Goal: Task Accomplishment & Management: Manage account settings

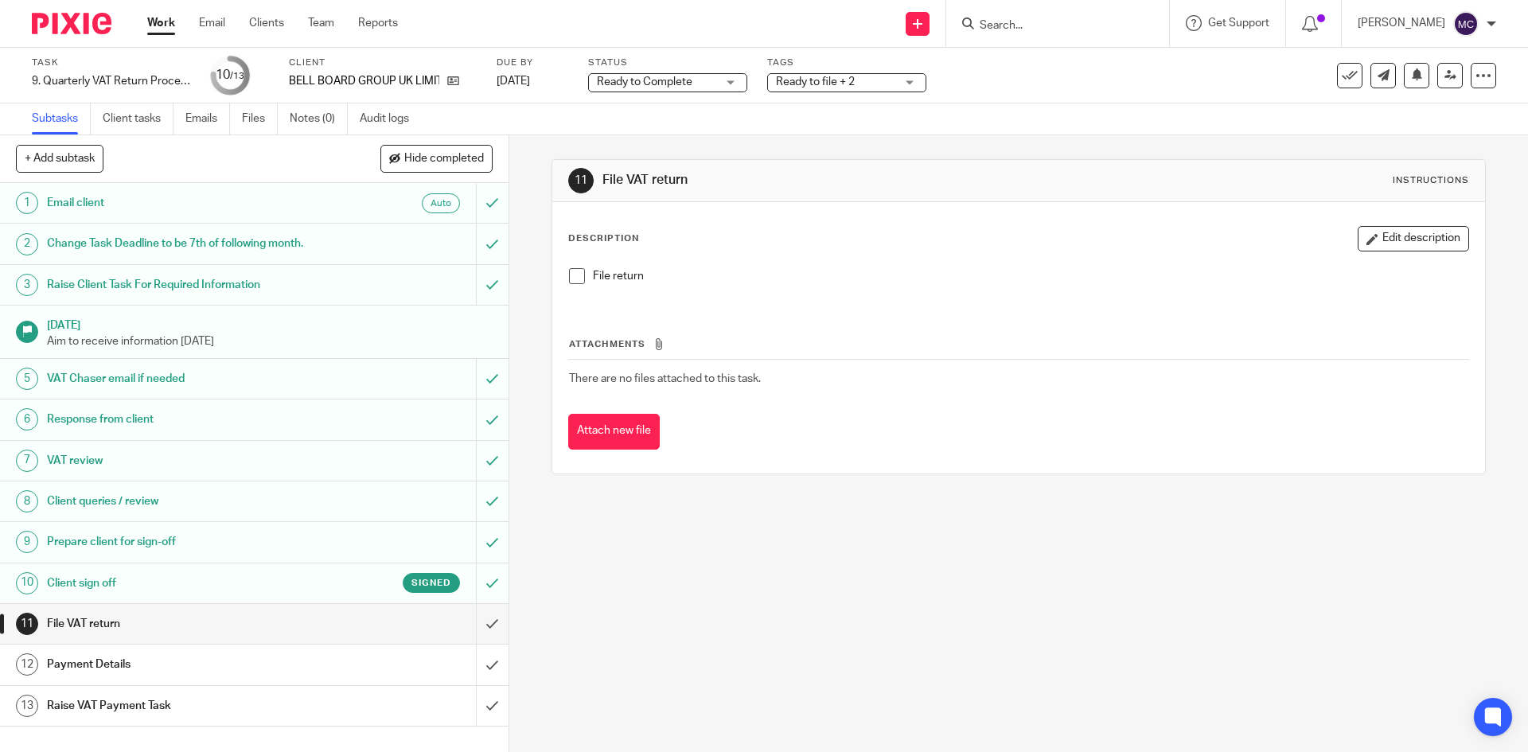
click at [1016, 27] on input "Search" at bounding box center [1049, 26] width 143 height 14
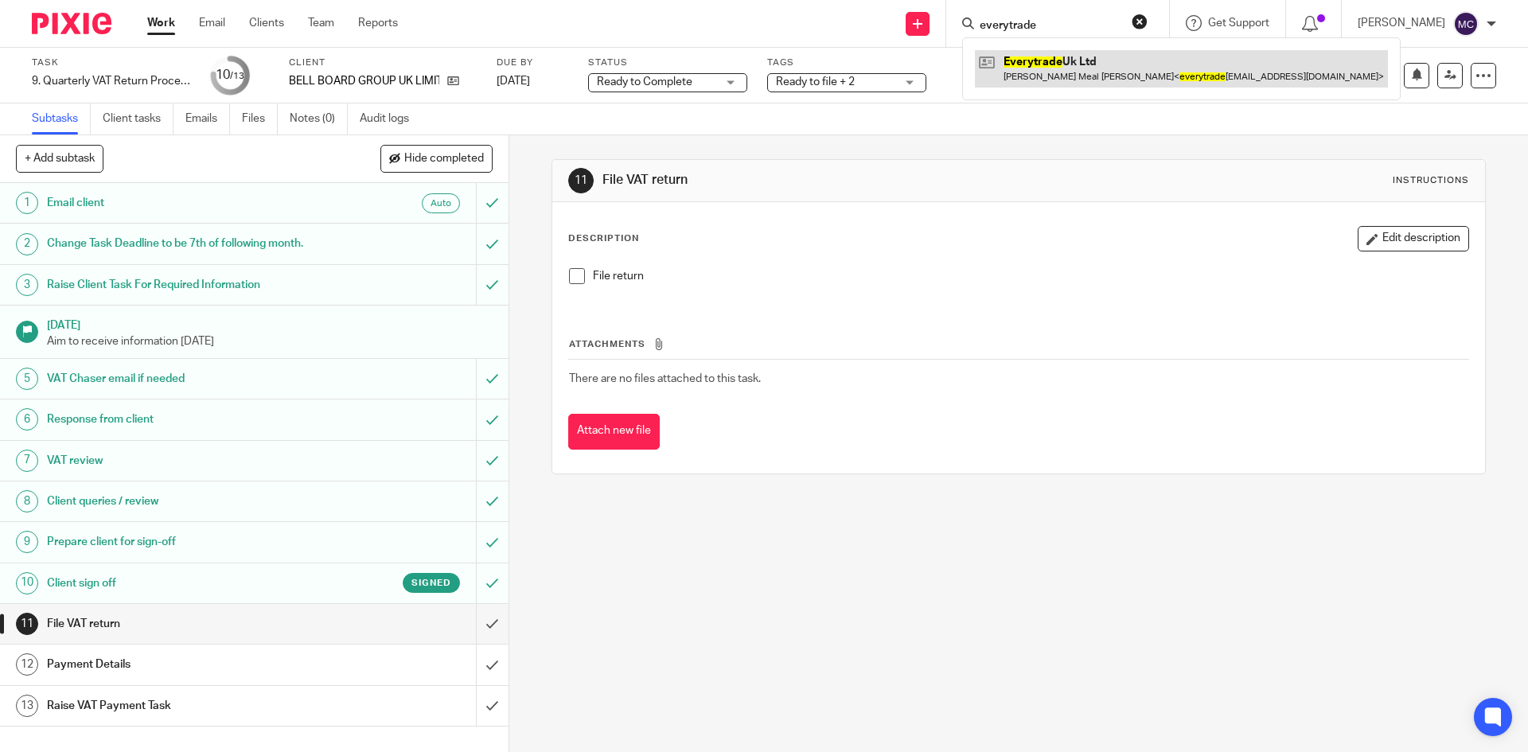
type input "everytrade"
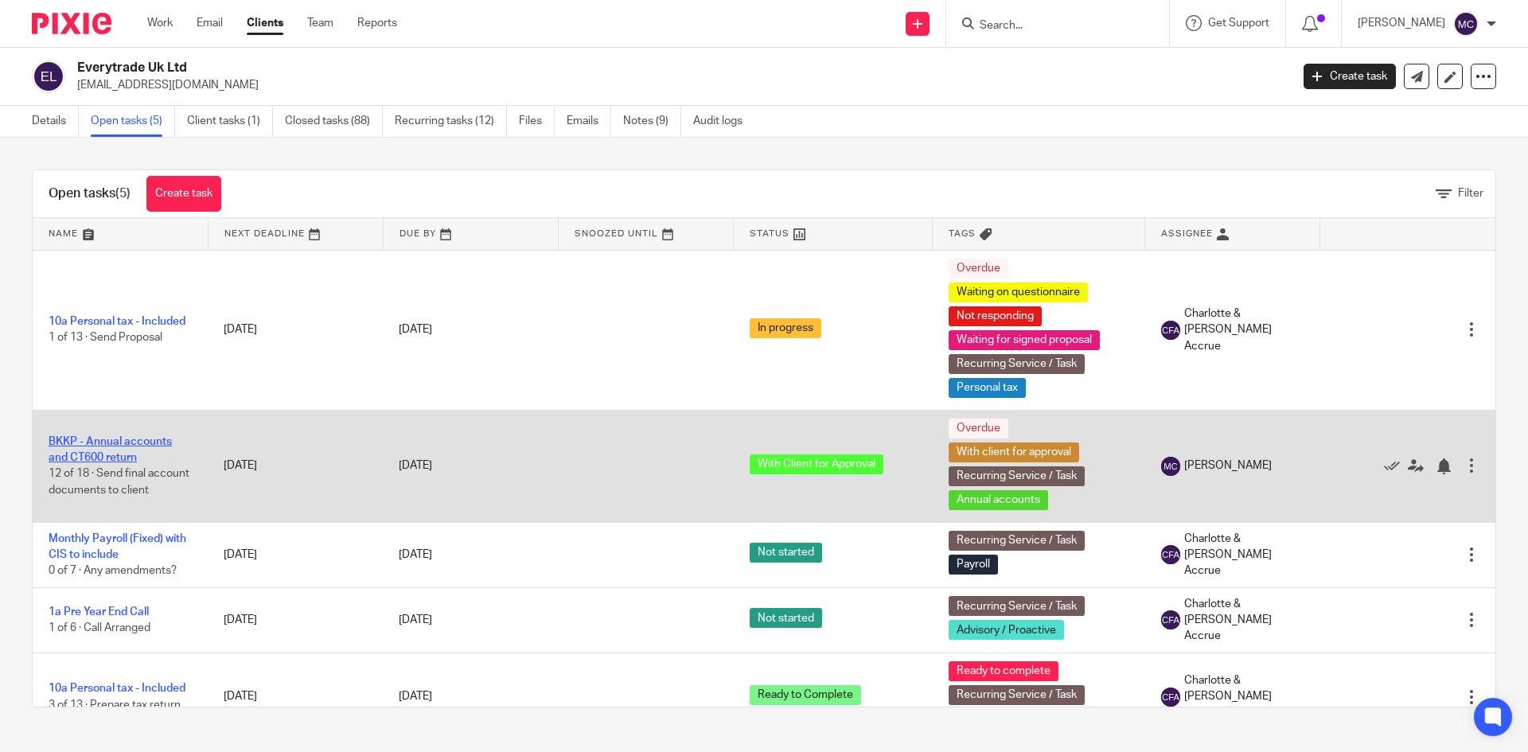
click at [111, 448] on link "BKKP - Annual accounts and CT600 return" at bounding box center [110, 449] width 123 height 27
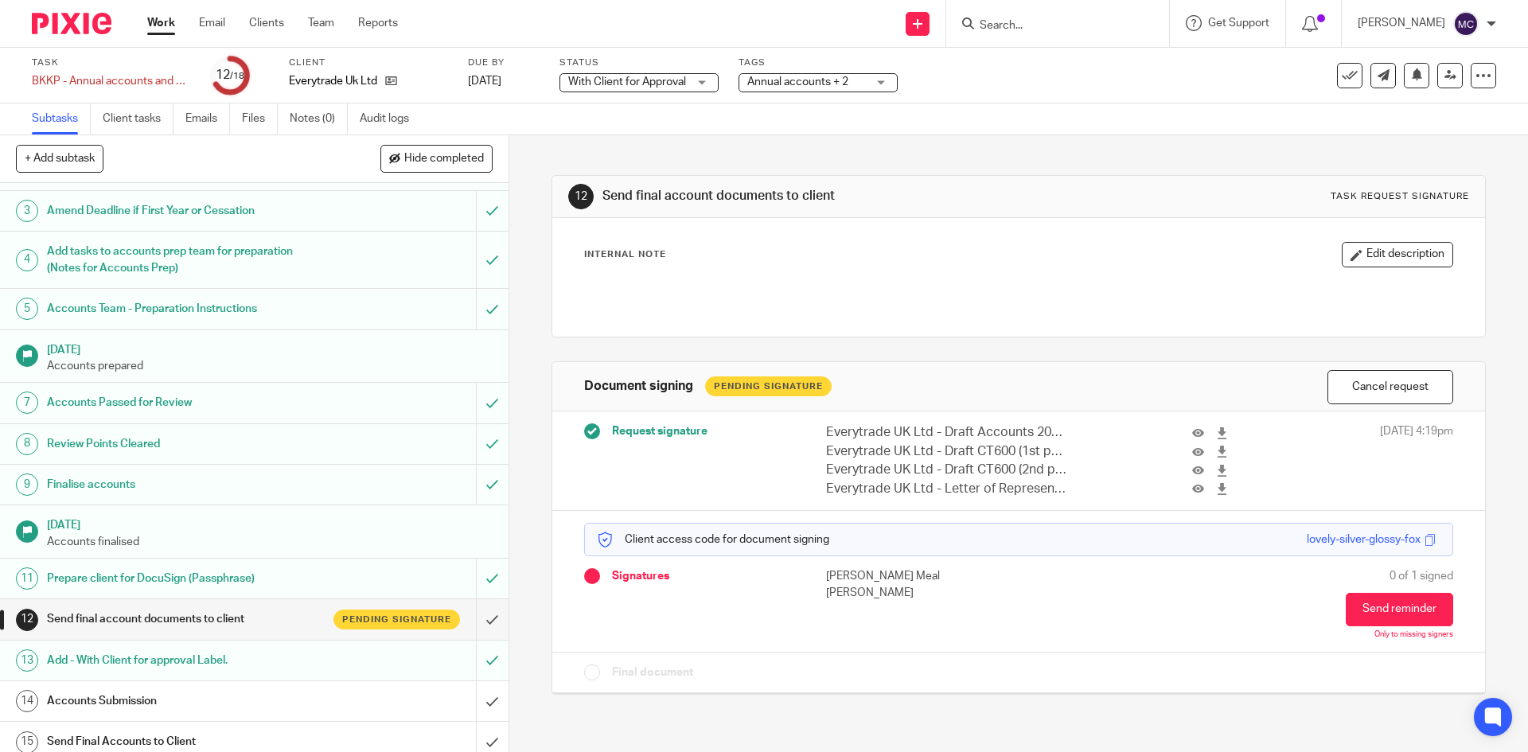
scroll to position [232, 0]
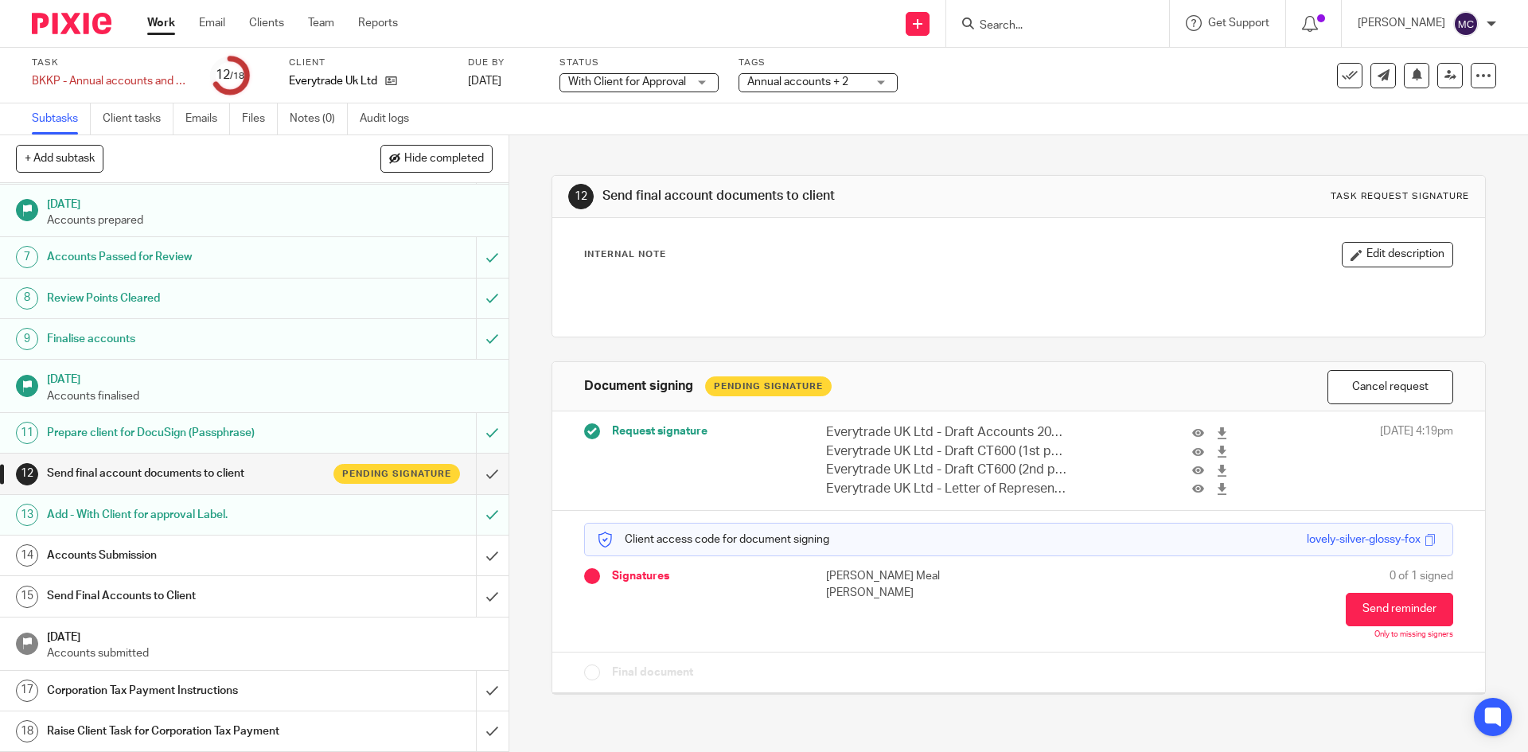
click at [1020, 15] on form at bounding box center [1063, 24] width 170 height 20
click at [1015, 25] on input "Search" at bounding box center [1049, 26] width 143 height 14
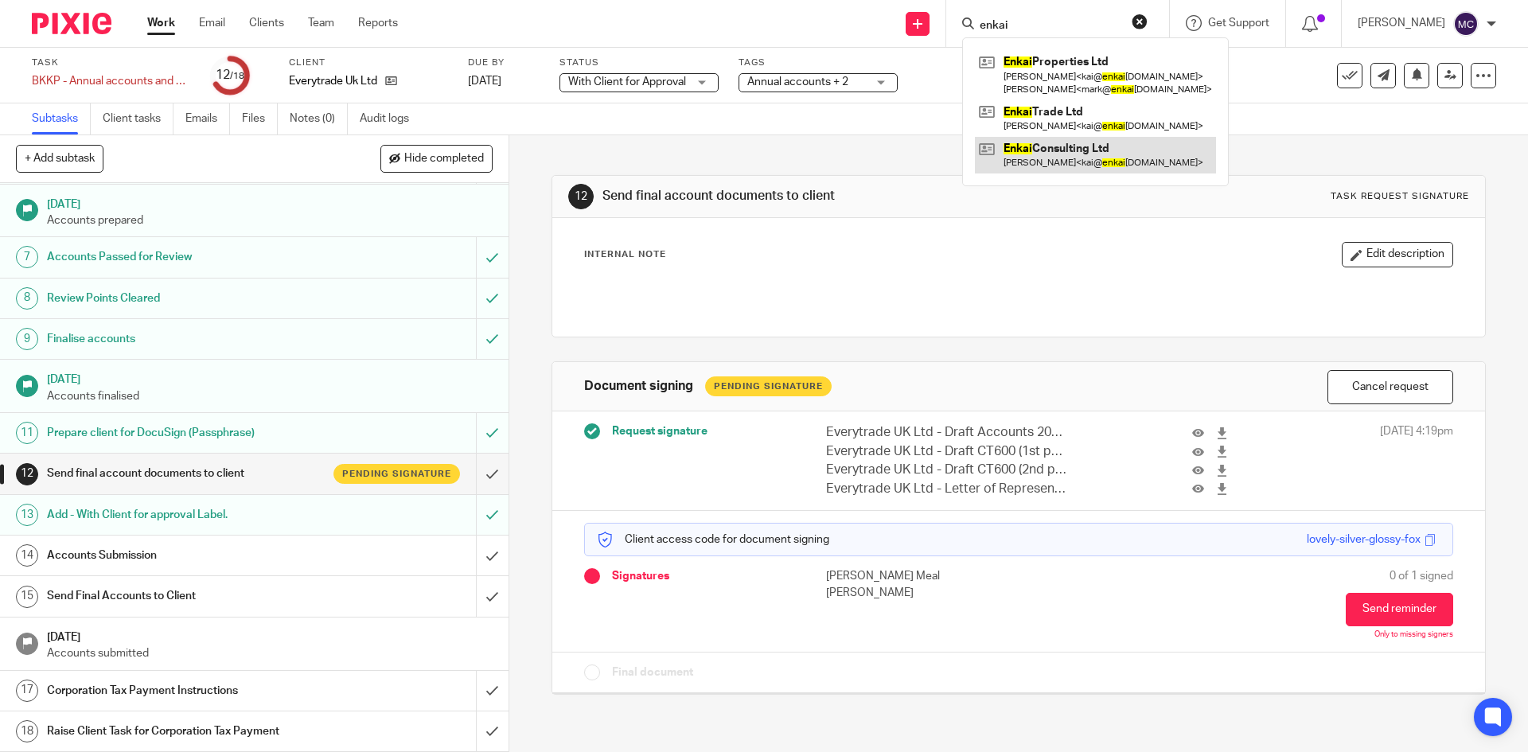
type input "enkai"
click at [1050, 162] on link at bounding box center [1095, 155] width 241 height 37
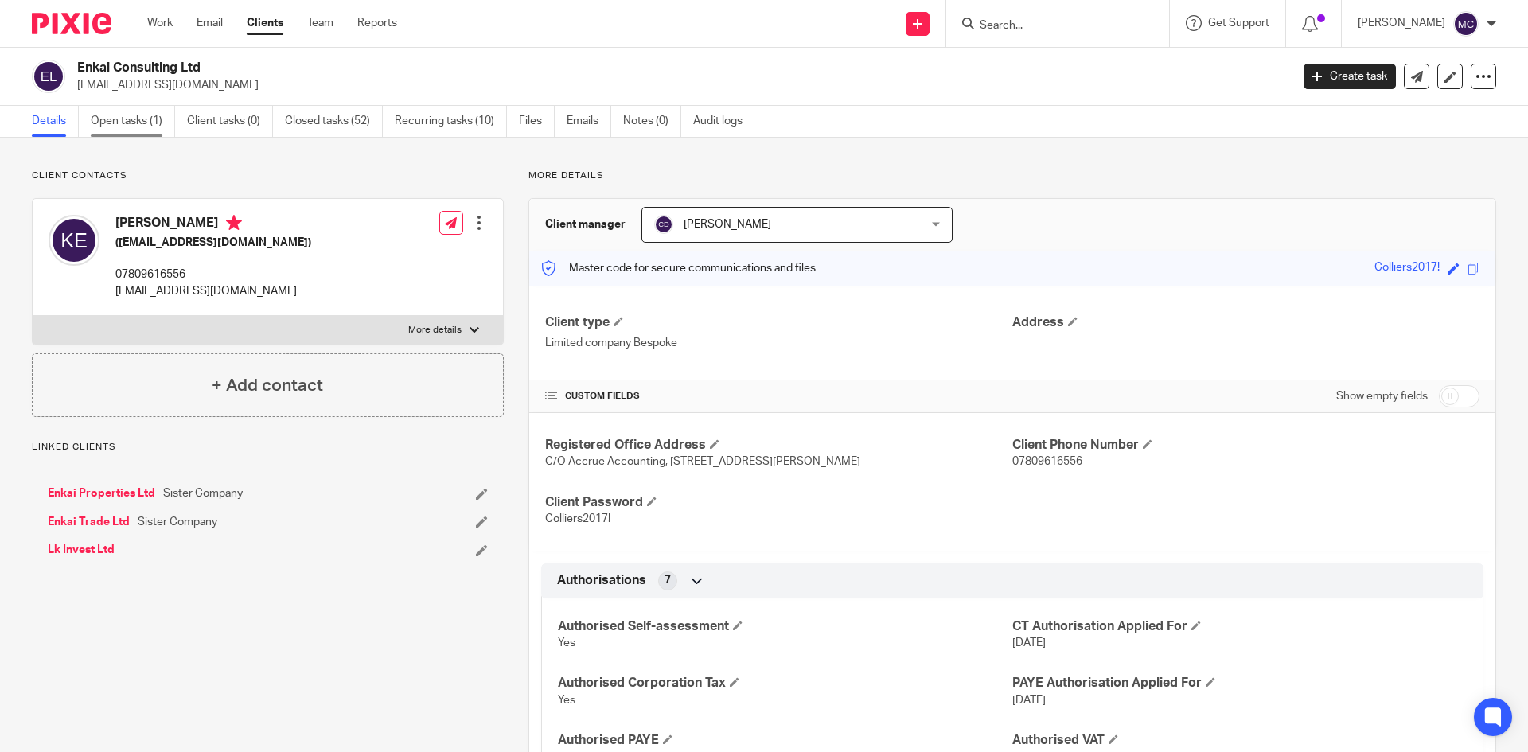
click at [143, 127] on link "Open tasks (1)" at bounding box center [133, 121] width 84 height 31
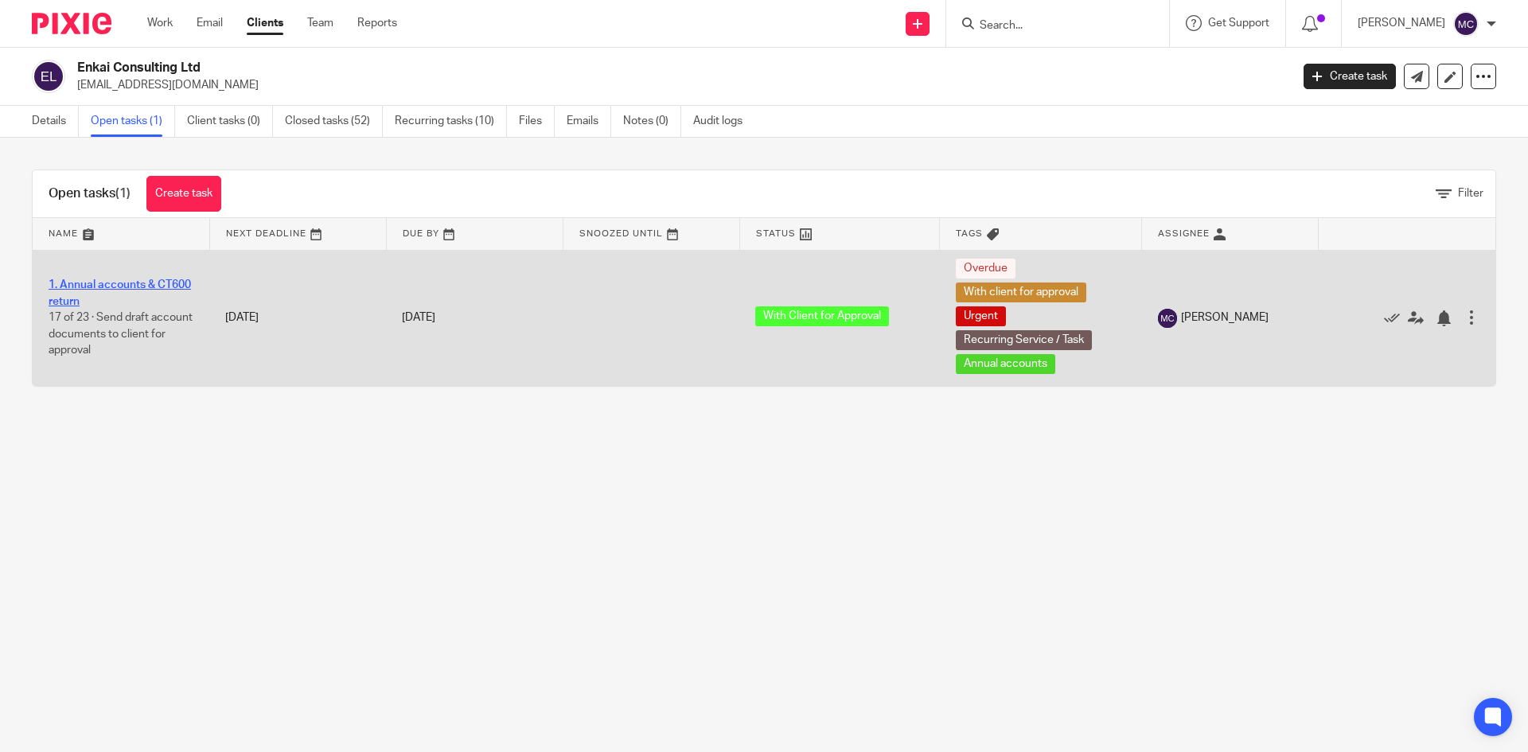
click at [107, 283] on link "1. Annual accounts & CT600 return" at bounding box center [120, 292] width 142 height 27
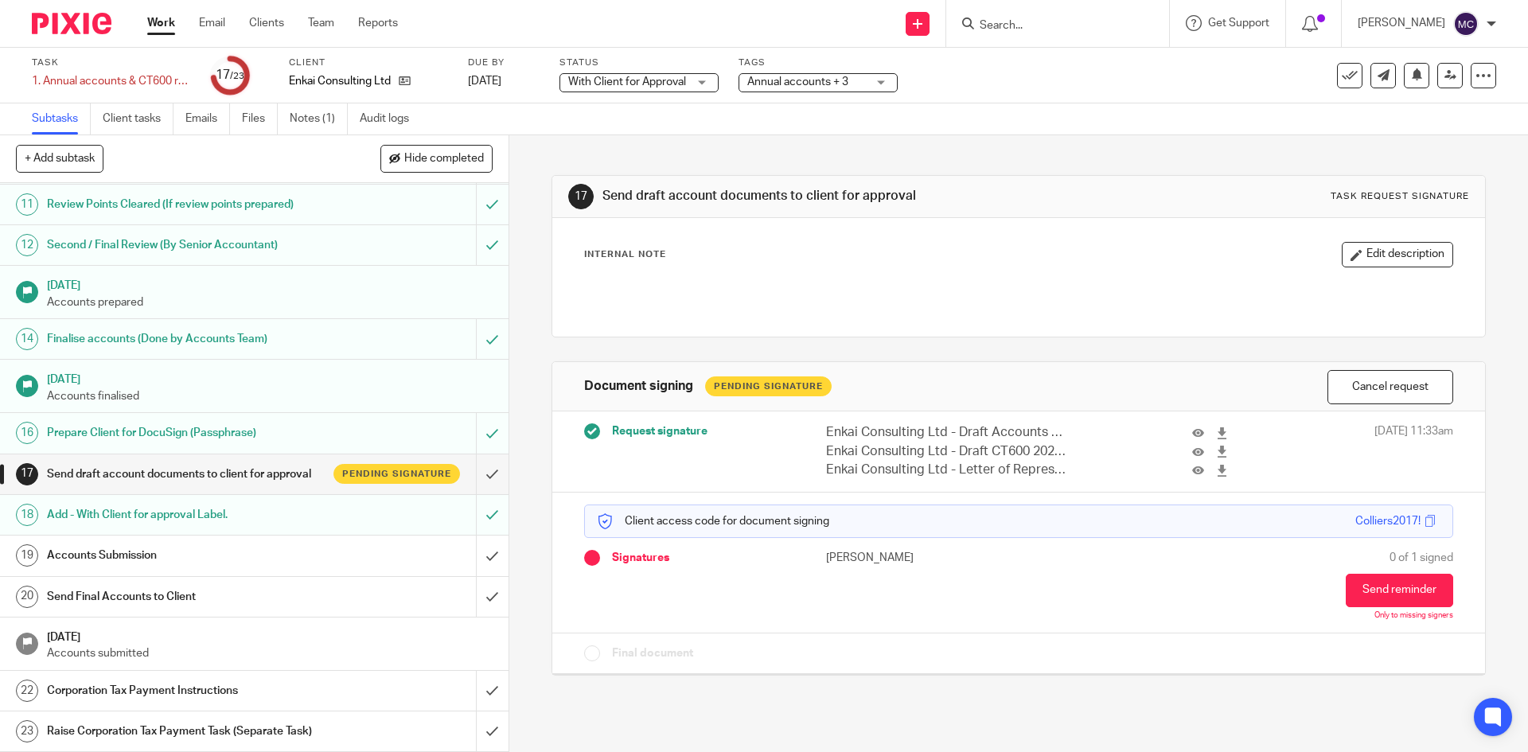
scroll to position [485, 0]
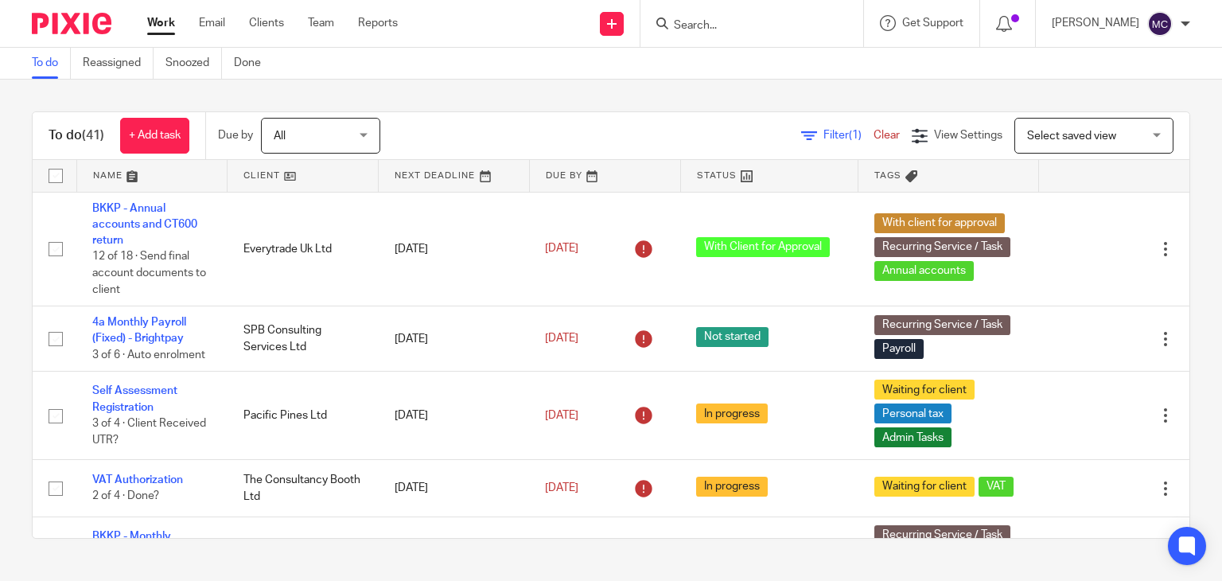
click at [737, 23] on input "Search" at bounding box center [744, 26] width 143 height 14
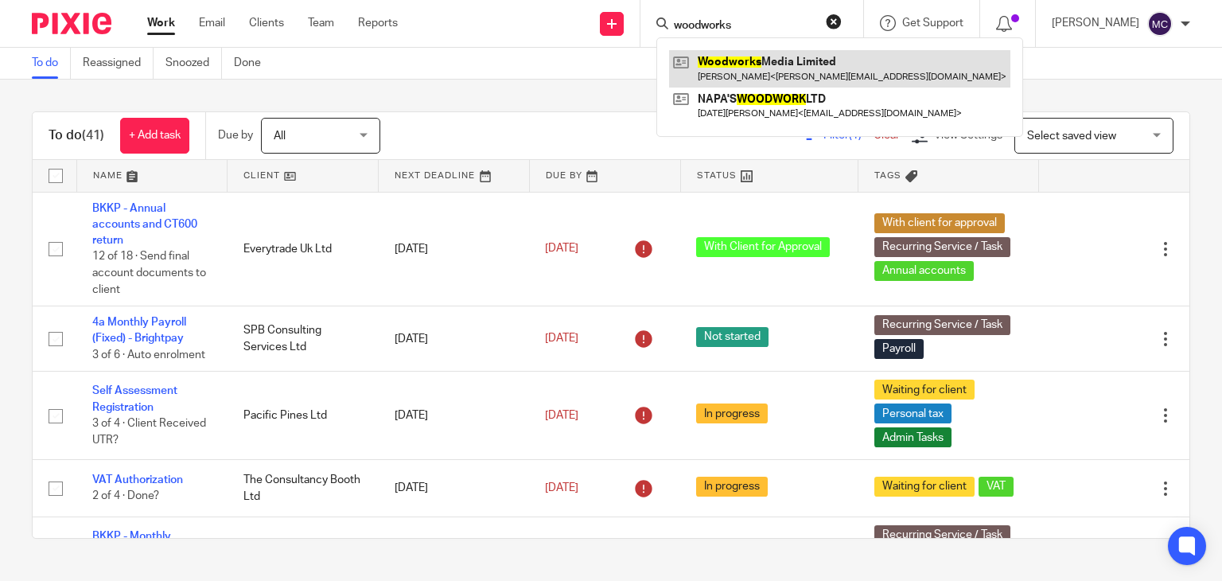
type input "woodworks"
click at [761, 62] on link at bounding box center [839, 68] width 341 height 37
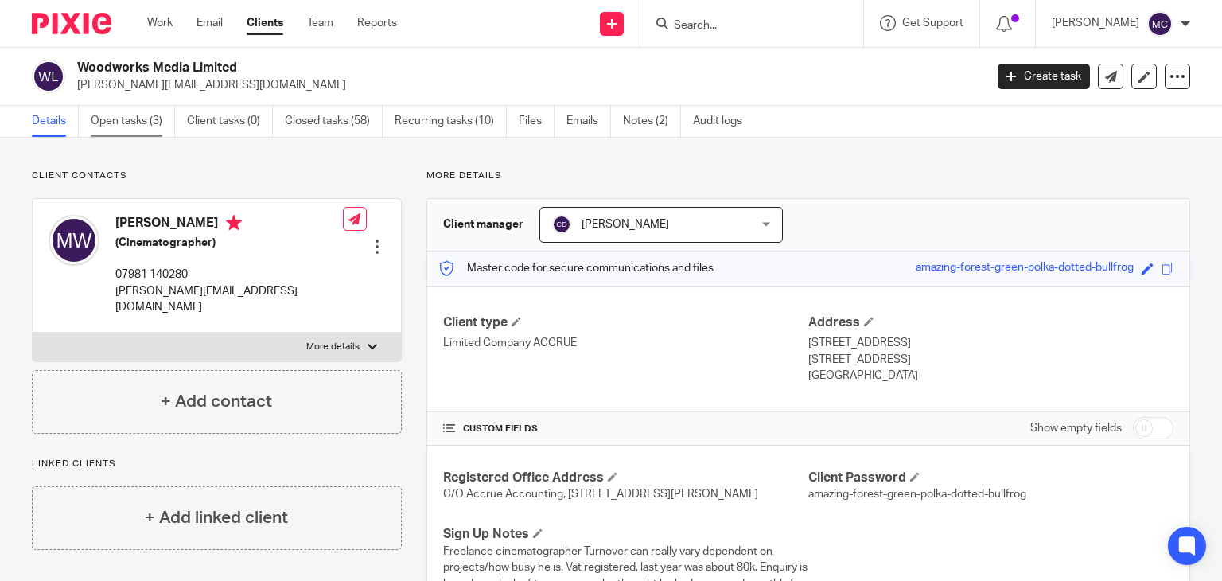
click at [152, 119] on link "Open tasks (3)" at bounding box center [133, 121] width 84 height 31
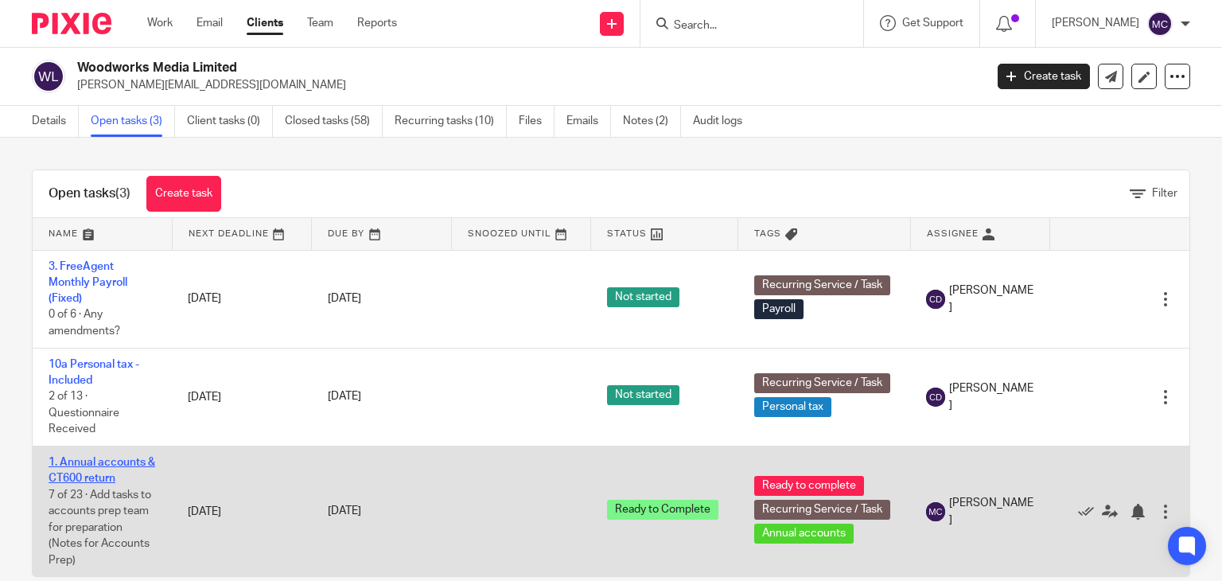
click at [89, 474] on link "1. Annual accounts & CT600 return" at bounding box center [102, 470] width 107 height 27
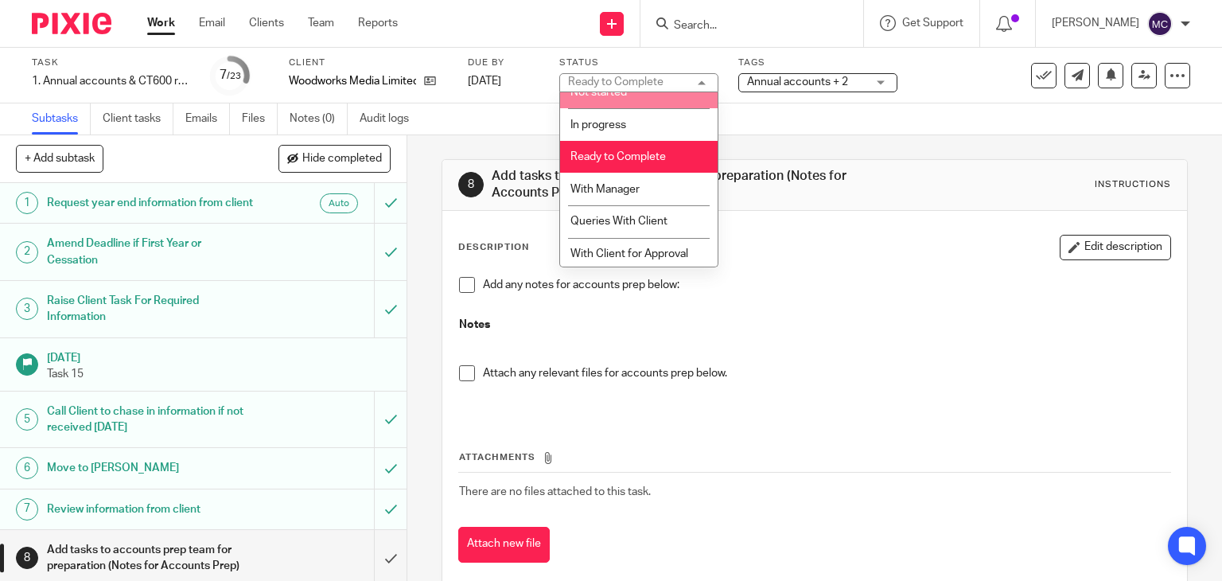
scroll to position [21, 0]
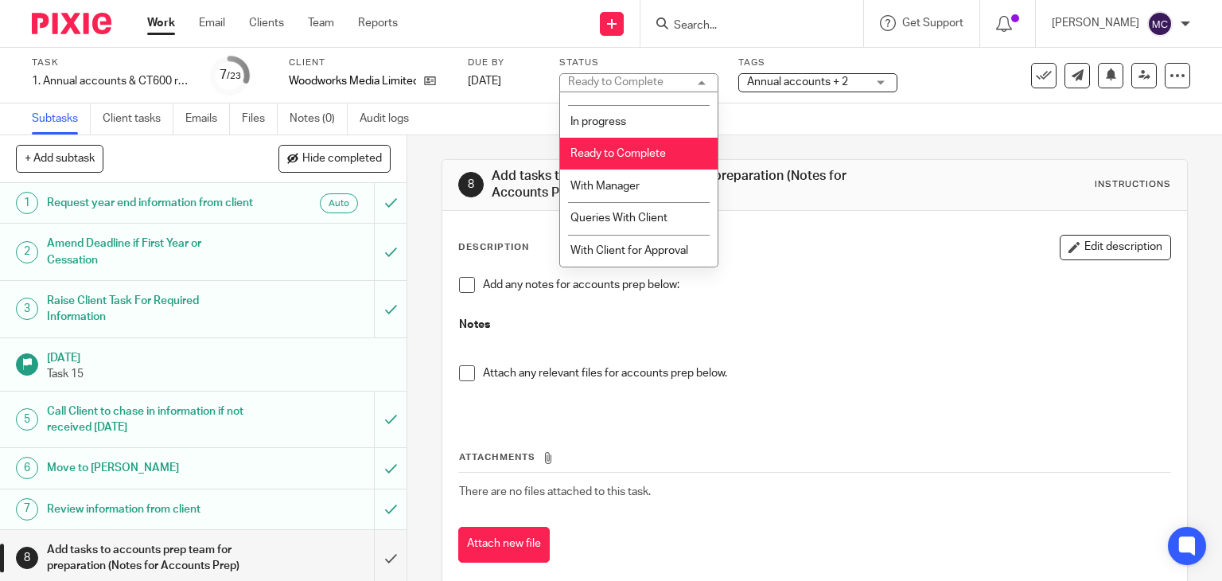
click at [636, 150] on span "Ready to Complete" at bounding box center [619, 153] width 96 height 11
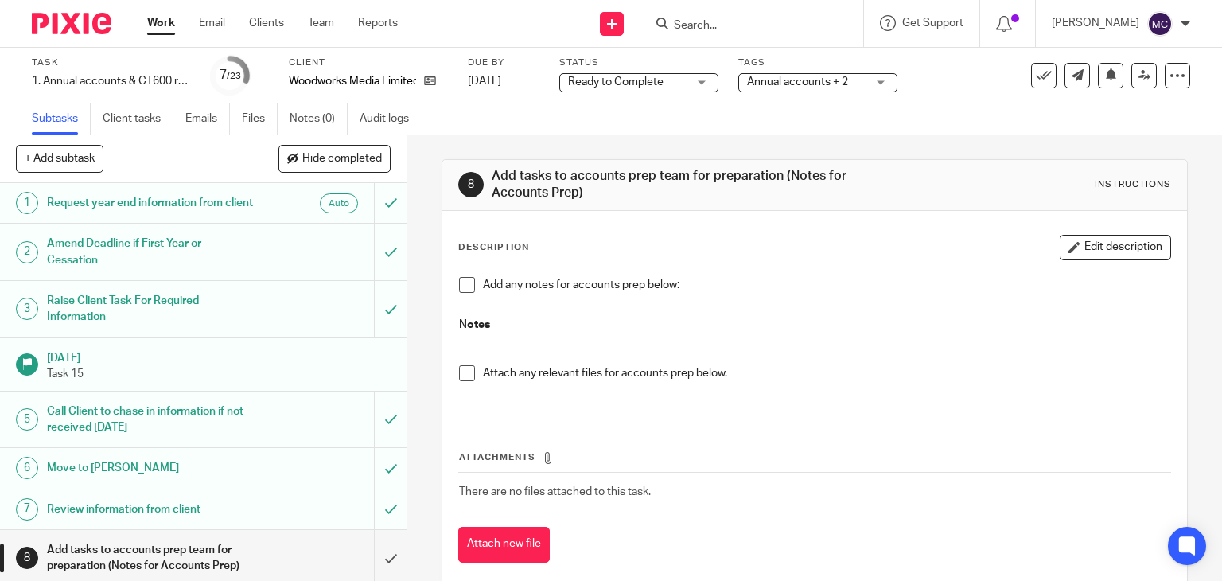
click at [646, 77] on span "Ready to Complete" at bounding box center [616, 81] width 96 height 11
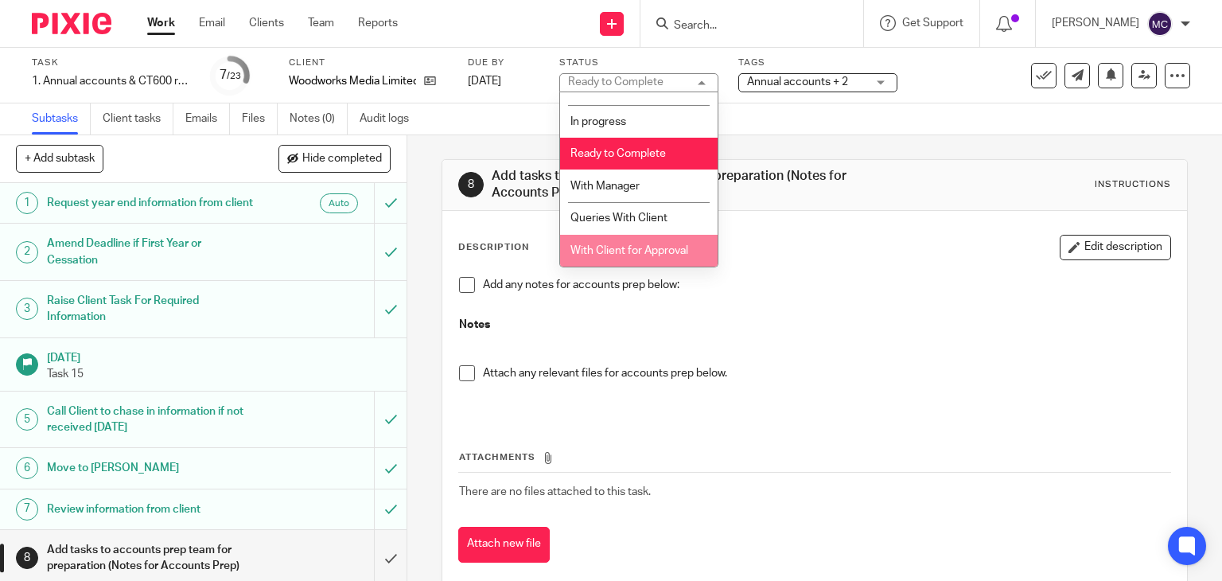
click at [624, 246] on span "With Client for Approval" at bounding box center [630, 250] width 118 height 11
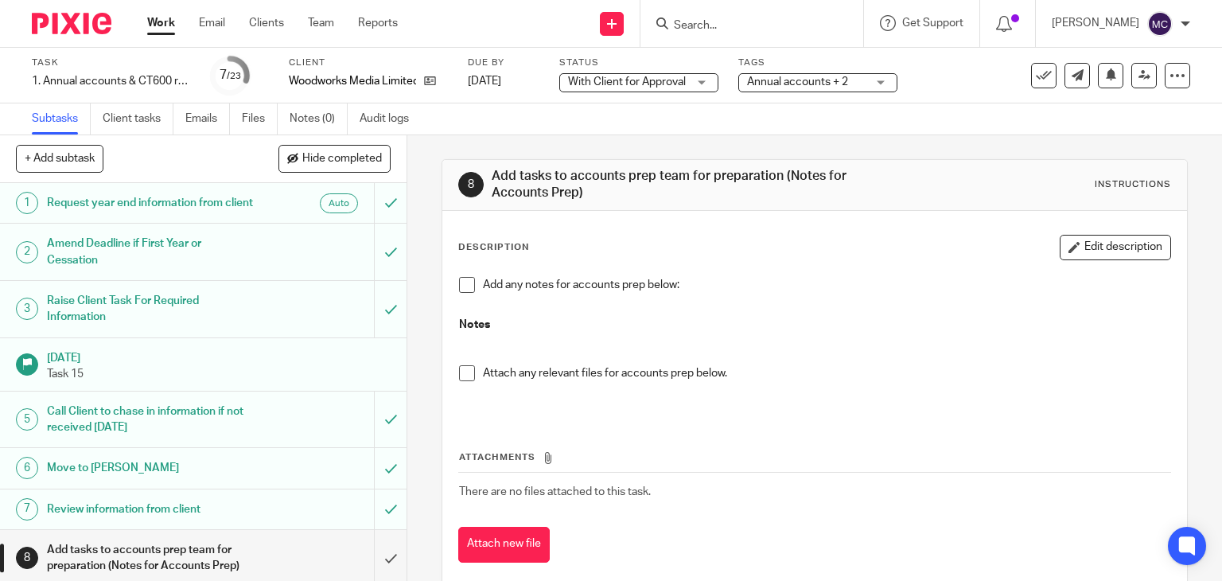
click at [640, 85] on span "With Client for Approval" at bounding box center [627, 81] width 118 height 11
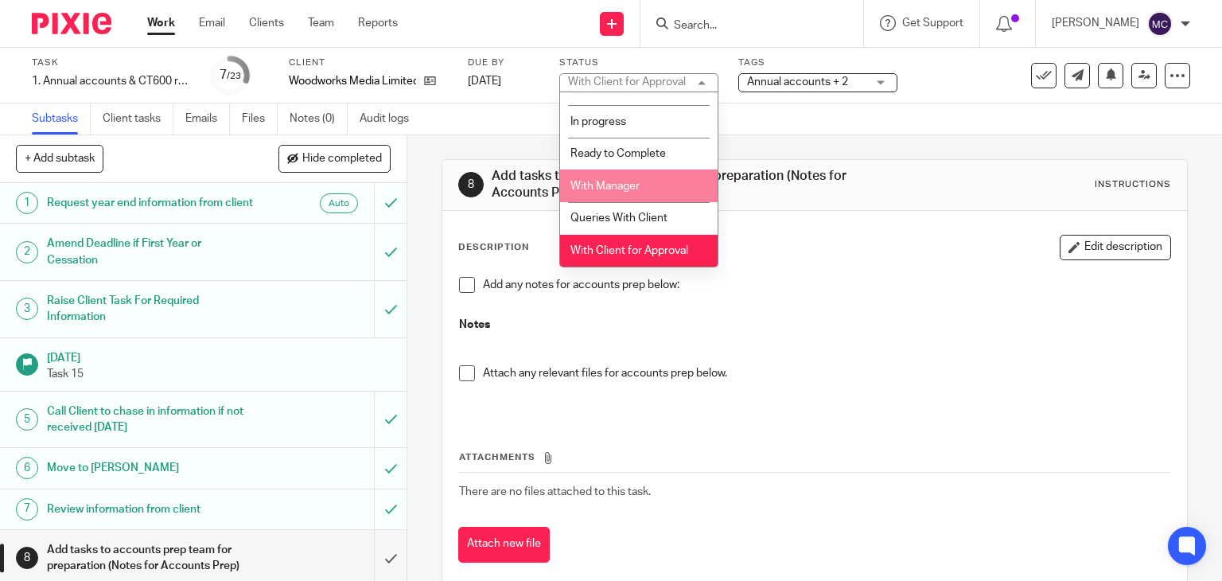
click at [623, 184] on span "With Manager" at bounding box center [605, 186] width 69 height 11
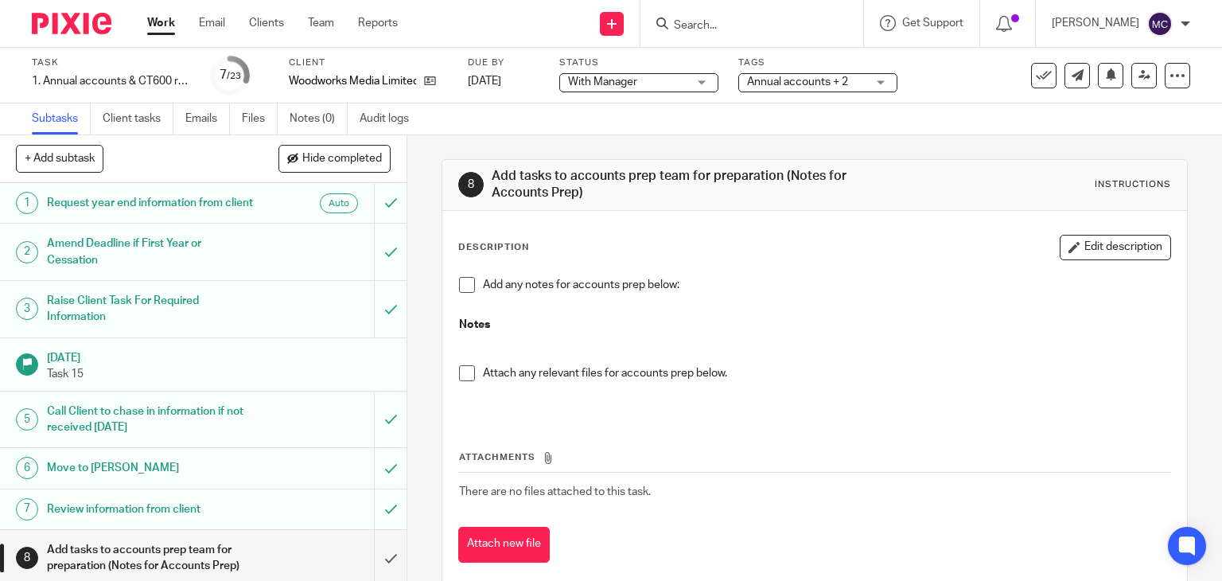
click at [768, 93] on div "Tags Annual accounts + 2 Admin Tasks Advisory / Proactive Annual accounts Bookk…" at bounding box center [818, 76] width 159 height 38
click at [781, 88] on span "Annual accounts + 2" at bounding box center [806, 82] width 119 height 17
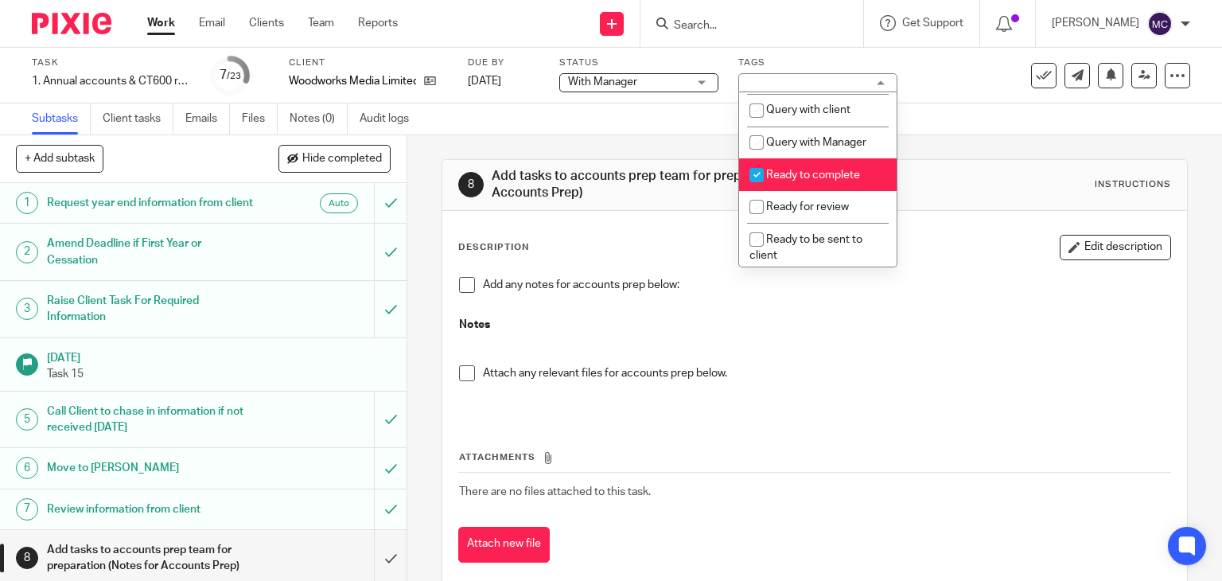
scroll to position [557, 0]
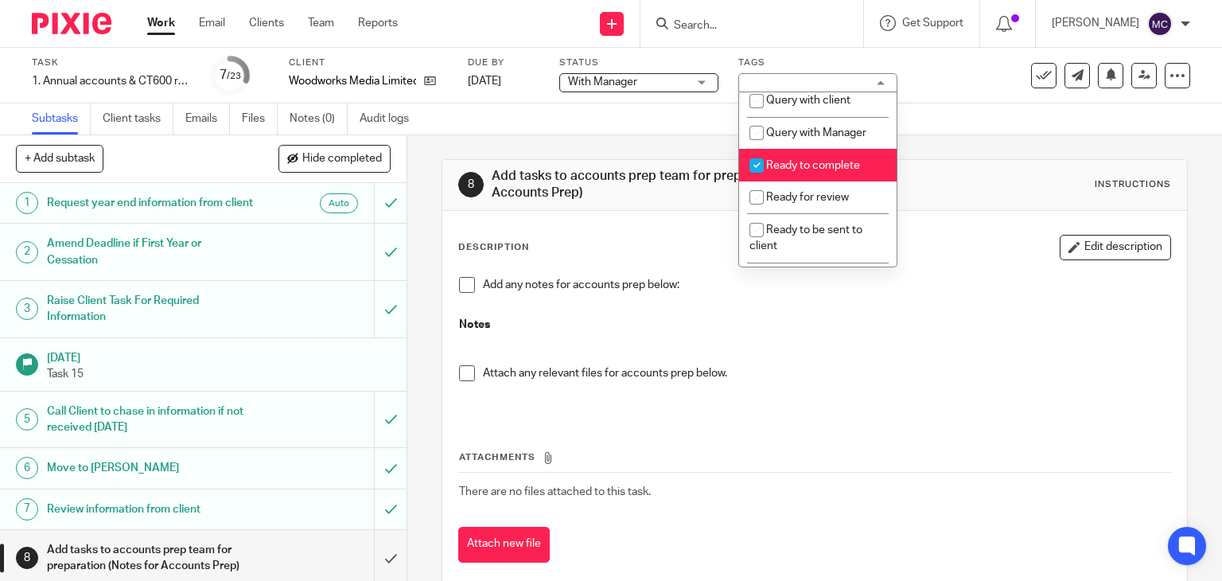
click at [769, 181] on input "checkbox" at bounding box center [757, 165] width 30 height 30
checkbox input "false"
click at [775, 203] on span "Ready for review" at bounding box center [807, 197] width 83 height 11
checkbox input "true"
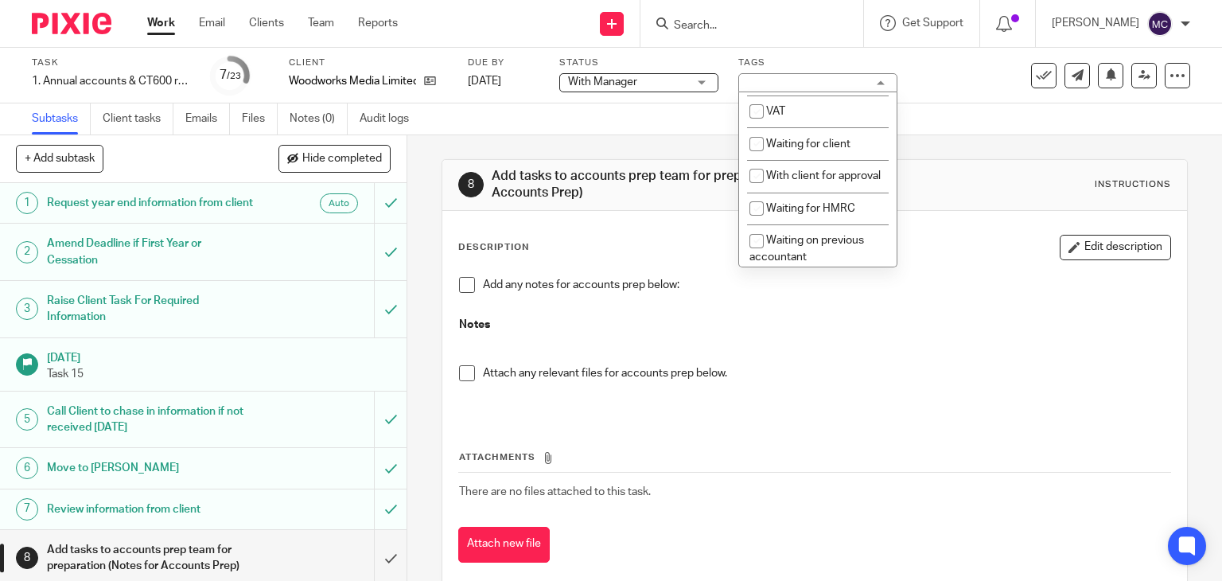
scroll to position [875, 0]
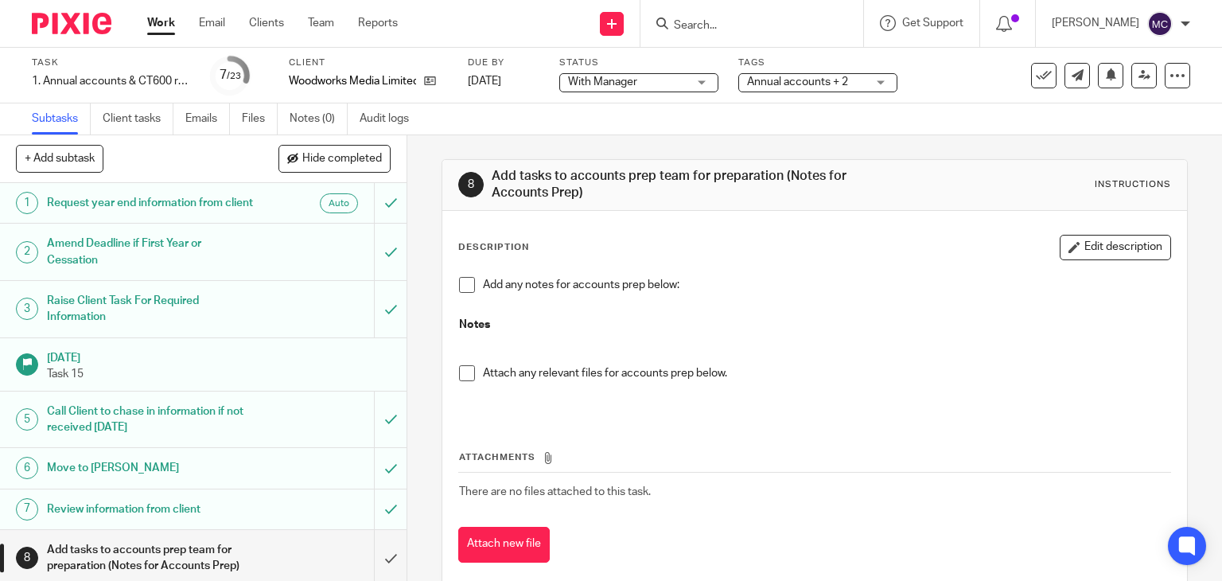
click at [769, 333] on p at bounding box center [815, 349] width 712 height 33
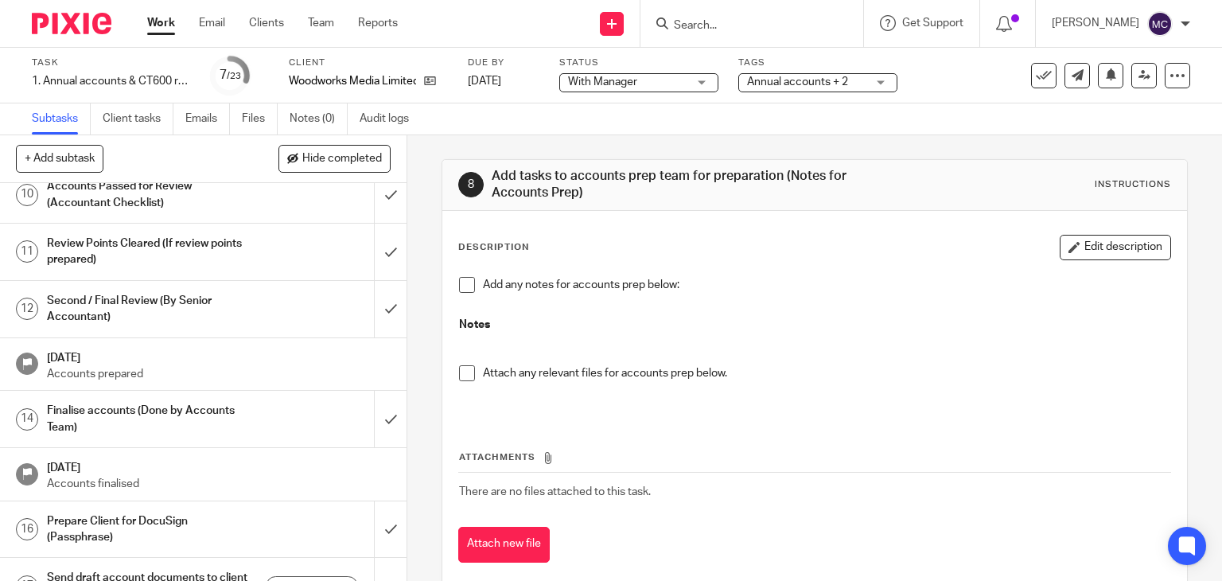
scroll to position [318, 0]
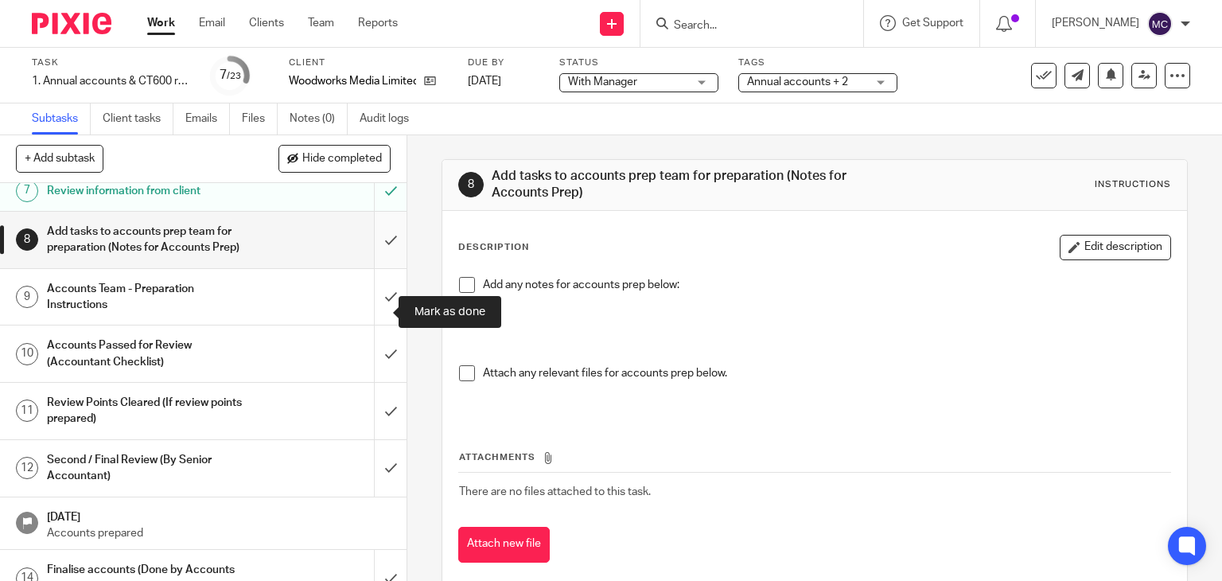
click at [376, 257] on input "submit" at bounding box center [203, 240] width 407 height 57
click at [368, 310] on input "submit" at bounding box center [203, 297] width 407 height 57
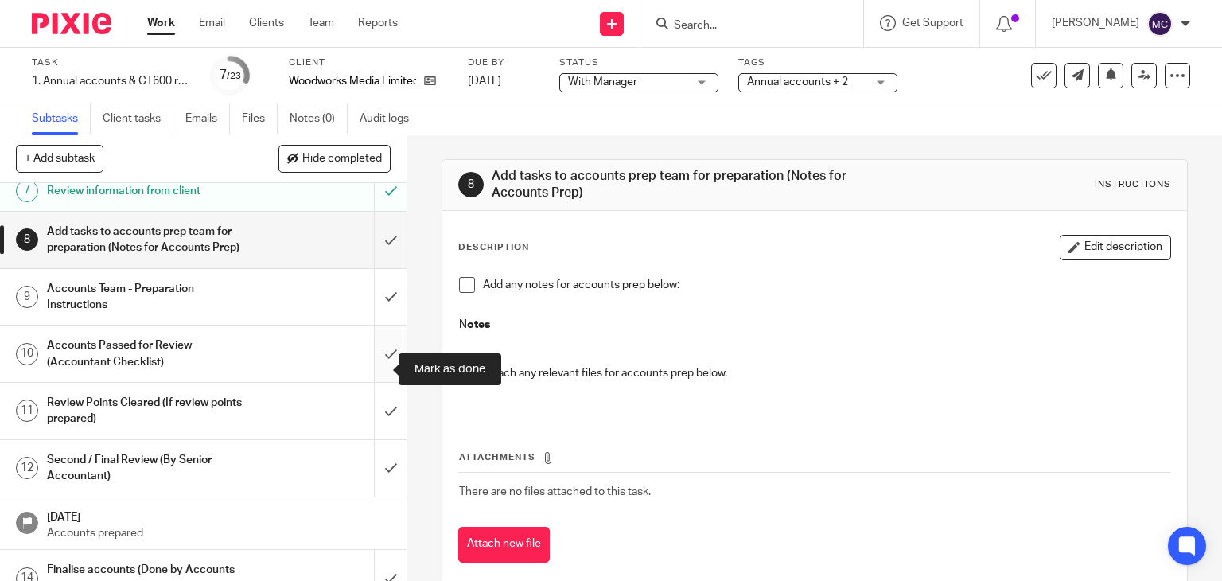
click at [376, 355] on input "submit" at bounding box center [203, 354] width 407 height 57
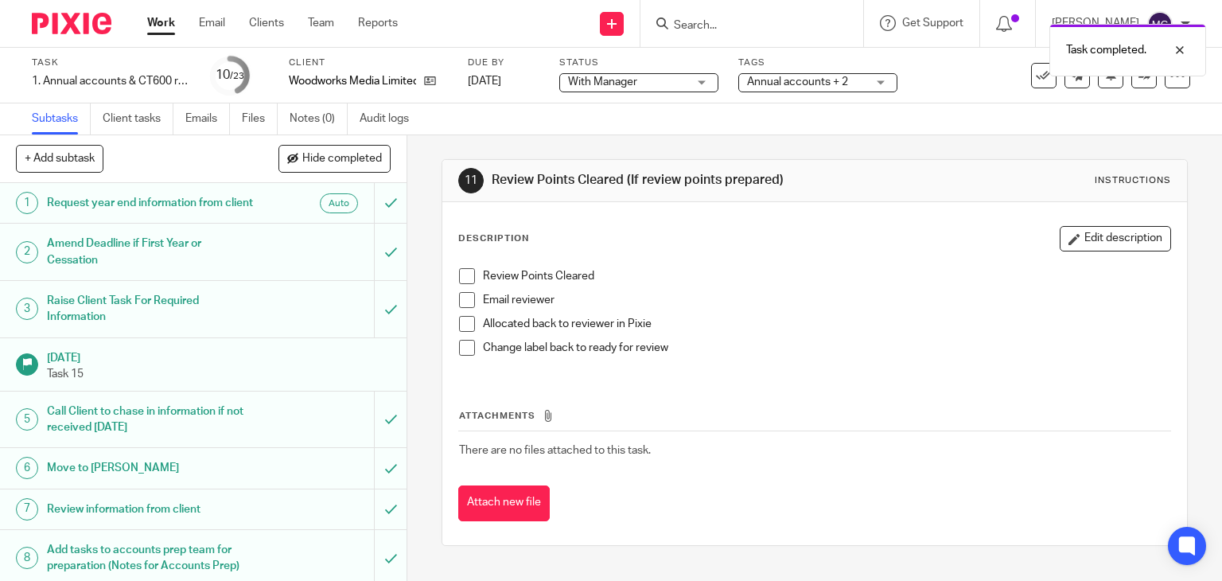
click at [169, 21] on link "Work" at bounding box center [161, 23] width 28 height 16
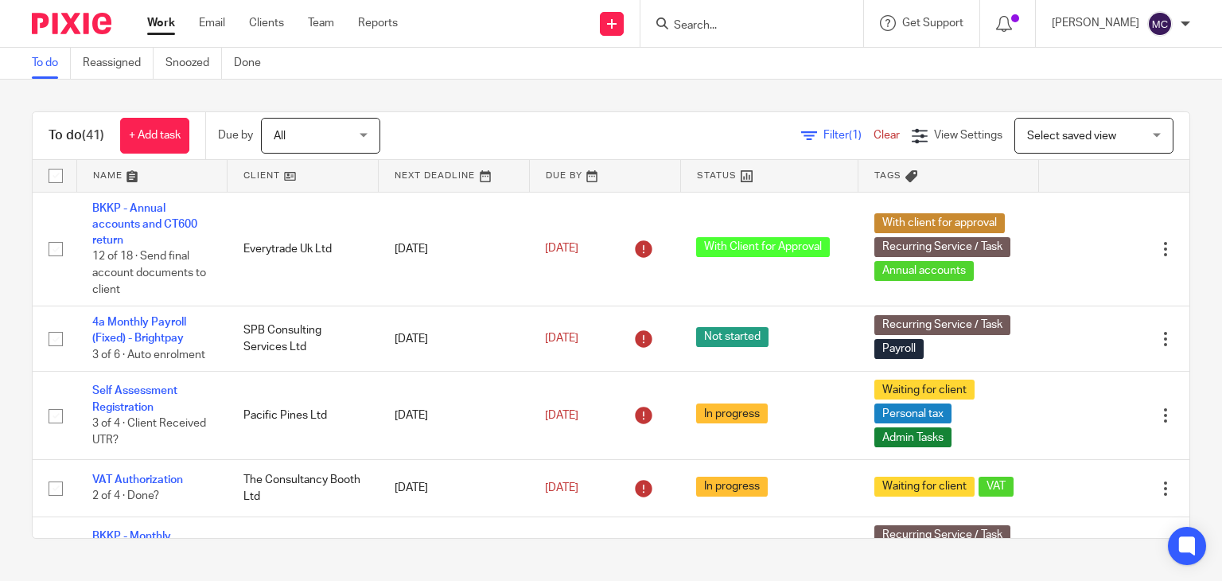
click at [719, 21] on input "Search" at bounding box center [744, 26] width 143 height 14
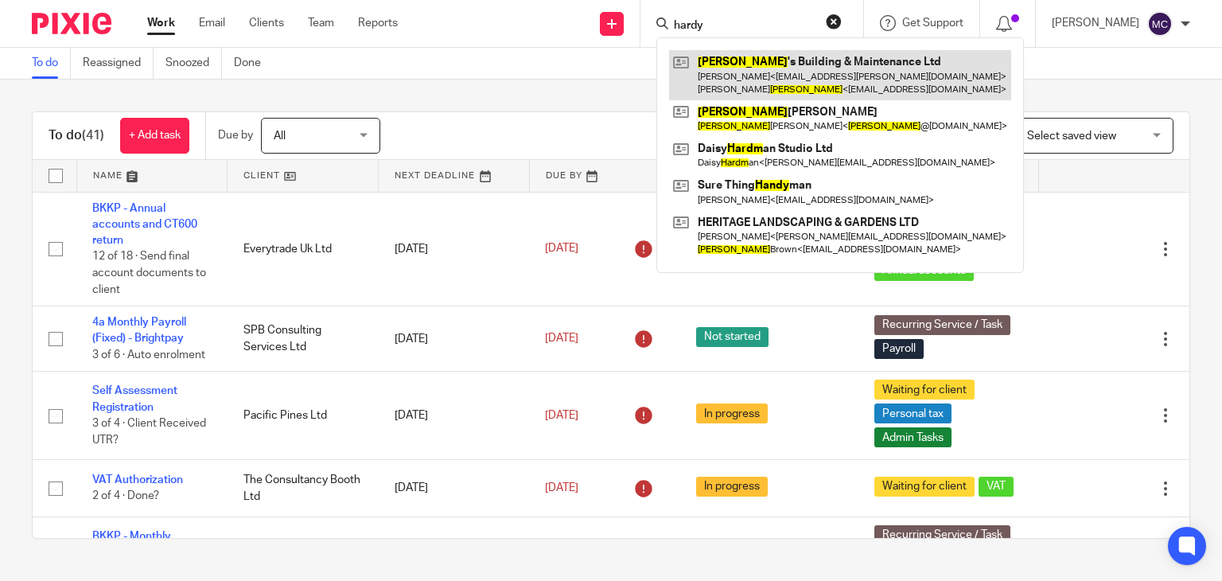
type input "hardy"
click at [708, 90] on link at bounding box center [840, 74] width 342 height 49
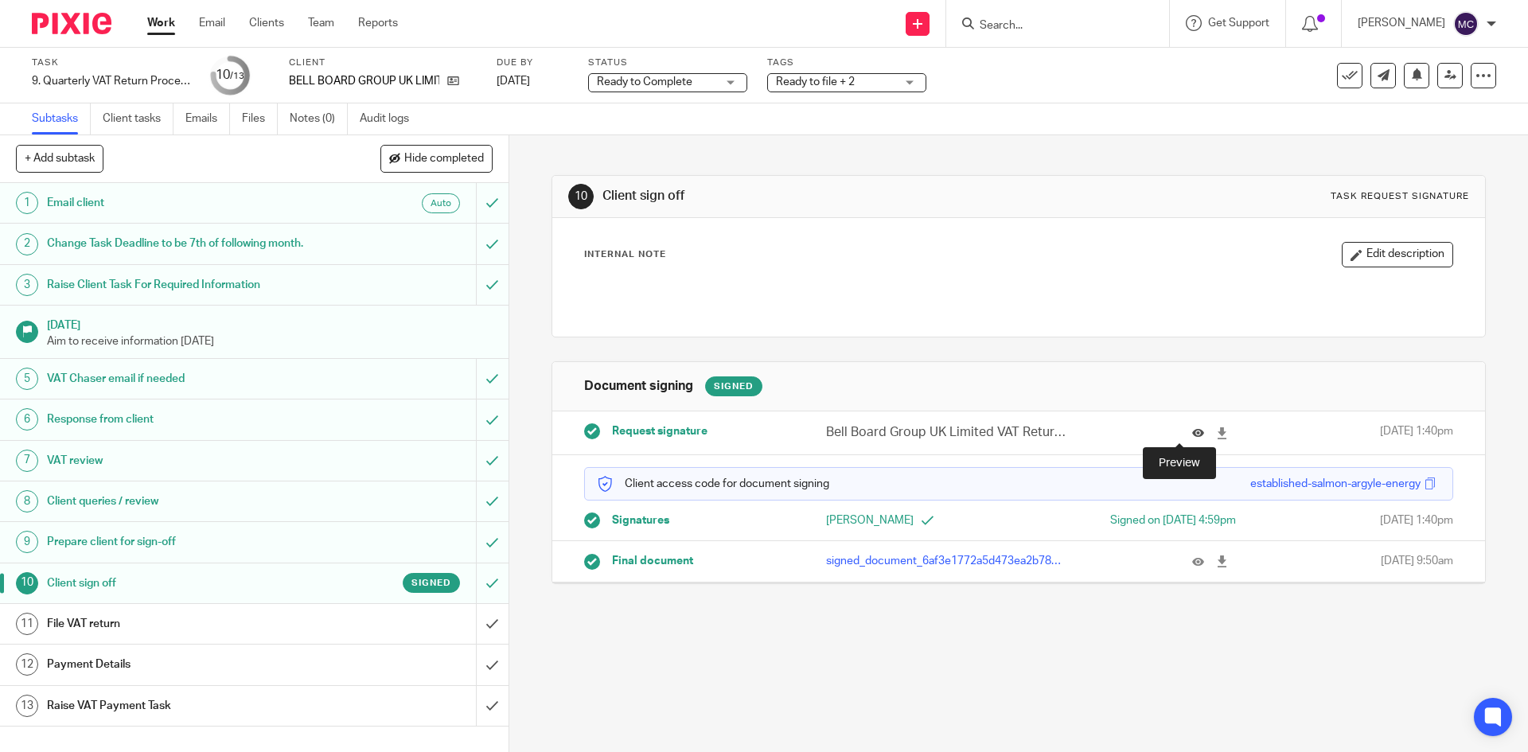
click at [1192, 435] on icon at bounding box center [1198, 433] width 12 height 12
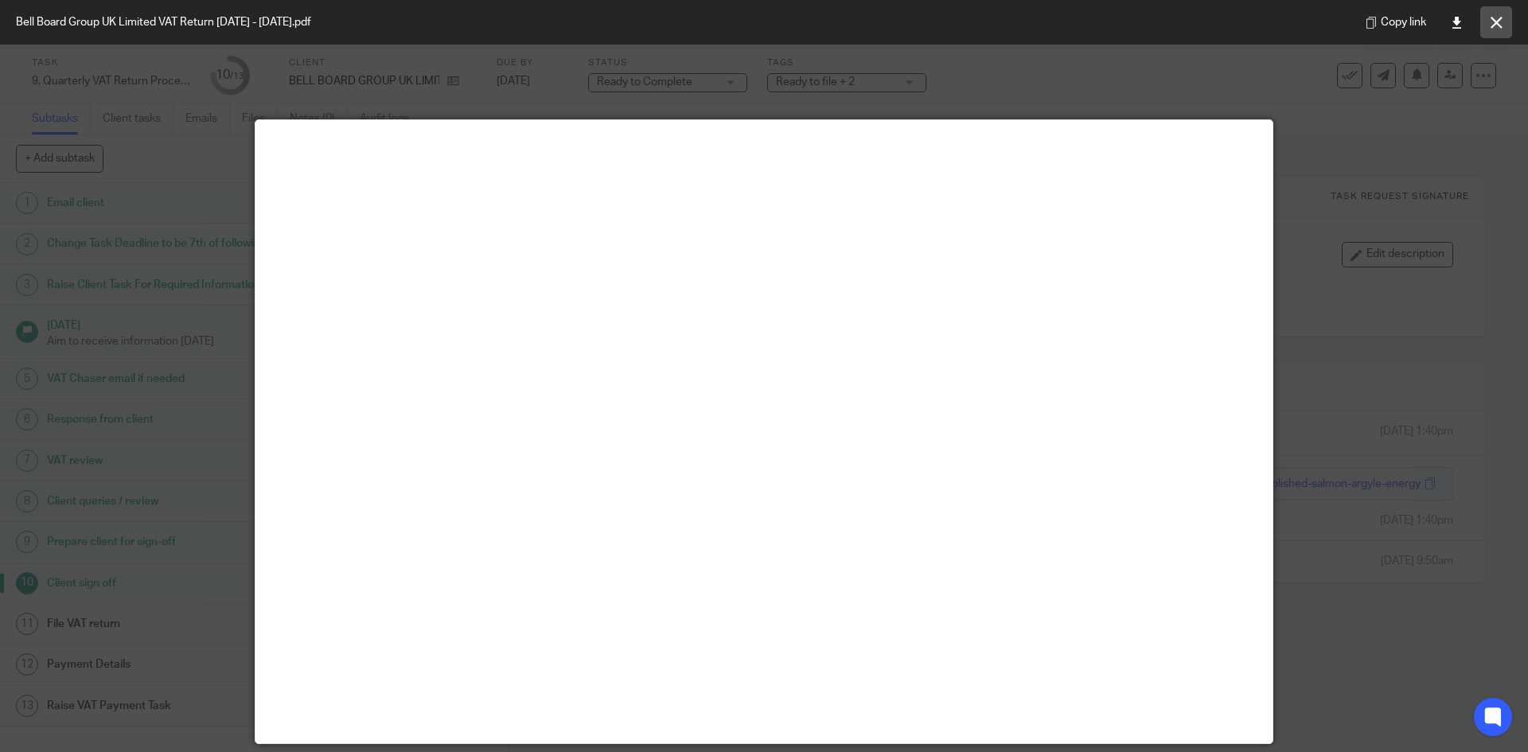
click at [1504, 17] on button at bounding box center [1496, 22] width 32 height 32
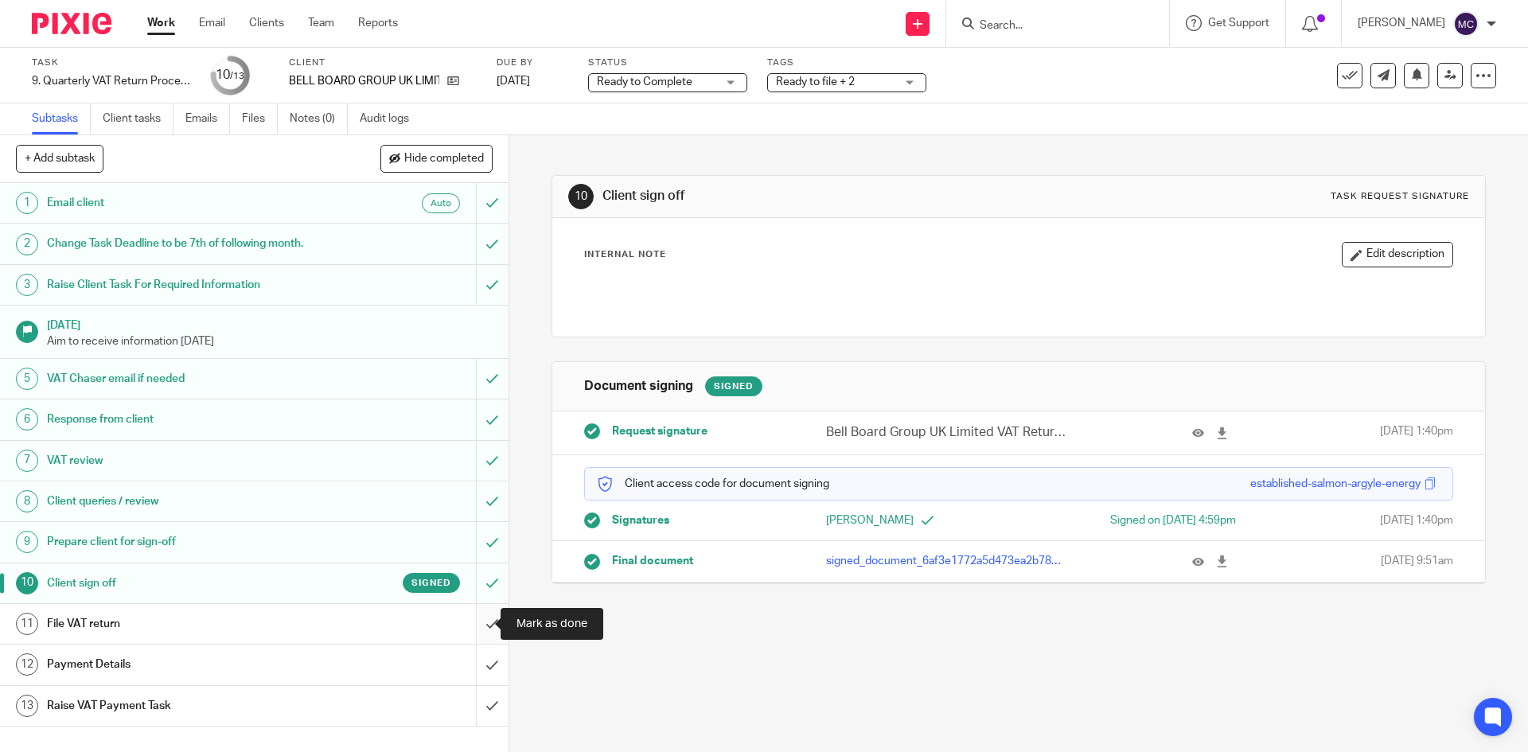
click at [481, 622] on input "submit" at bounding box center [254, 624] width 509 height 40
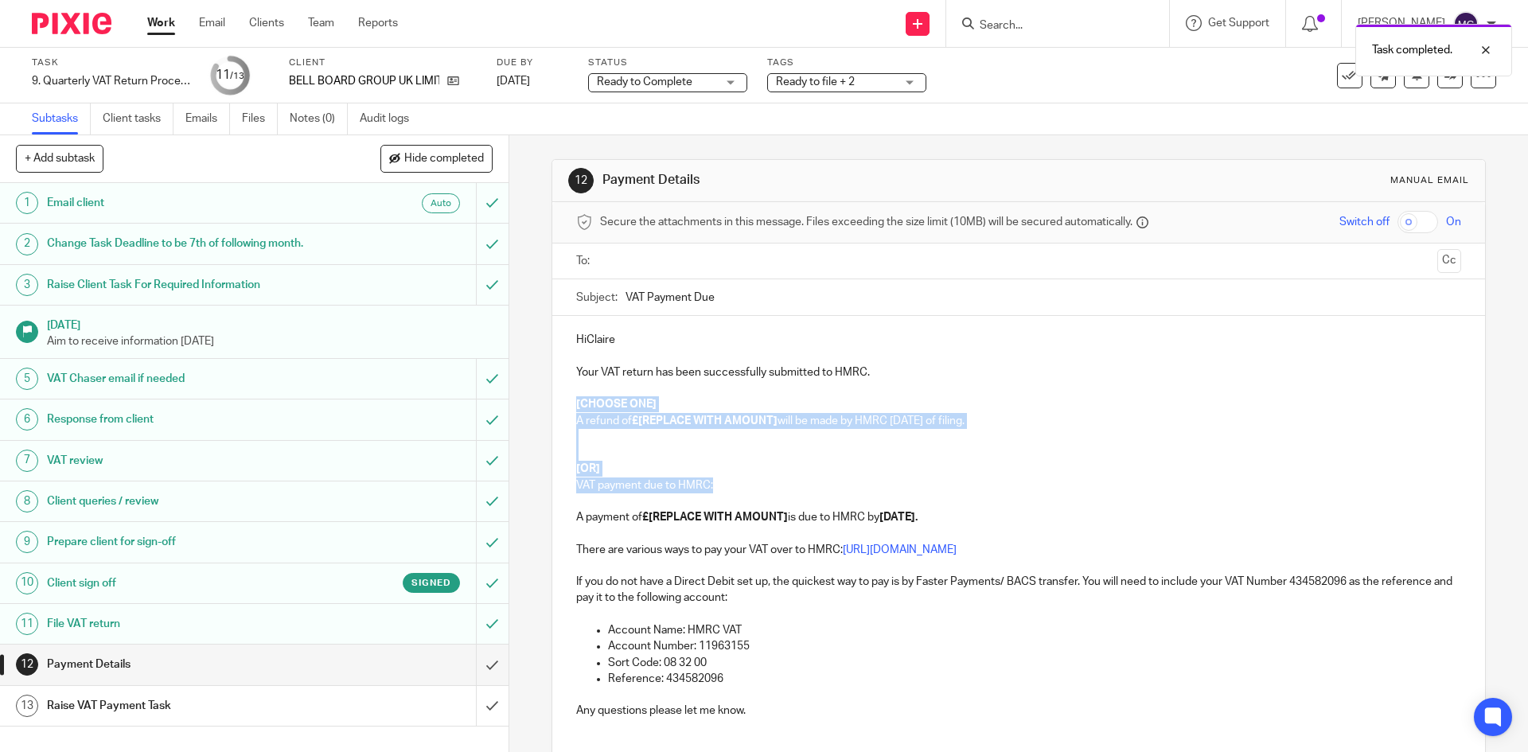
drag, startPoint x: 571, startPoint y: 401, endPoint x: 888, endPoint y: 485, distance: 327.8
click at [888, 485] on div "HiClaire Your VAT return has been successfully submitted to HMRC. [CHOOSE ONE] …" at bounding box center [1018, 531] width 932 height 431
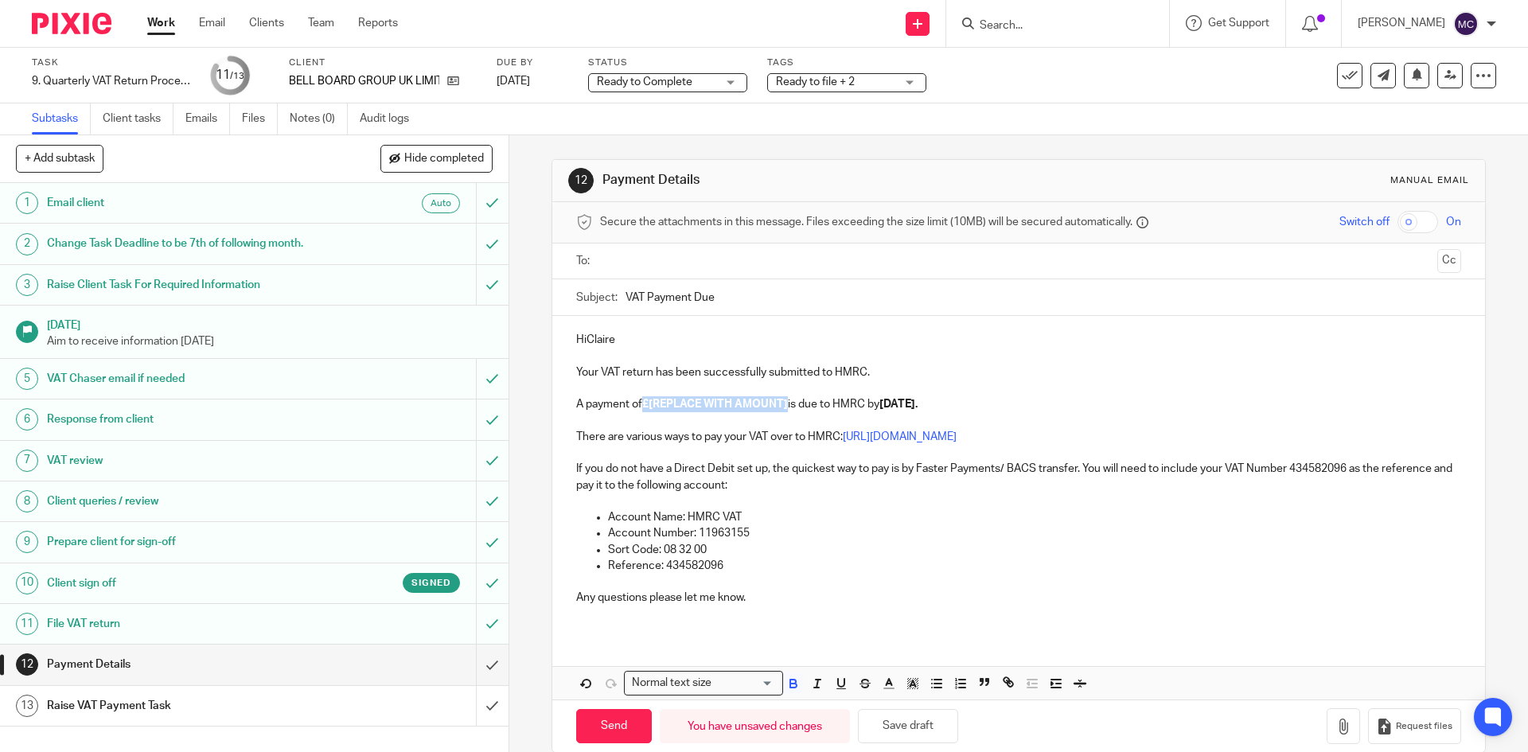
drag, startPoint x: 644, startPoint y: 404, endPoint x: 786, endPoint y: 401, distance: 141.7
click at [786, 401] on strong "£[REPLACE WITH AMOUNT]" at bounding box center [715, 404] width 146 height 11
click at [704, 435] on p "There are various ways to pay your VAT over to HMRC: https://www.gov.uk/pay-vat" at bounding box center [1018, 437] width 884 height 16
click at [585, 337] on p "HiClaire" at bounding box center [1018, 340] width 884 height 16
click at [634, 343] on p "Hi Claire" at bounding box center [1018, 340] width 884 height 16
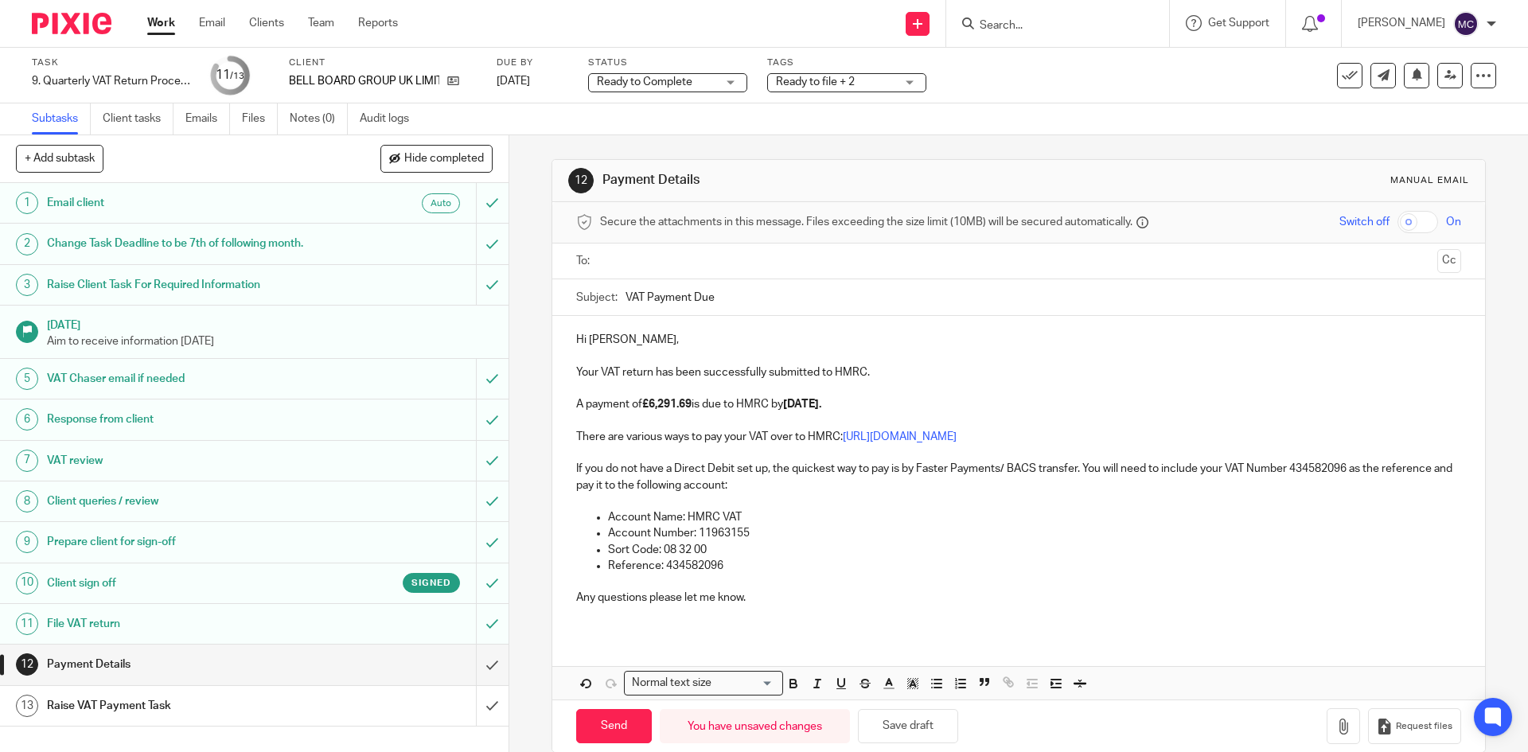
click at [762, 614] on p at bounding box center [1018, 614] width 884 height 16
click at [703, 259] on input "text" at bounding box center [1018, 261] width 825 height 18
click at [616, 724] on input "Send" at bounding box center [614, 730] width 76 height 34
type input "Sent"
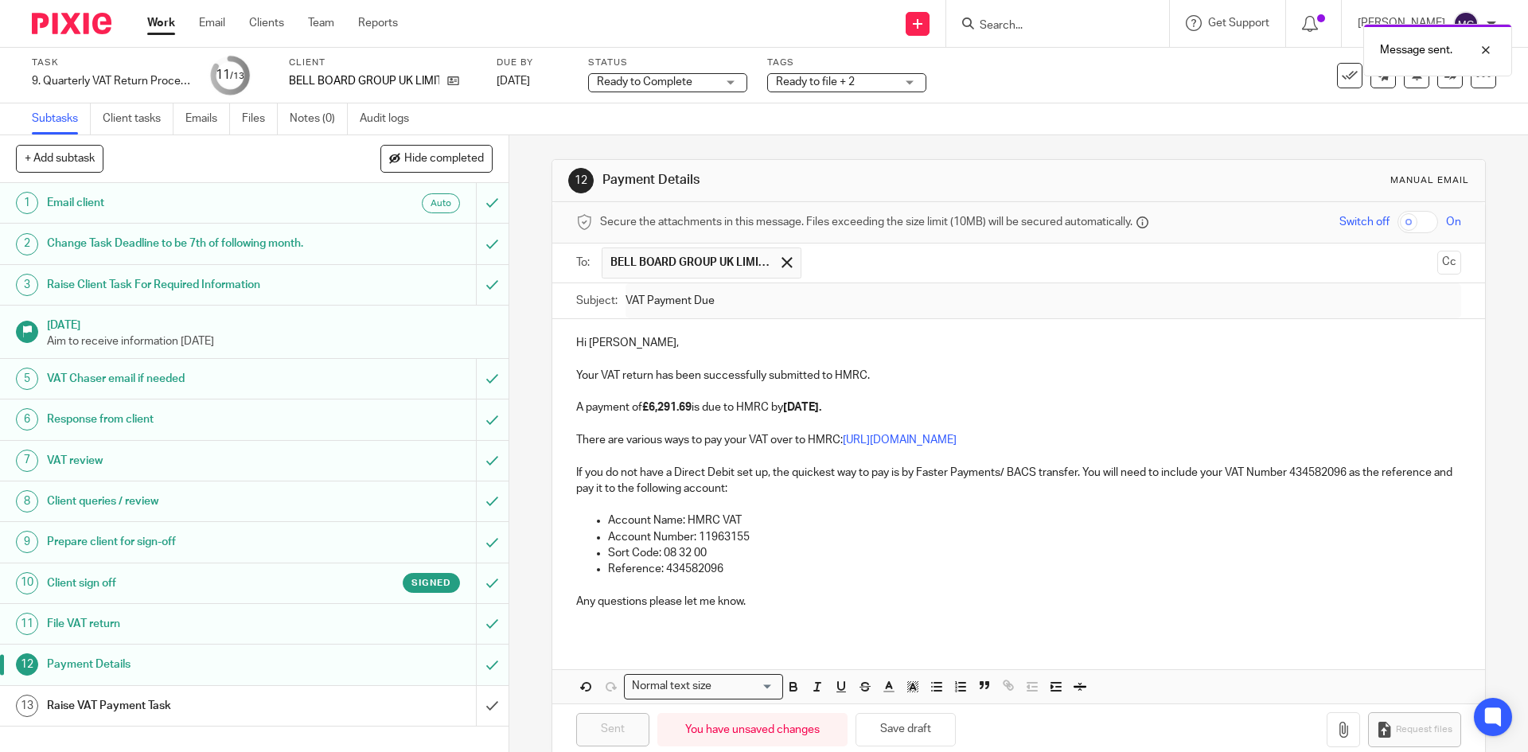
click at [271, 703] on h1 "Raise VAT Payment Task" at bounding box center [184, 706] width 275 height 24
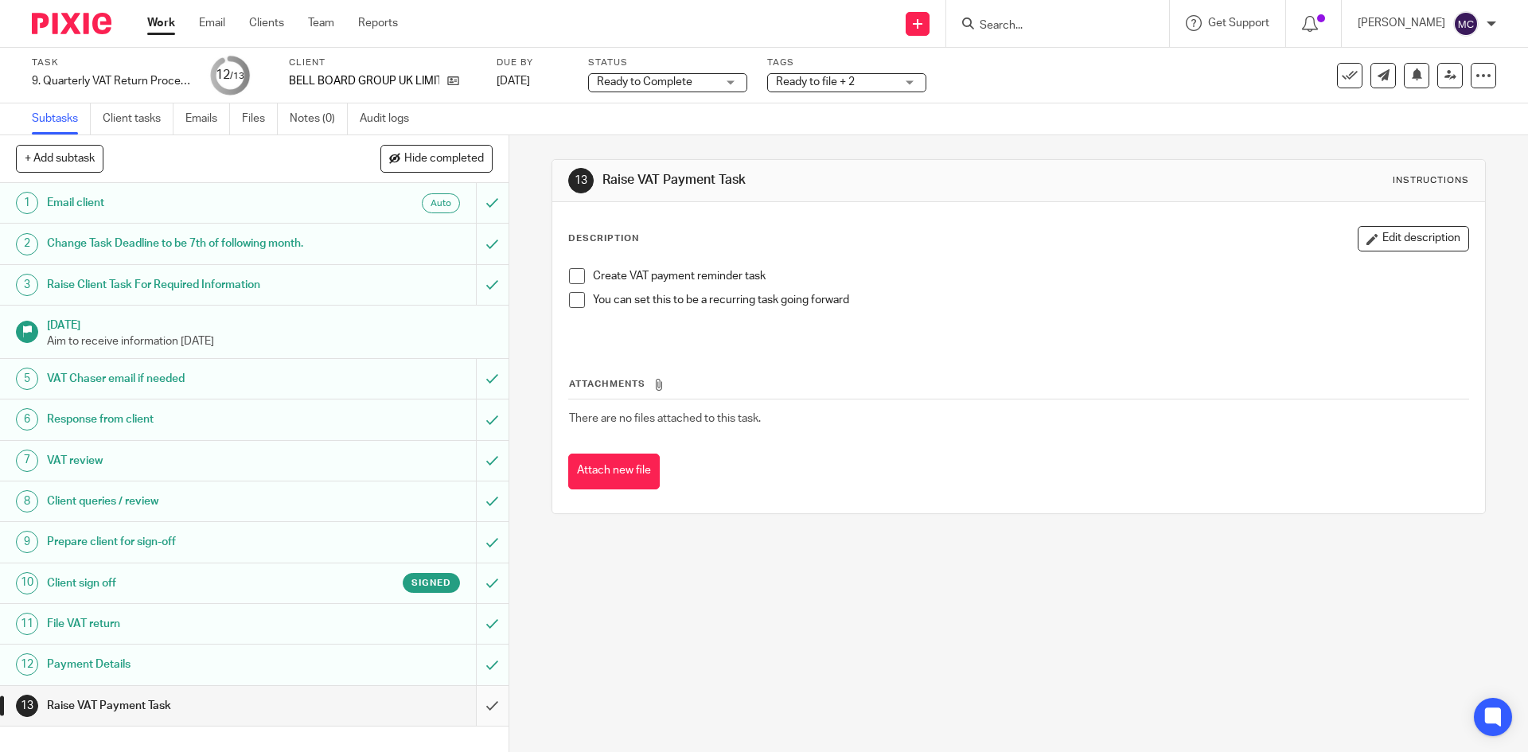
click at [485, 710] on input "submit" at bounding box center [254, 706] width 509 height 40
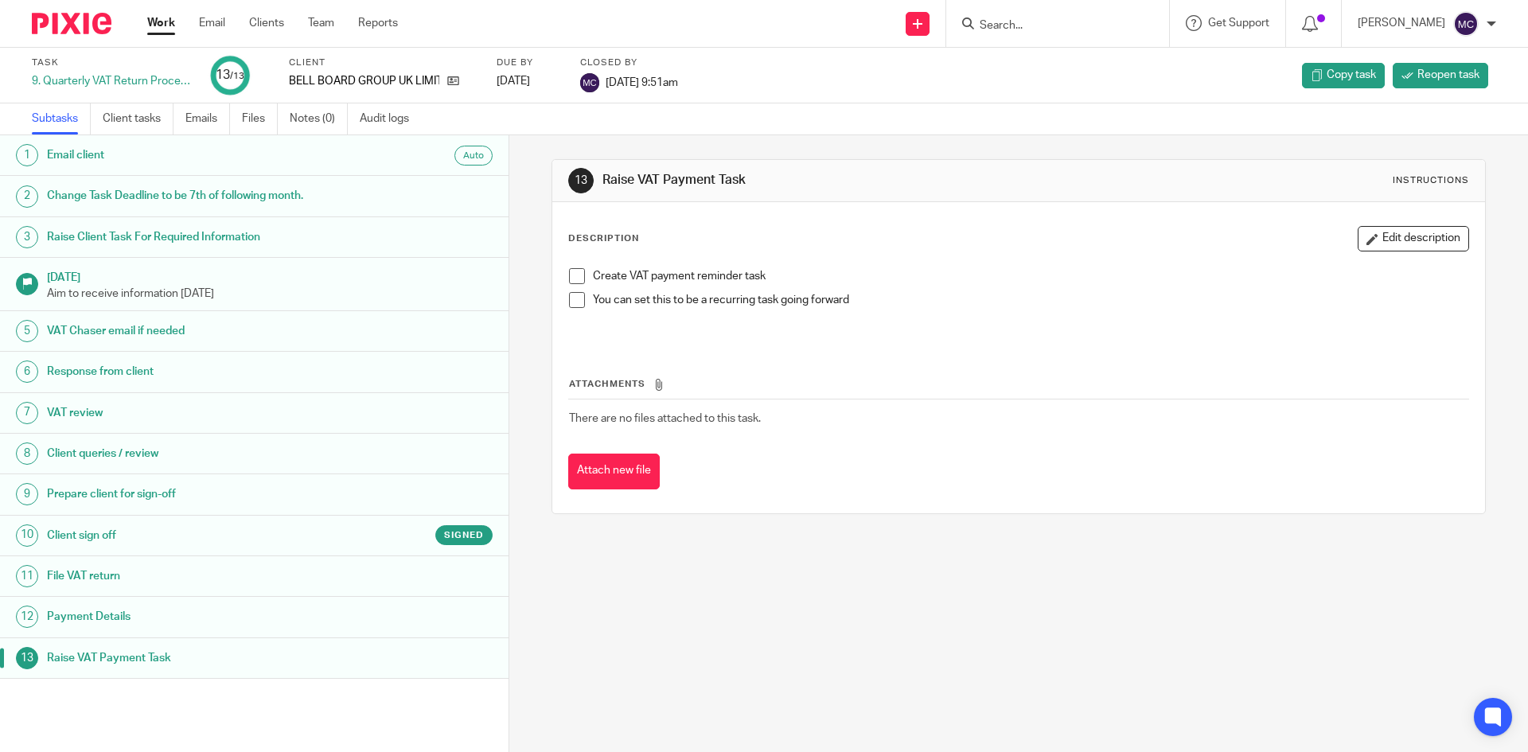
click at [1011, 14] on form at bounding box center [1063, 24] width 170 height 20
click at [1003, 32] on input "Search" at bounding box center [1049, 26] width 143 height 14
type input "rh rail"
click at [1086, 70] on link at bounding box center [1118, 68] width 287 height 37
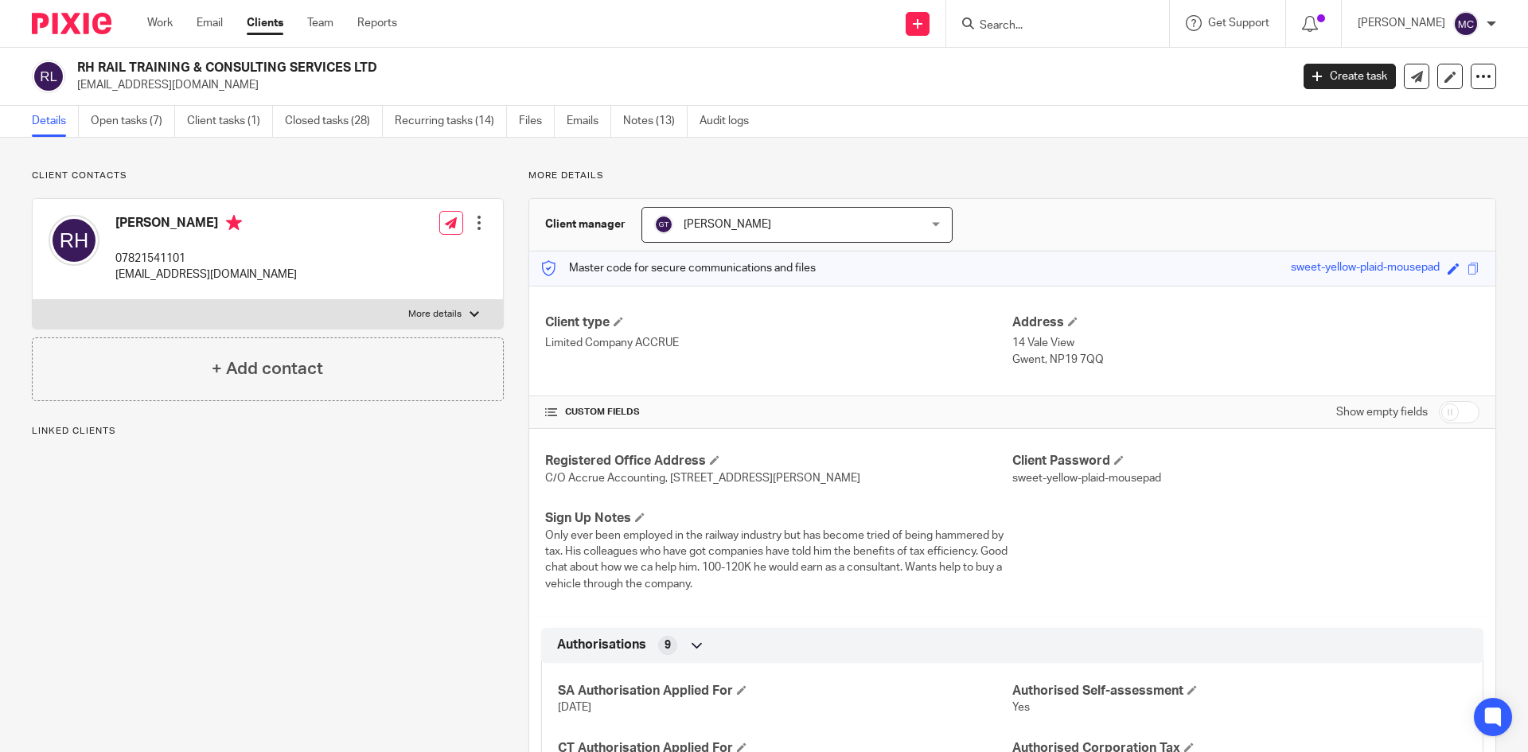
click at [138, 119] on link "Open tasks (7)" at bounding box center [133, 121] width 84 height 31
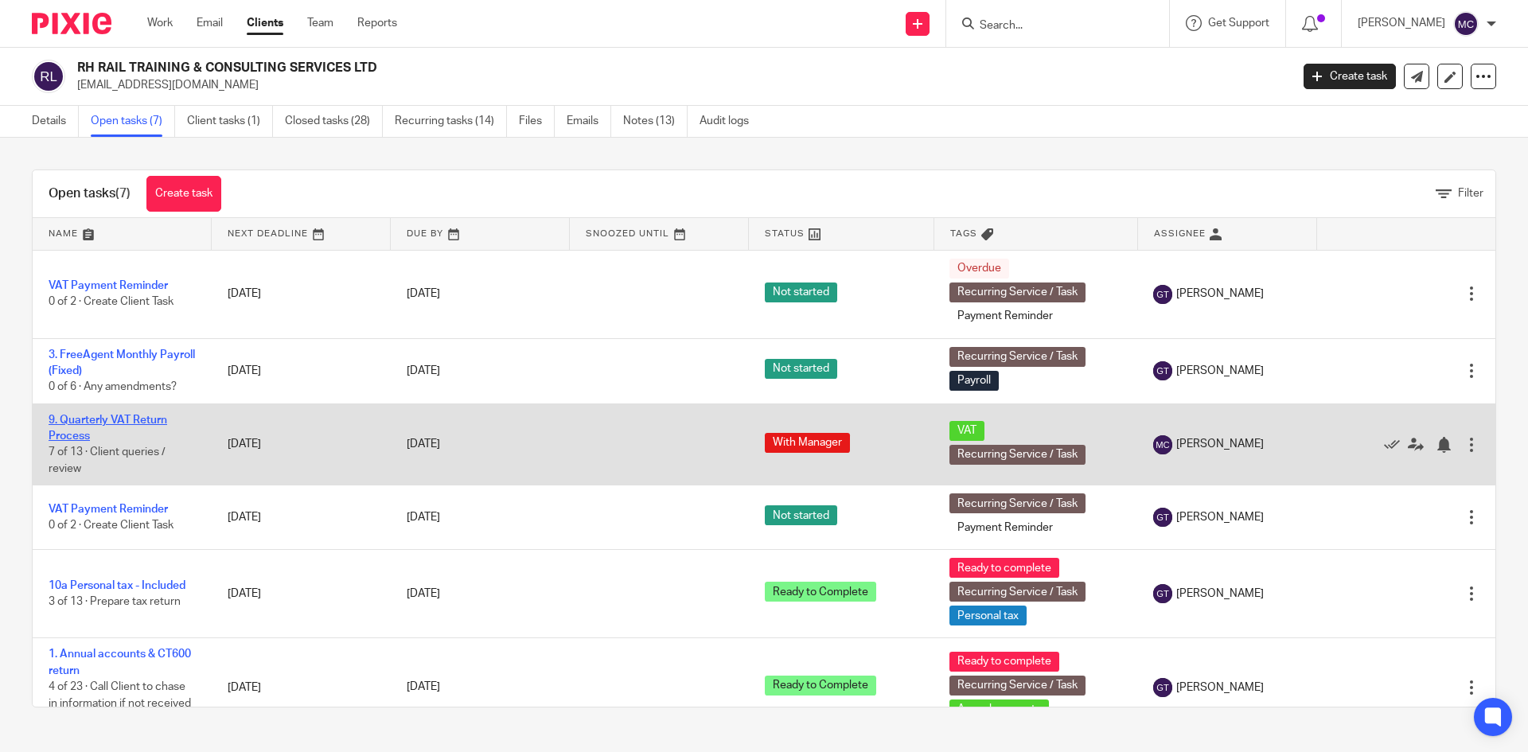
click at [99, 419] on link "9. Quarterly VAT Return Process" at bounding box center [108, 428] width 119 height 27
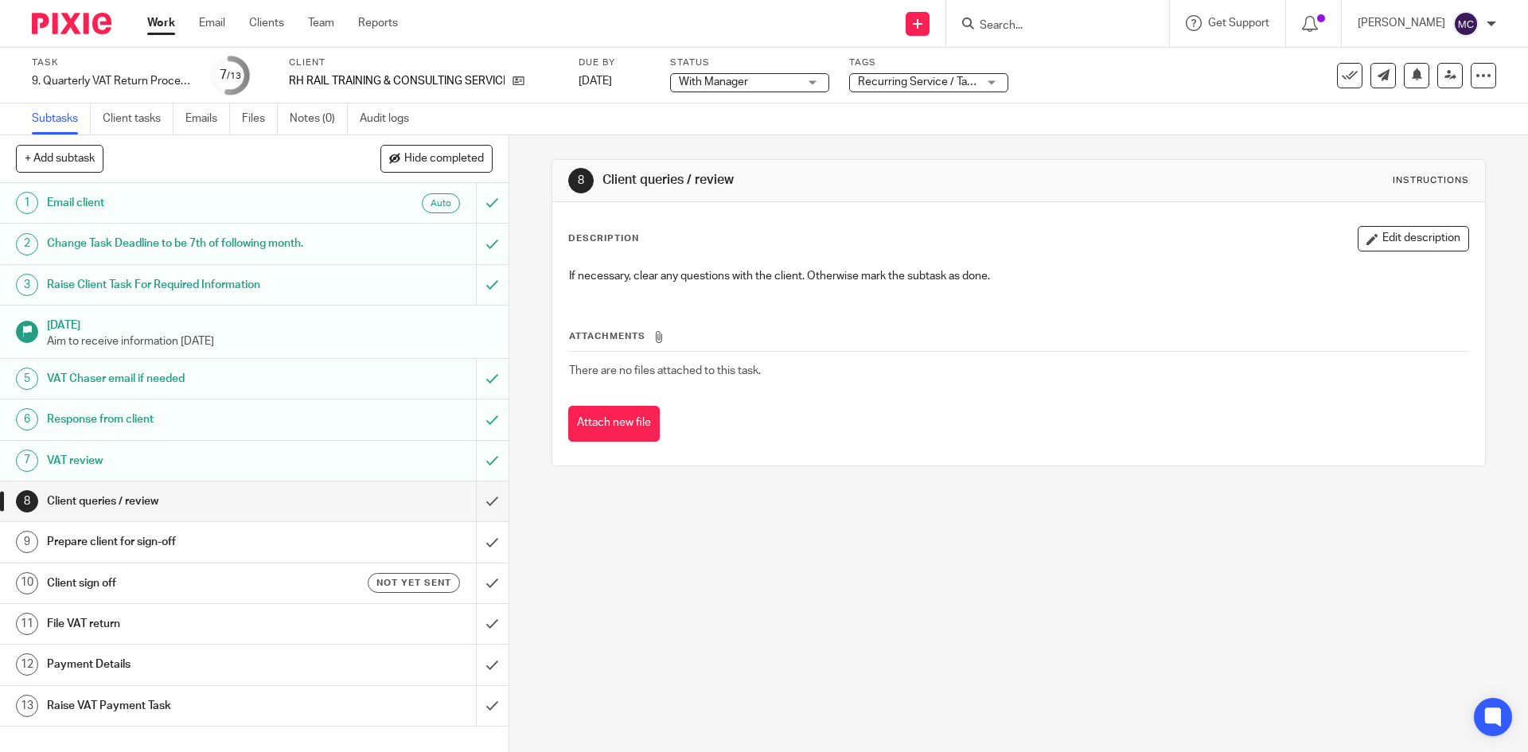
click at [797, 76] on span "With Manager" at bounding box center [738, 82] width 119 height 17
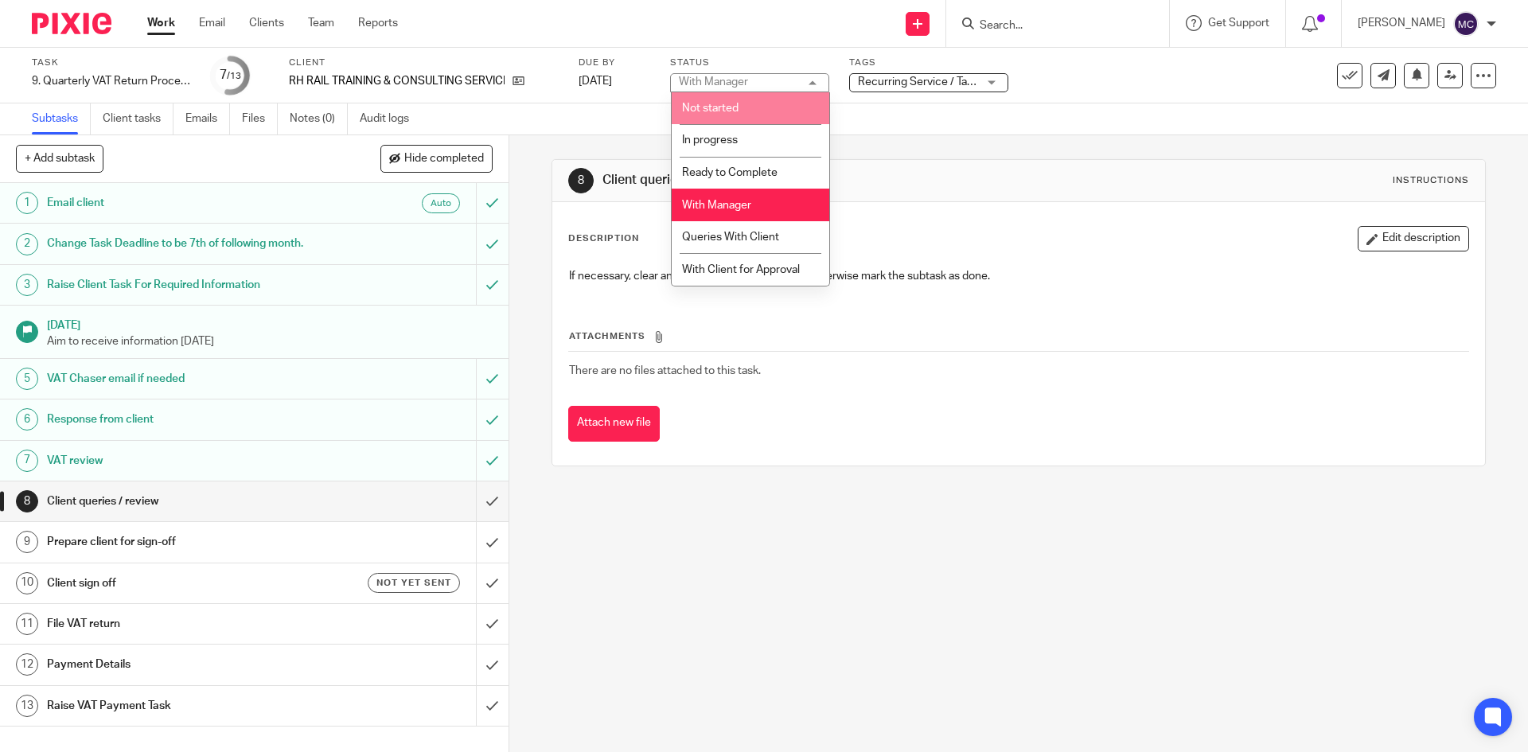
click at [925, 84] on span "Recurring Service / Task + 1" at bounding box center [927, 81] width 138 height 11
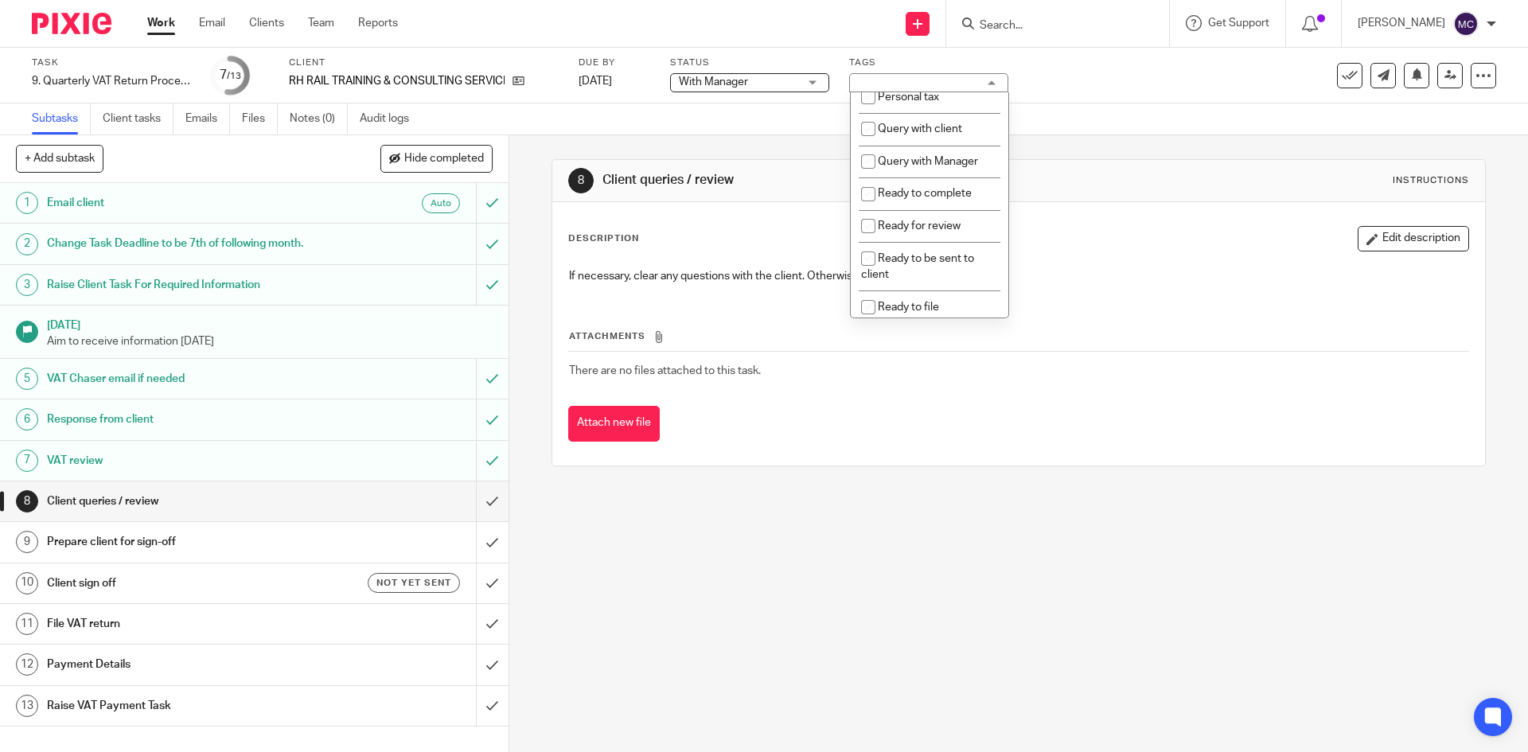
scroll to position [557, 0]
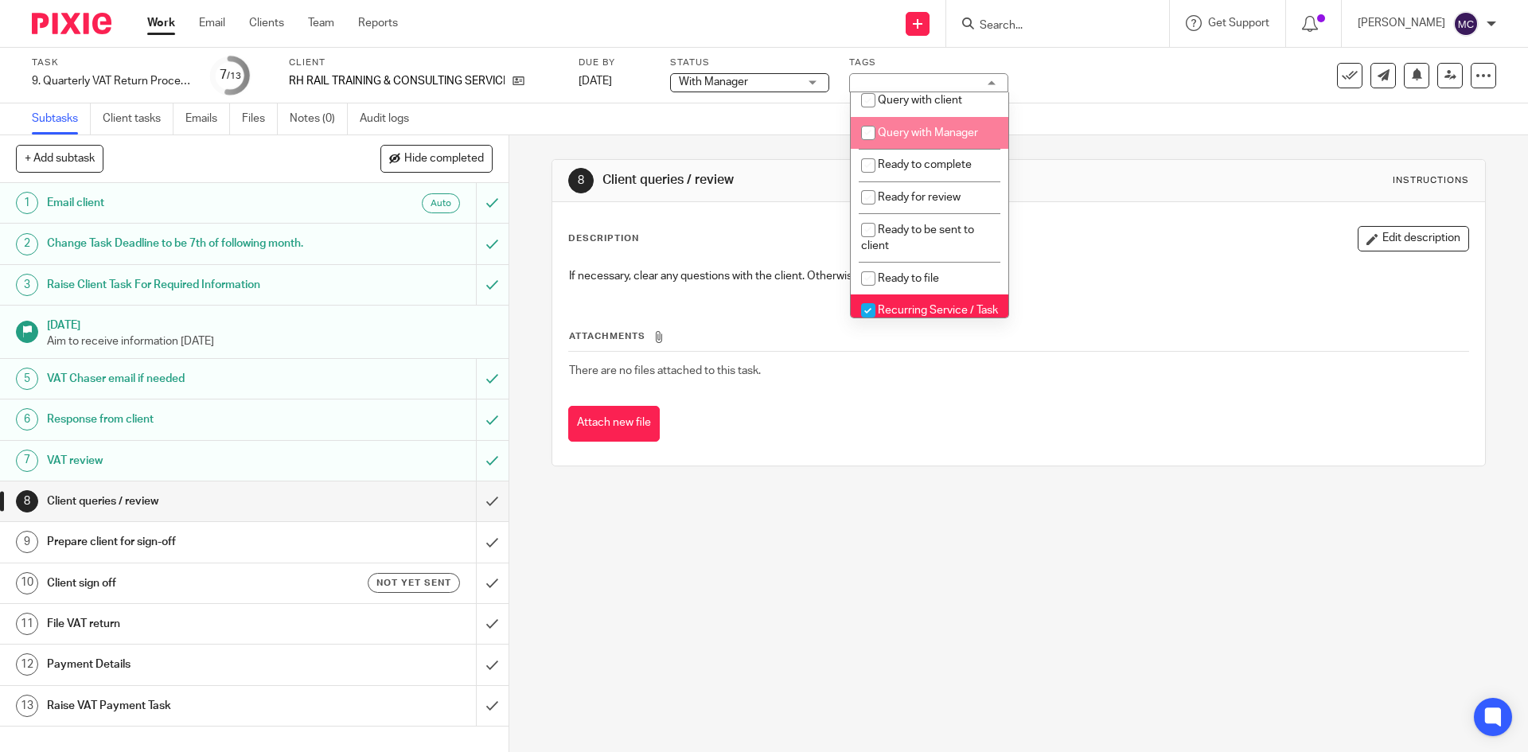
click at [1070, 196] on div "8 Client queries / review Instructions" at bounding box center [1018, 181] width 932 height 42
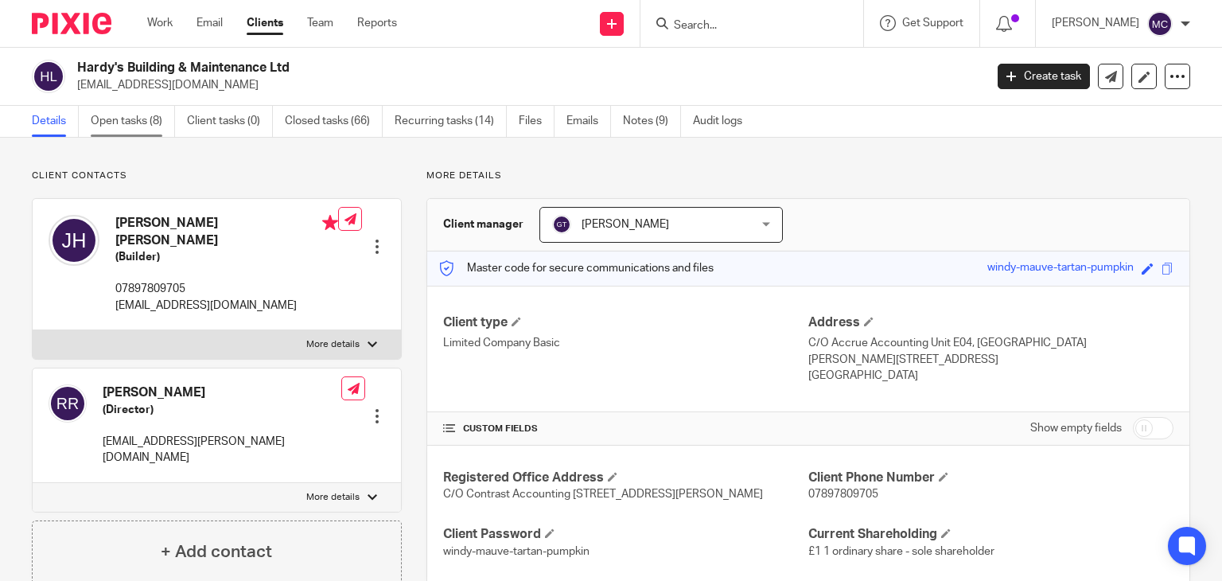
click at [154, 122] on link "Open tasks (8)" at bounding box center [133, 121] width 84 height 31
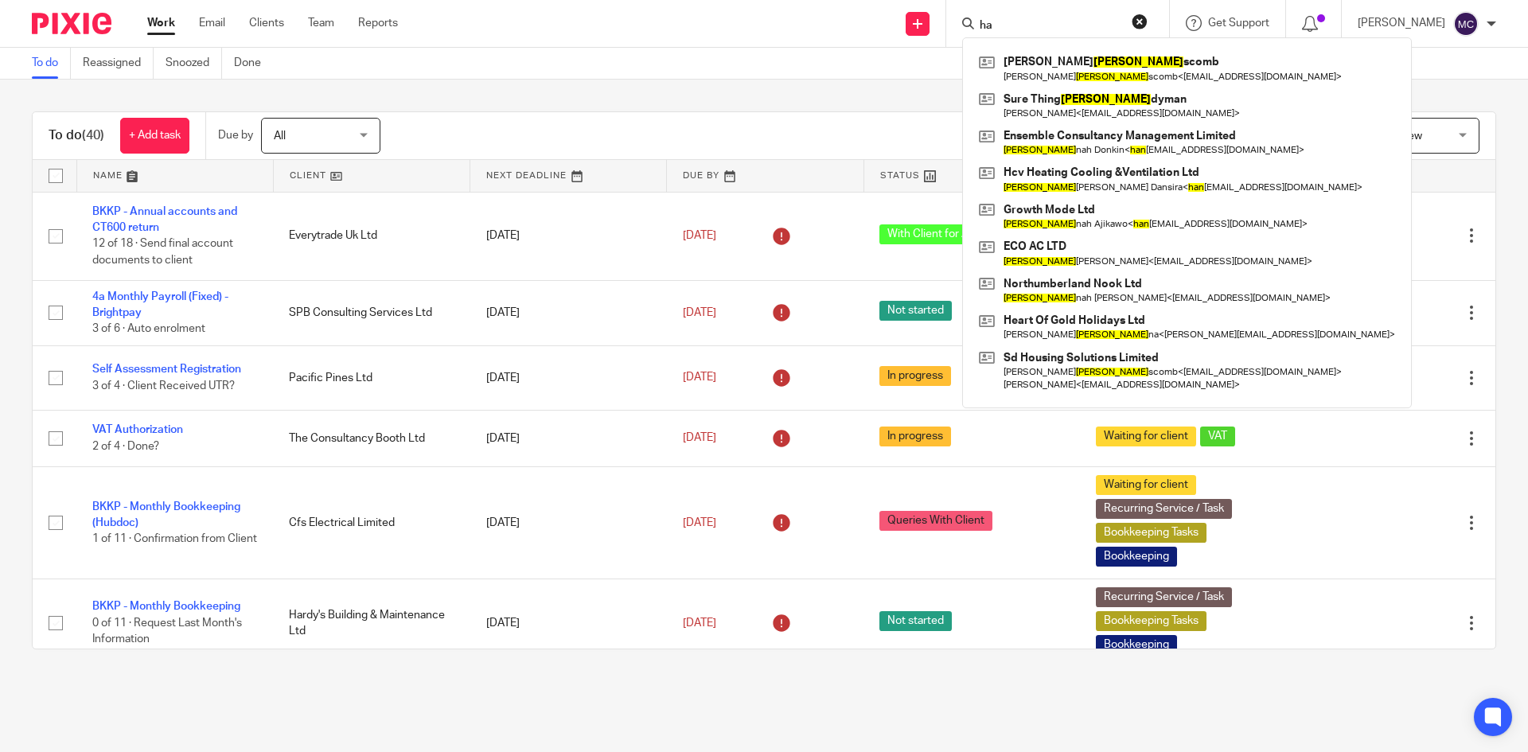
type input "h"
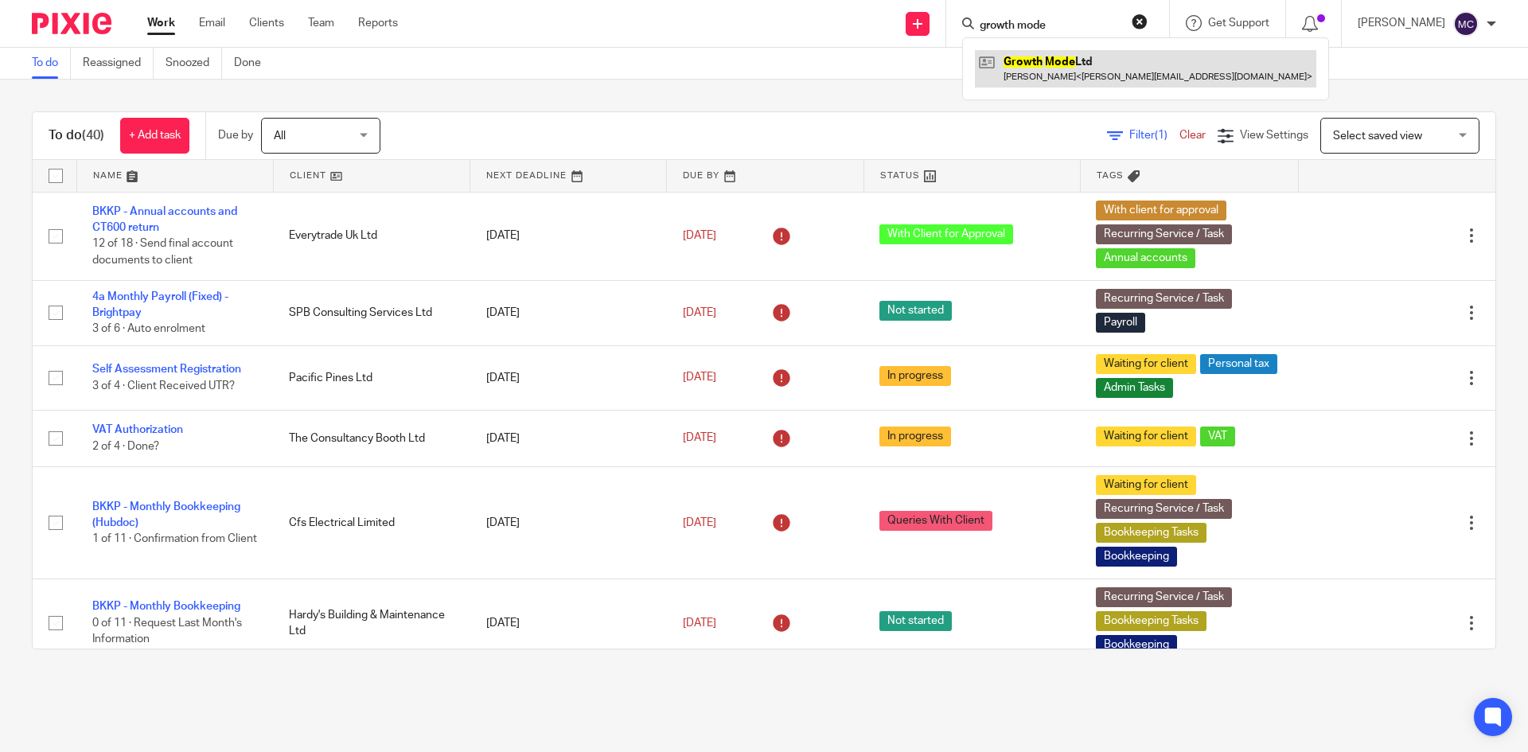
type input "growth mode"
click at [1047, 51] on link at bounding box center [1145, 68] width 341 height 37
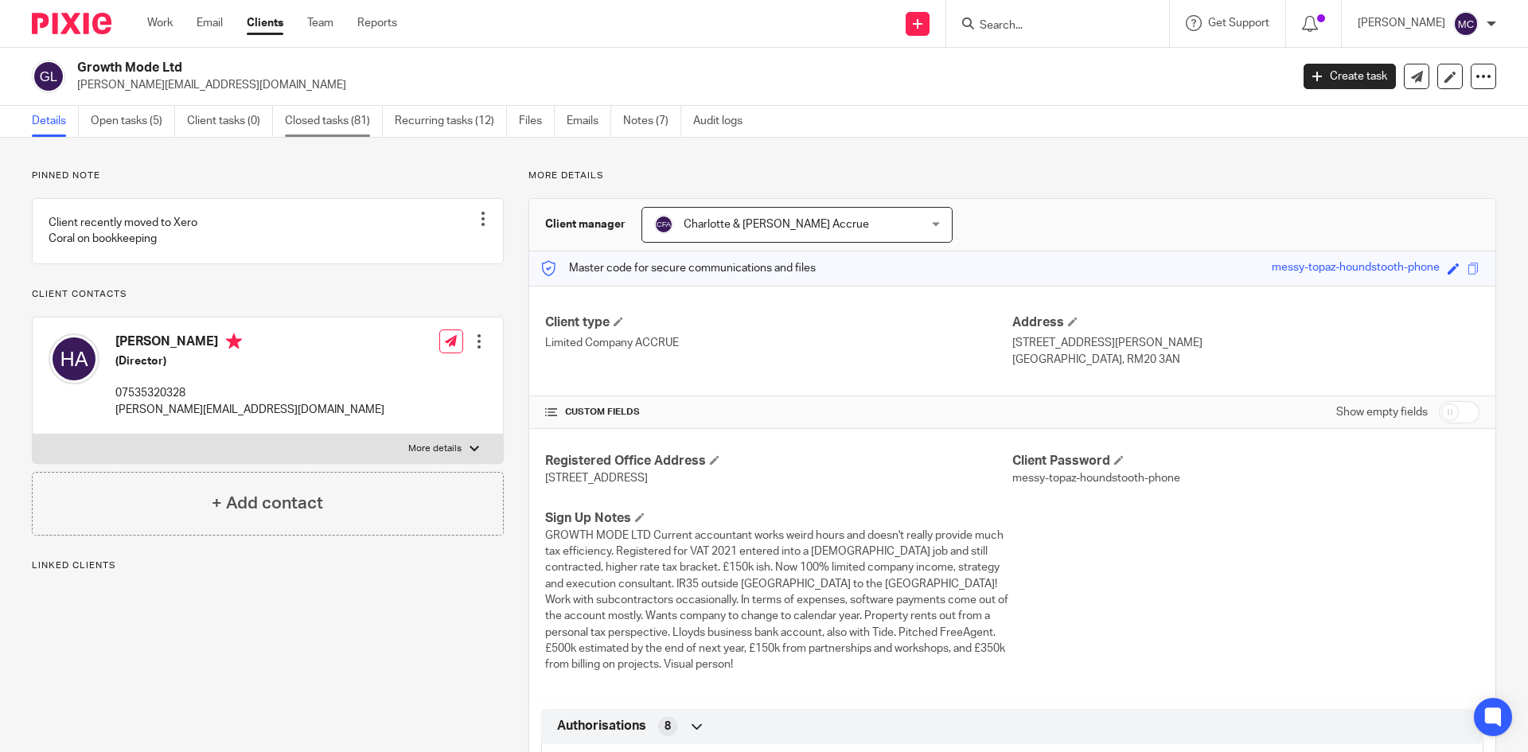
click at [357, 129] on link "Closed tasks (81)" at bounding box center [334, 121] width 98 height 31
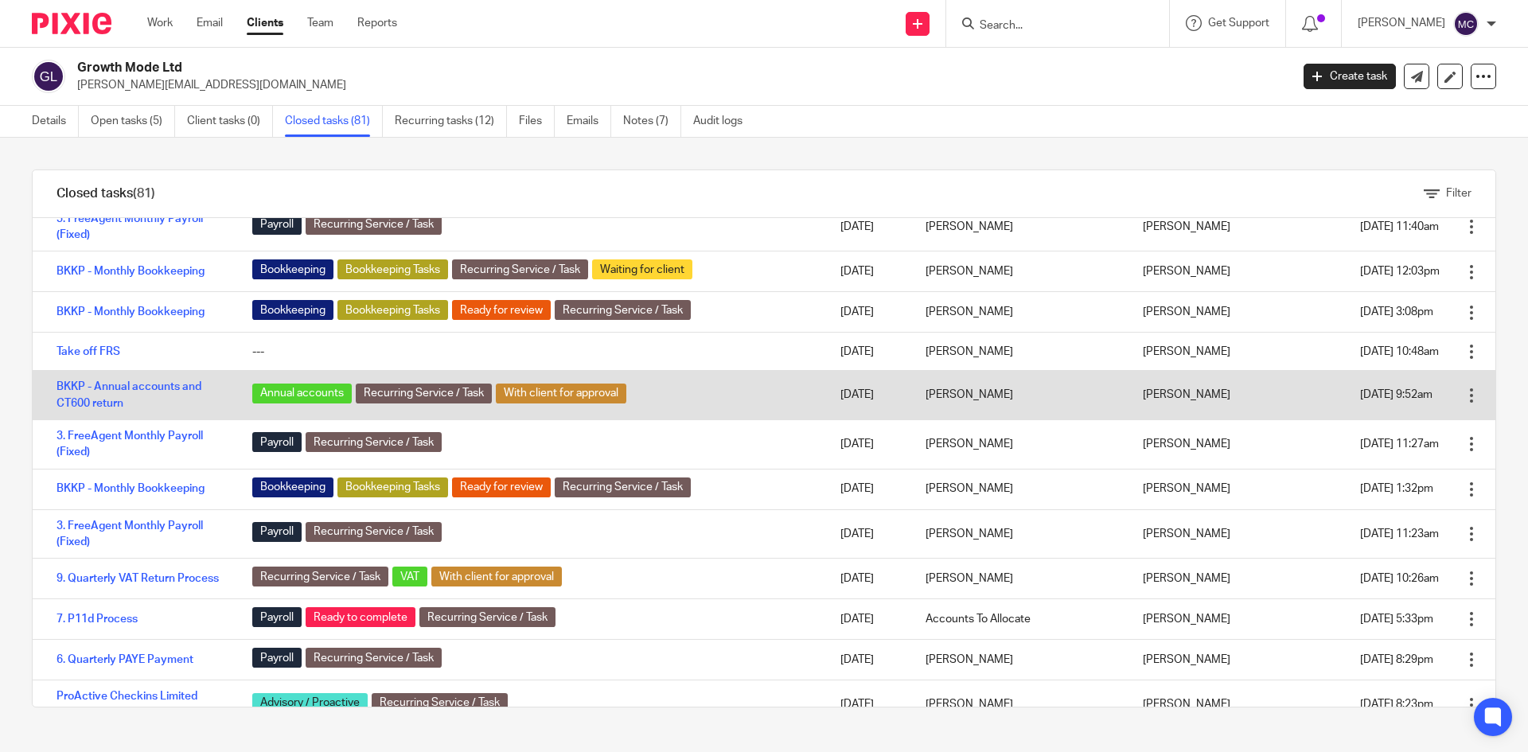
scroll to position [1990, 0]
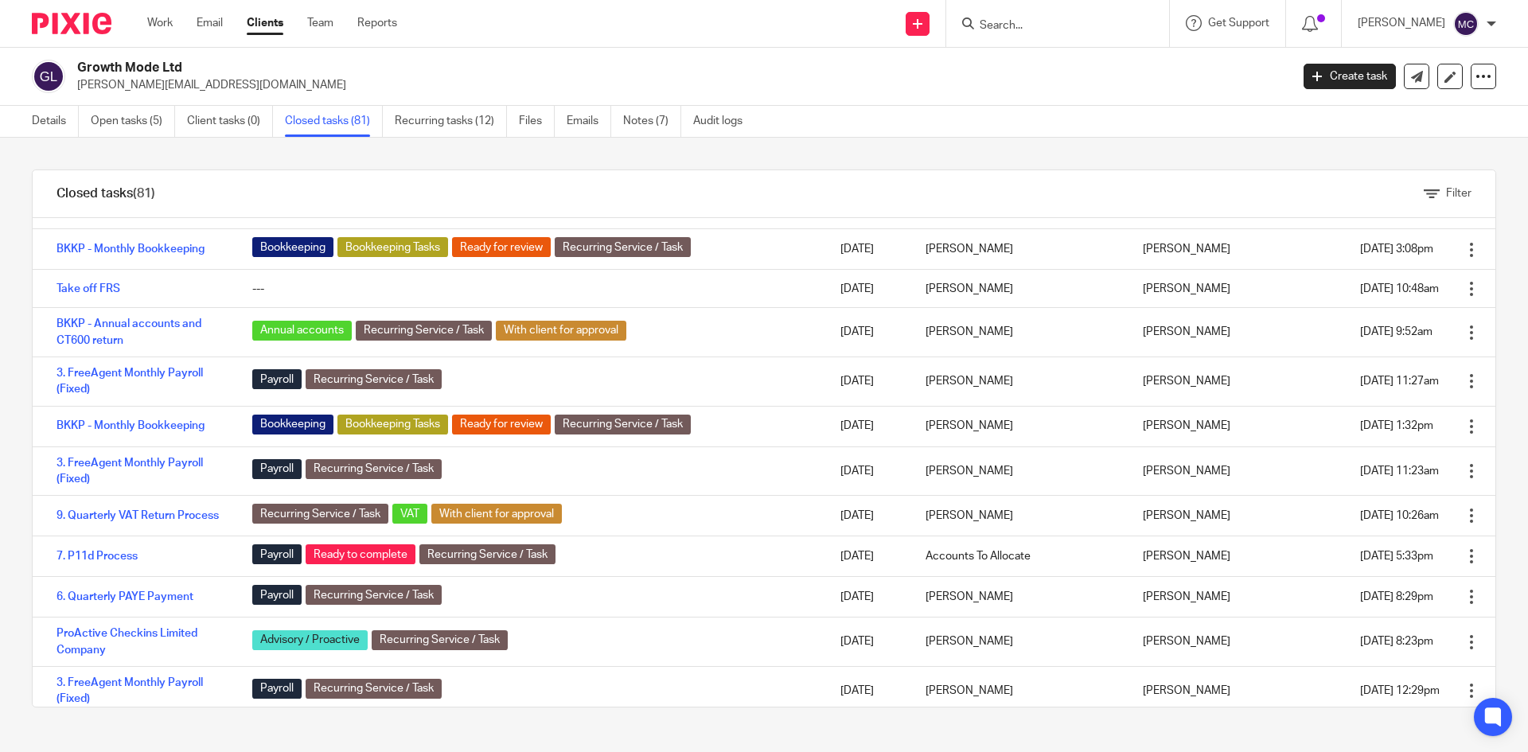
click at [454, 60] on h2 "Growth Mode Ltd" at bounding box center [558, 68] width 962 height 17
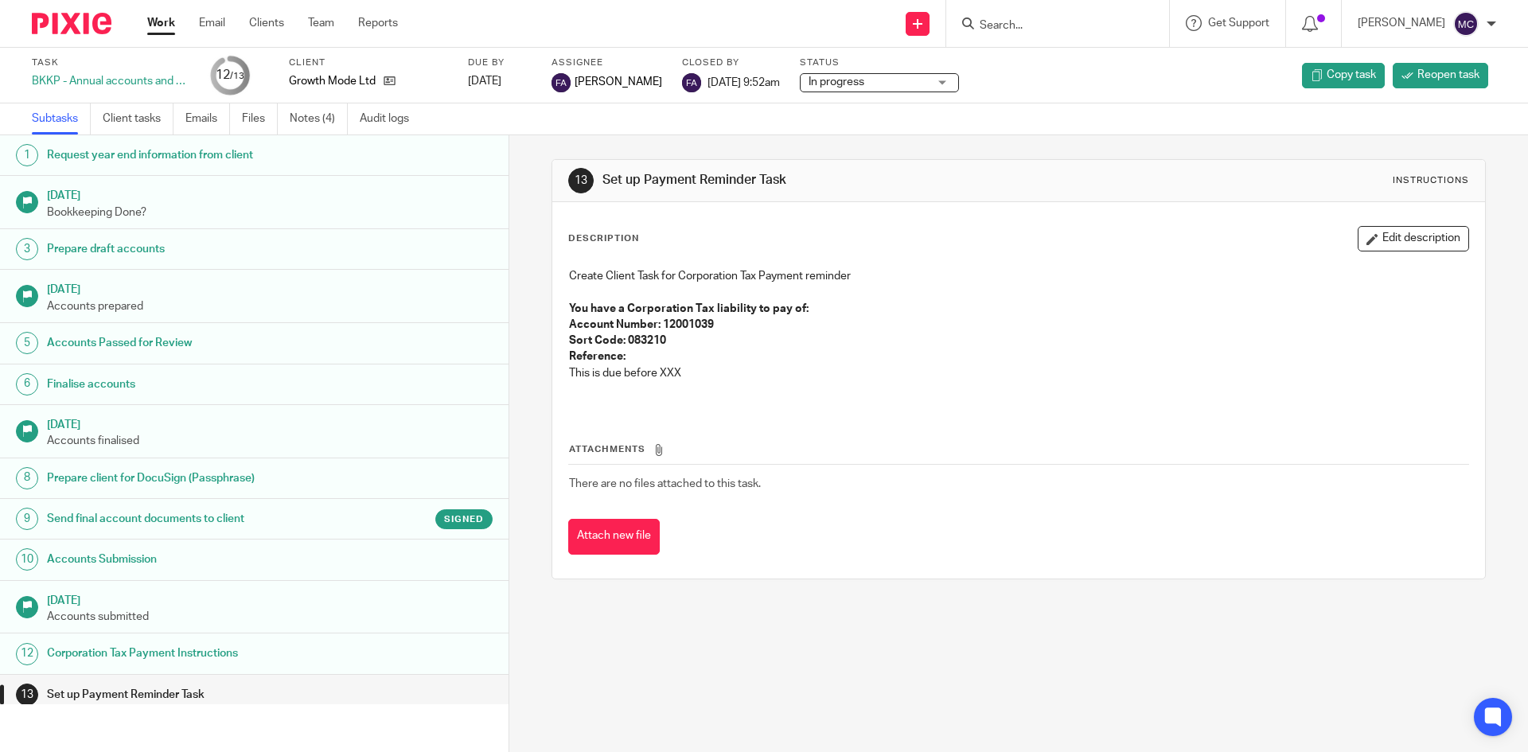
click at [276, 519] on h1 "Send final account documents to client" at bounding box center [196, 519] width 298 height 24
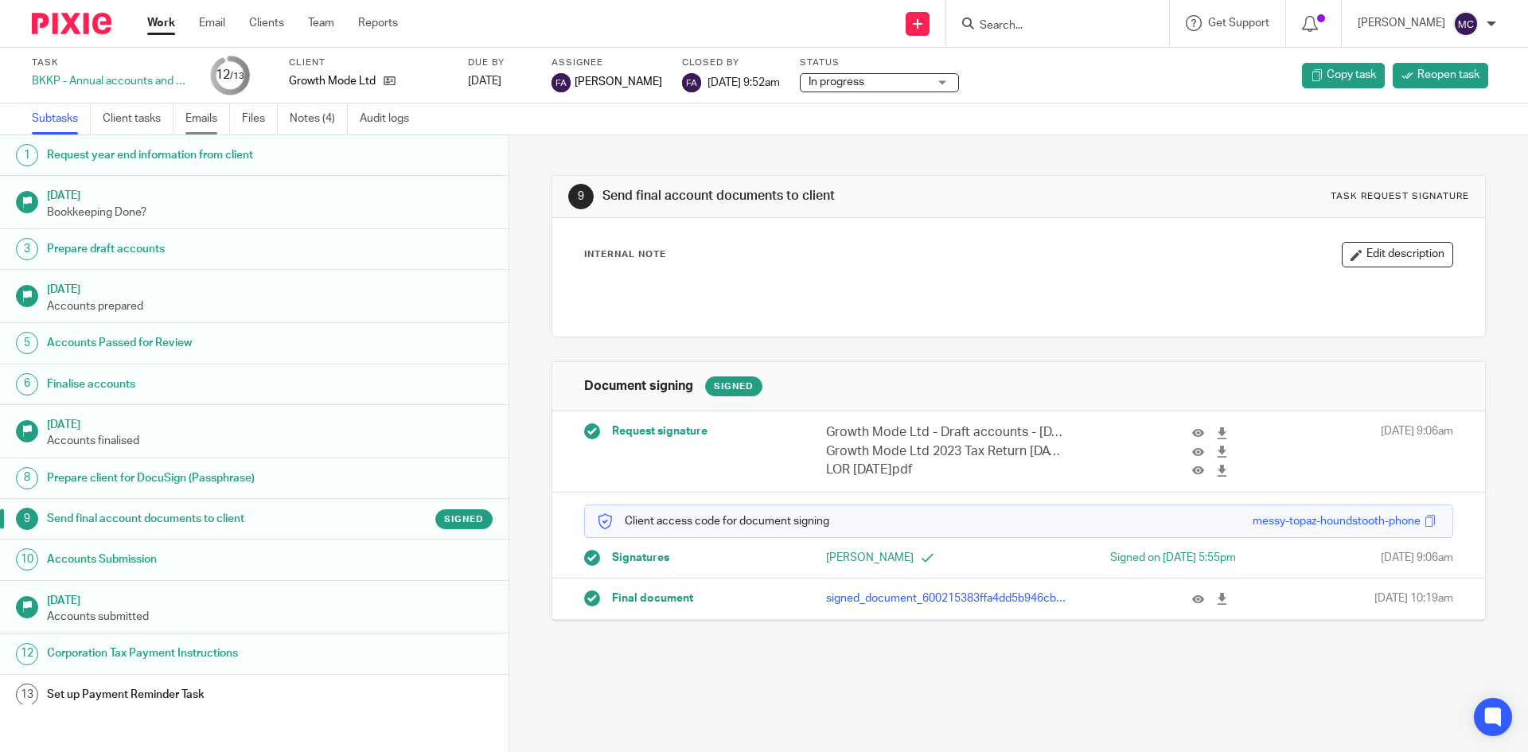
click at [199, 111] on link "Emails" at bounding box center [207, 118] width 45 height 31
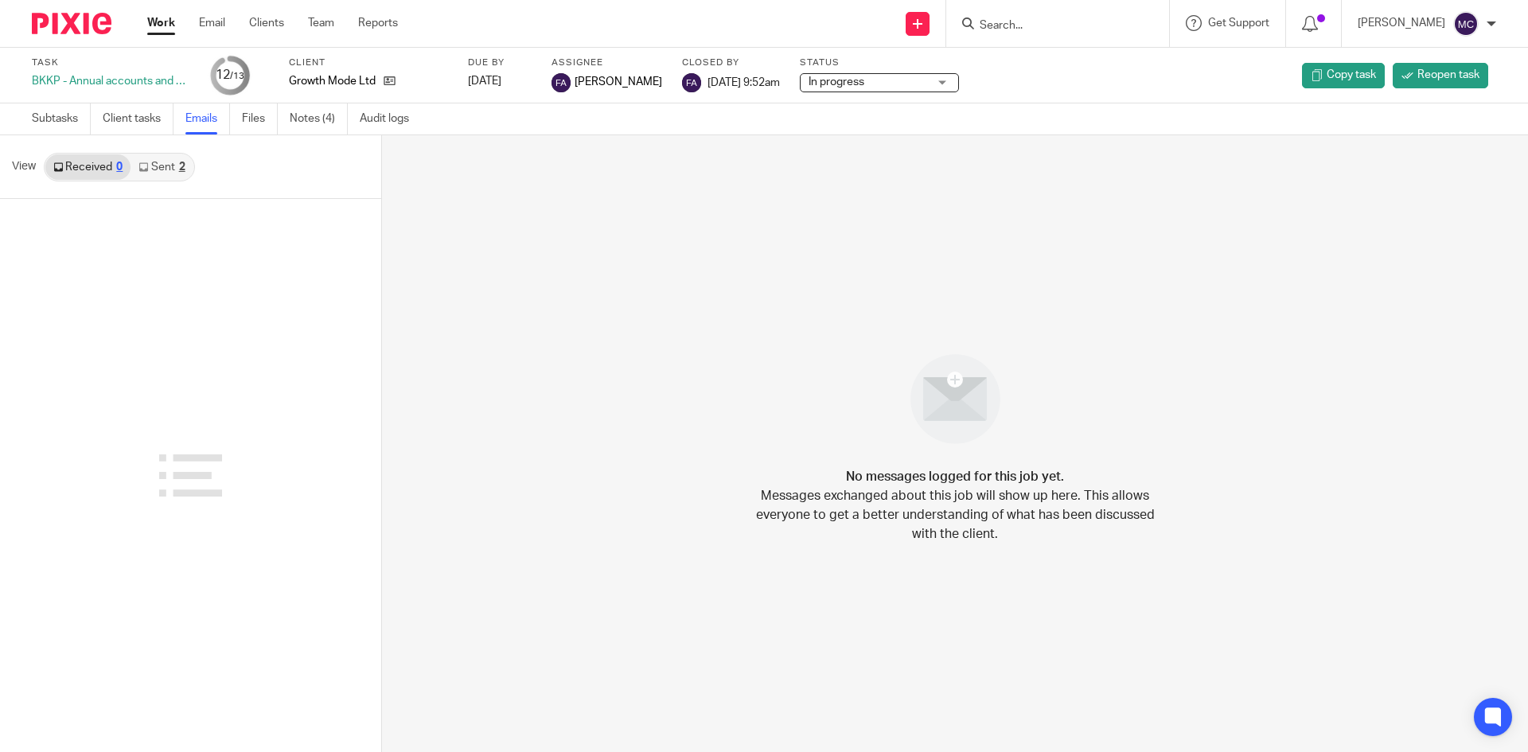
click at [170, 164] on link "Sent 2" at bounding box center [162, 166] width 62 height 25
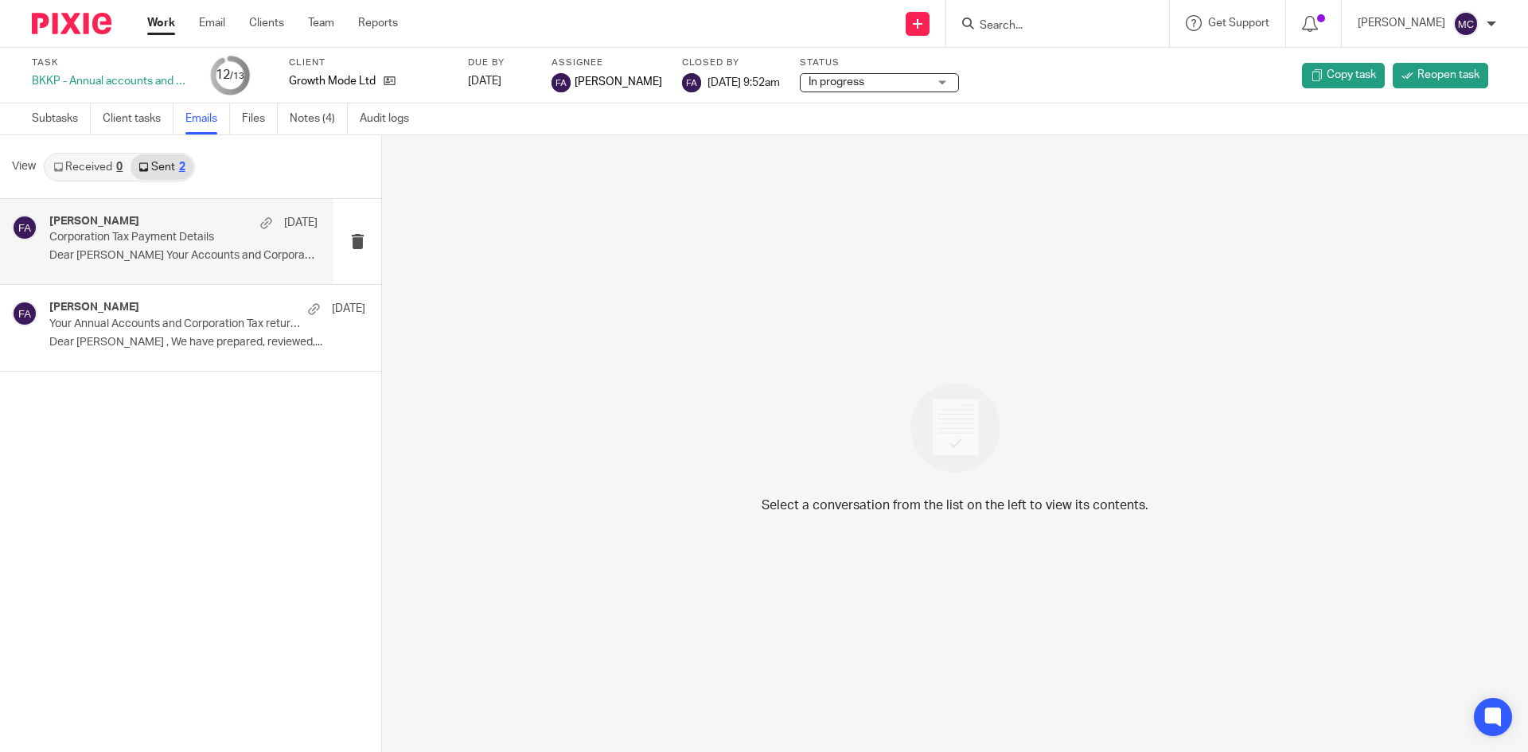
click at [156, 232] on p "Corporation Tax Payment Details" at bounding box center [156, 238] width 215 height 14
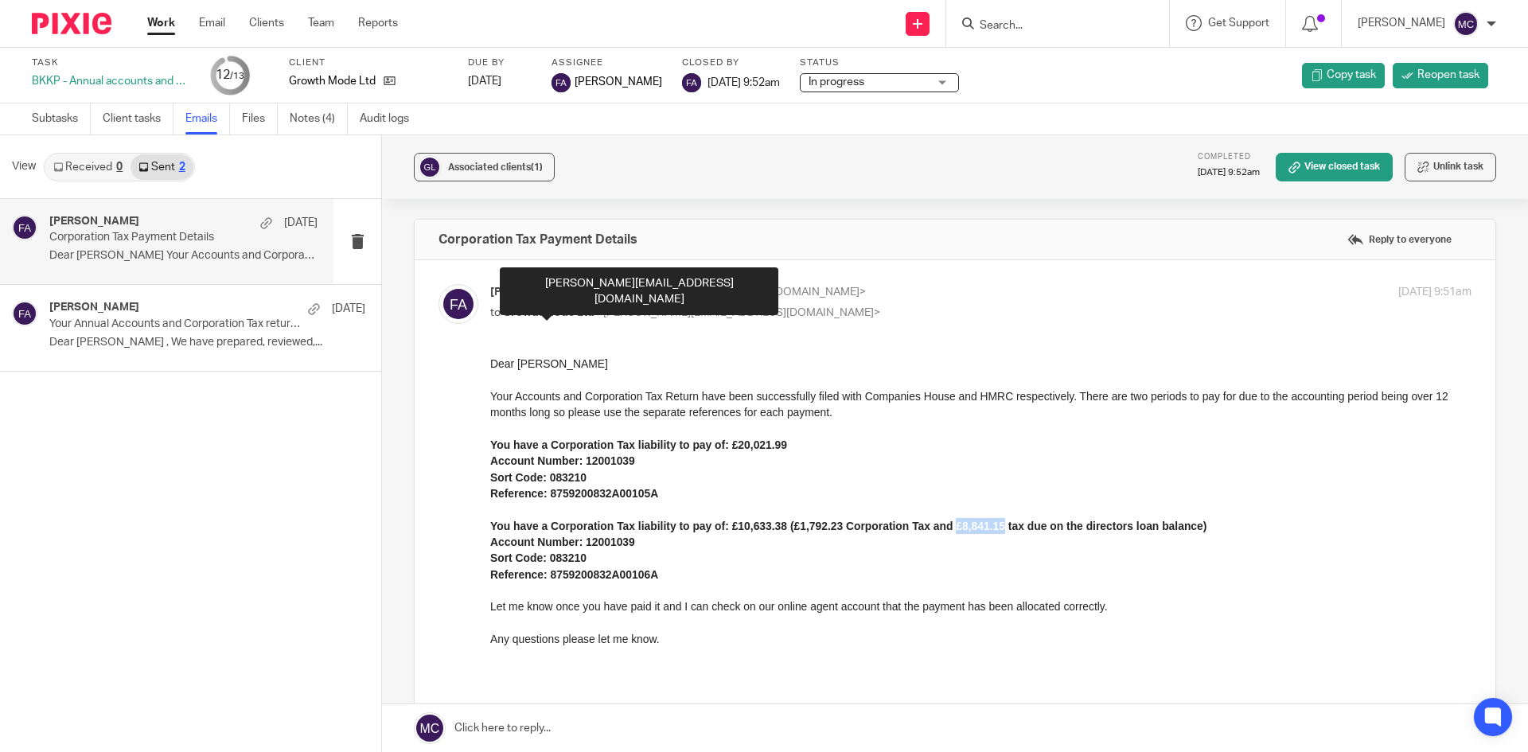
drag, startPoint x: 957, startPoint y: 525, endPoint x: 1006, endPoint y: 526, distance: 48.6
click at [1006, 526] on p "You have a Corporation Tax liability to pay of: £10,633.38 (£1,792.23 Corporati…" at bounding box center [980, 526] width 981 height 16
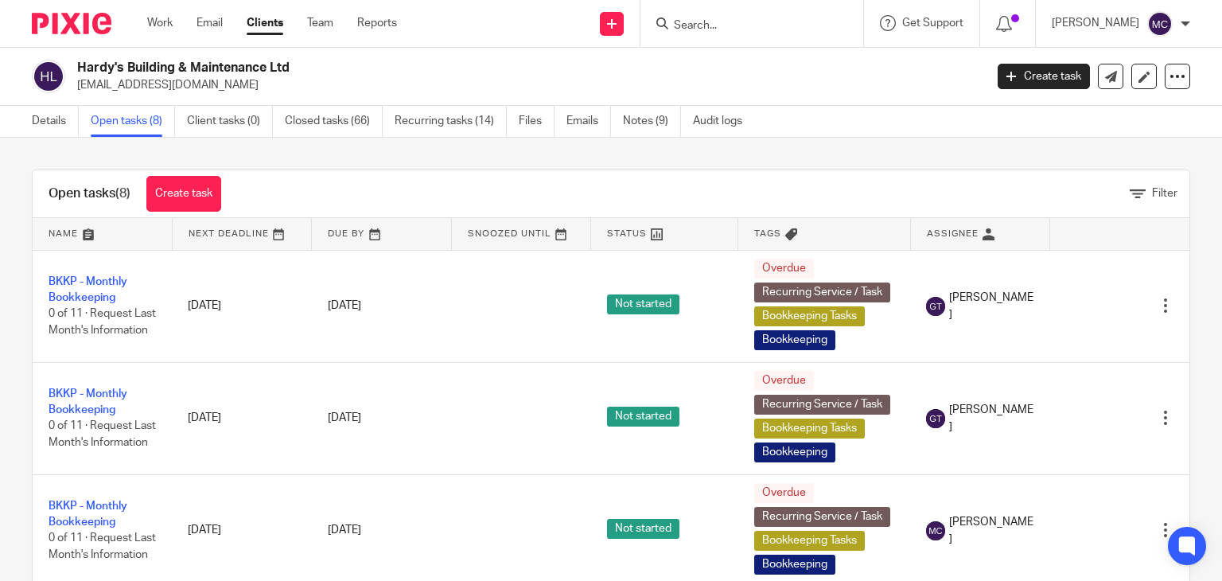
click at [688, 23] on input "Search" at bounding box center [744, 26] width 143 height 14
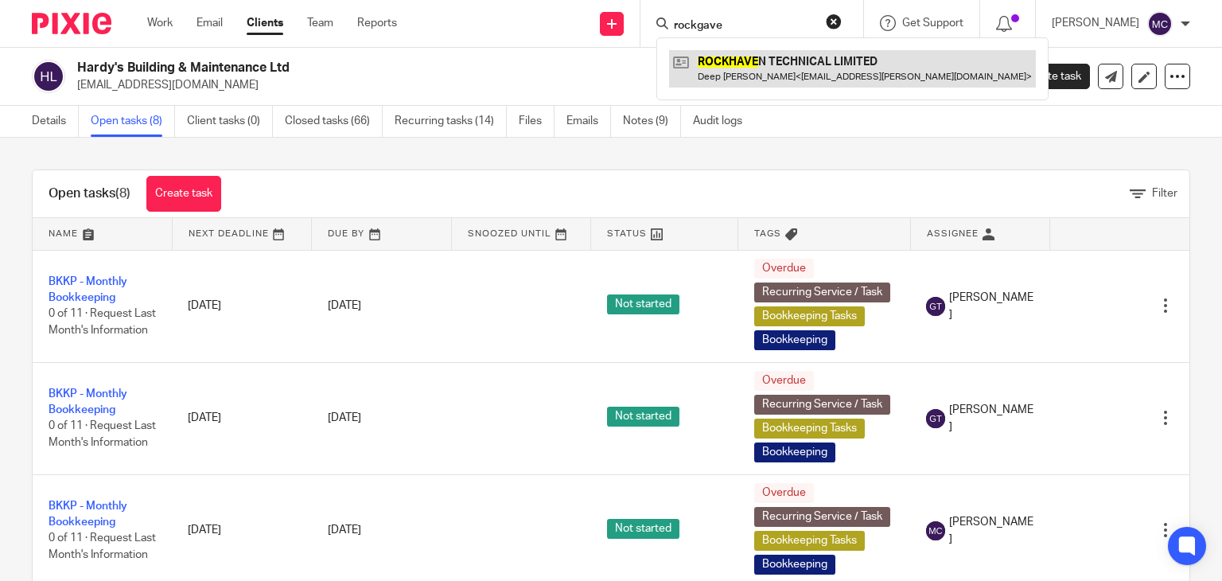
type input "rockgave"
click at [698, 71] on link at bounding box center [852, 68] width 367 height 37
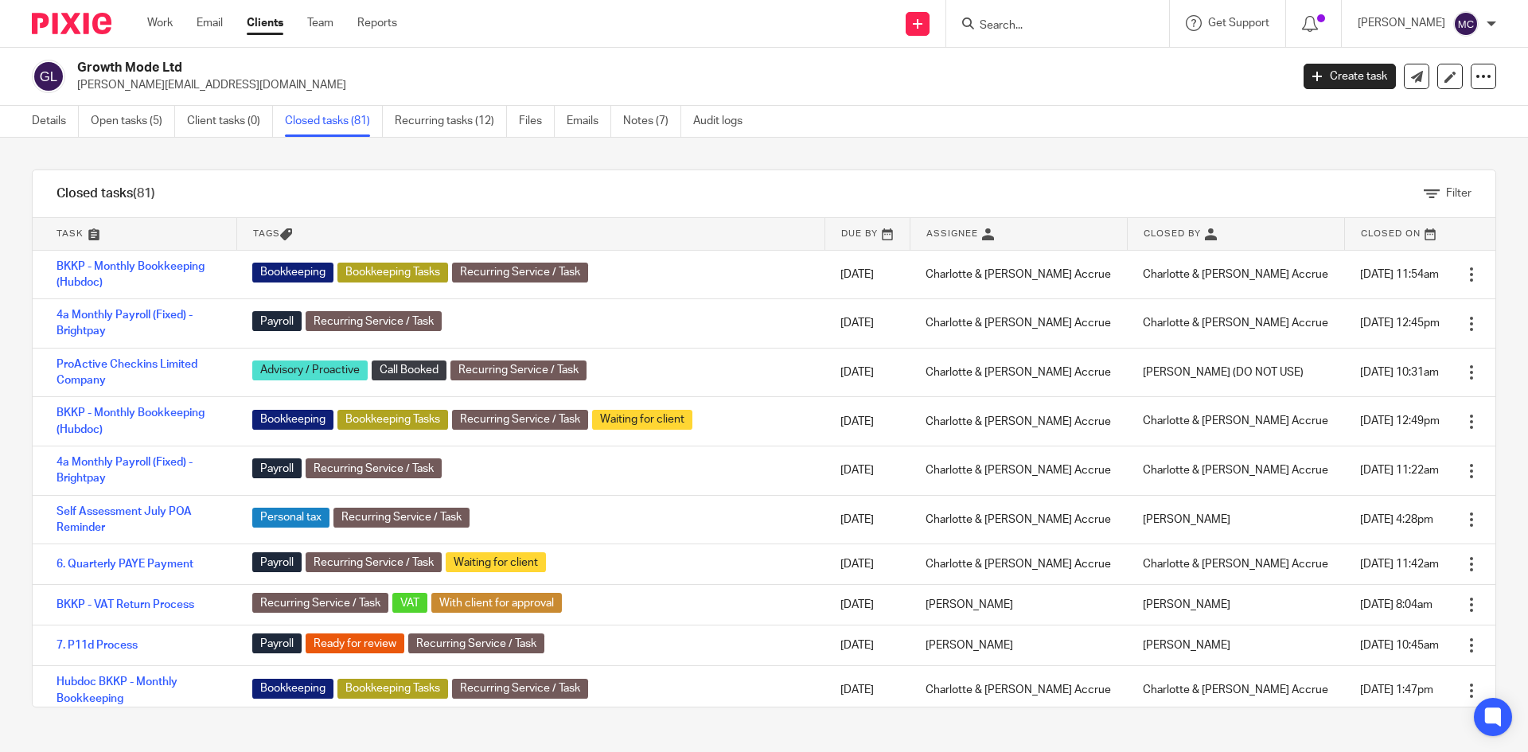
scroll to position [1990, 0]
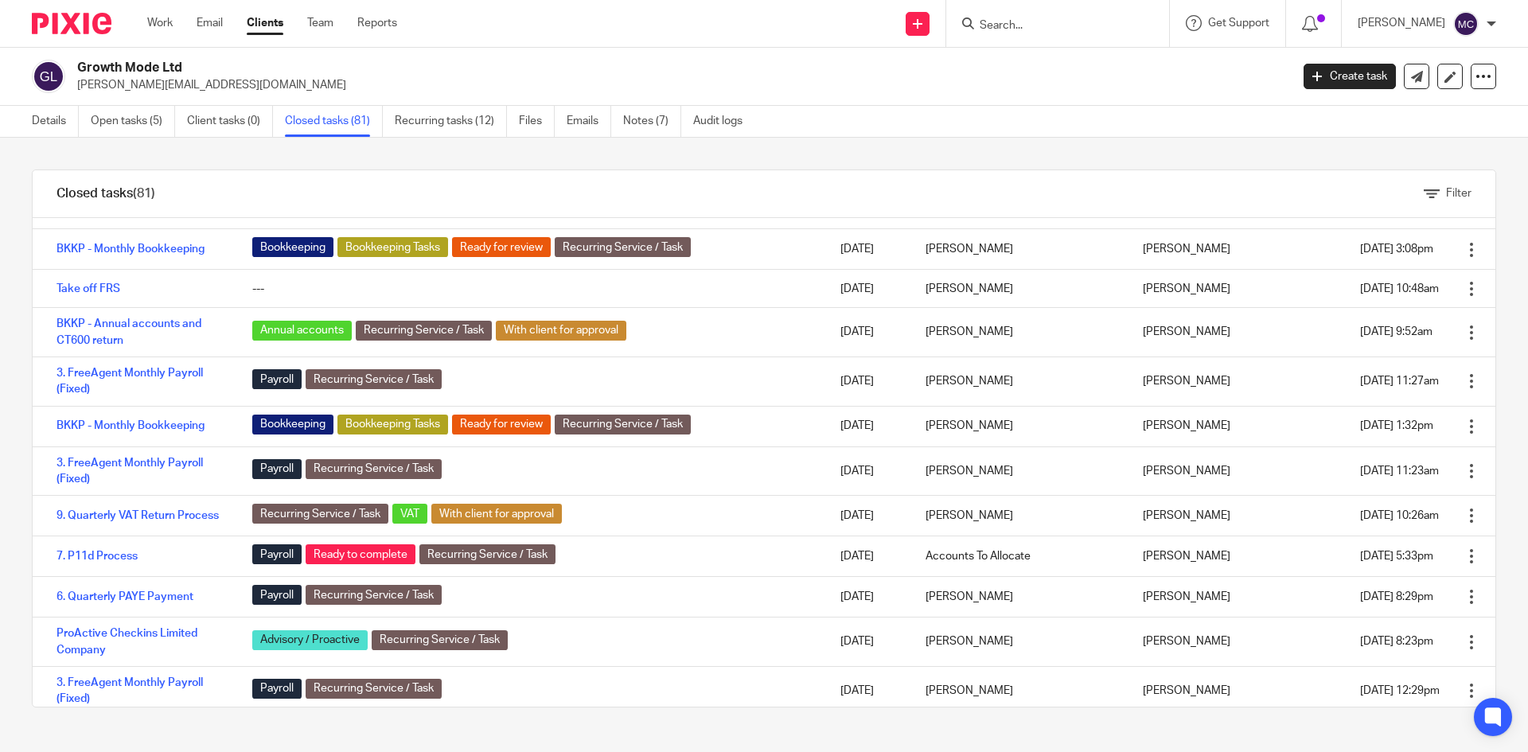
click at [537, 76] on h2 "Growth Mode Ltd" at bounding box center [558, 68] width 962 height 17
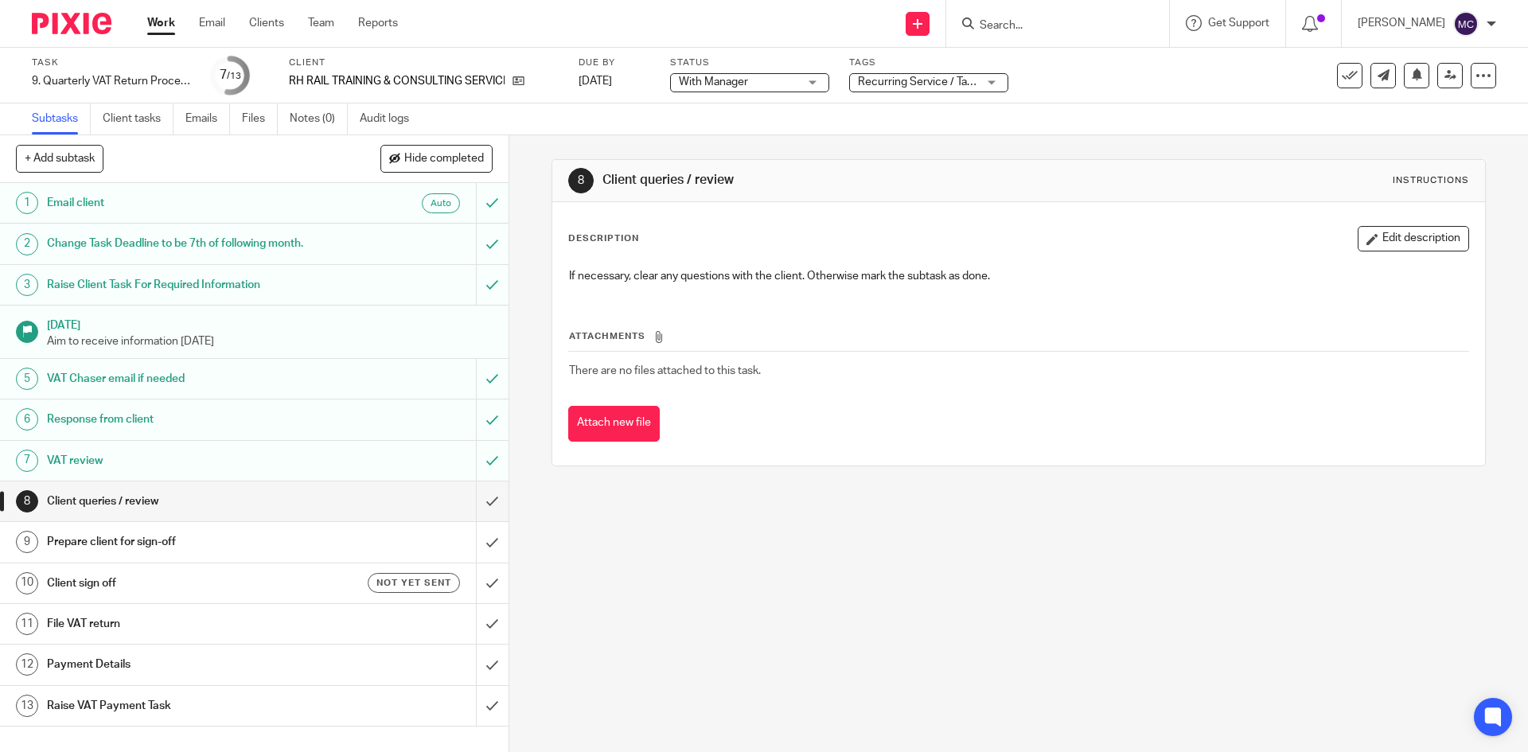
drag, startPoint x: 171, startPoint y: 21, endPoint x: 232, endPoint y: 11, distance: 62.2
click at [171, 21] on link "Work" at bounding box center [161, 23] width 28 height 16
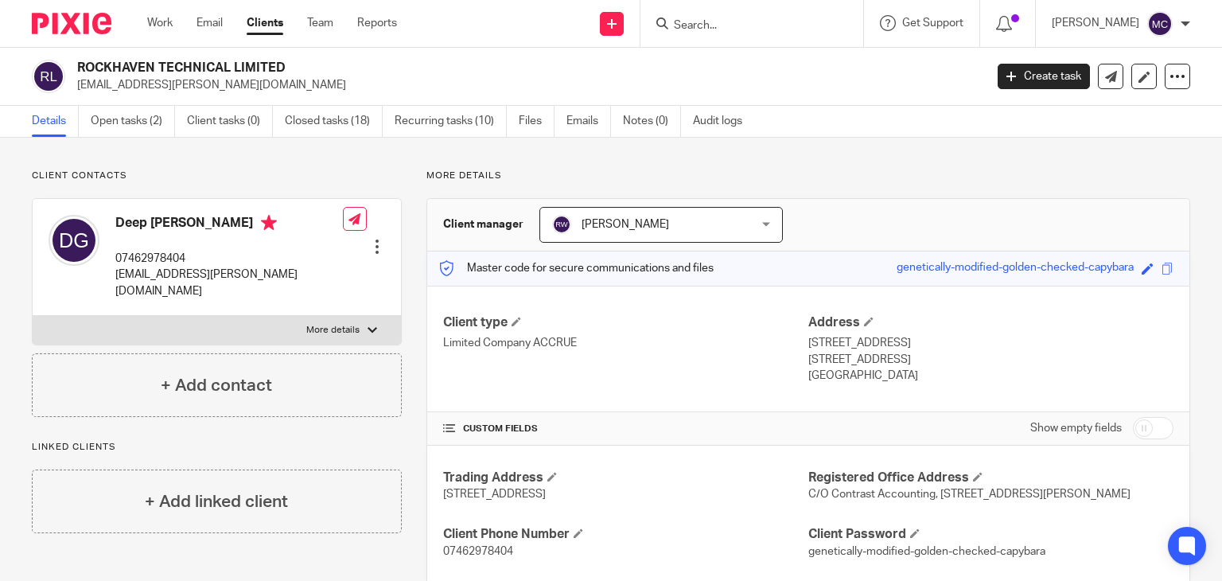
click at [166, 57] on div "ROCKHAVEN TECHNICAL LIMITED [EMAIL_ADDRESS][PERSON_NAME][DOMAIN_NAME] Create ta…" at bounding box center [611, 77] width 1222 height 58
copy div "ROCKHAVEN TECHNICAL LIMITED"
click at [689, 11] on div at bounding box center [752, 23] width 223 height 47
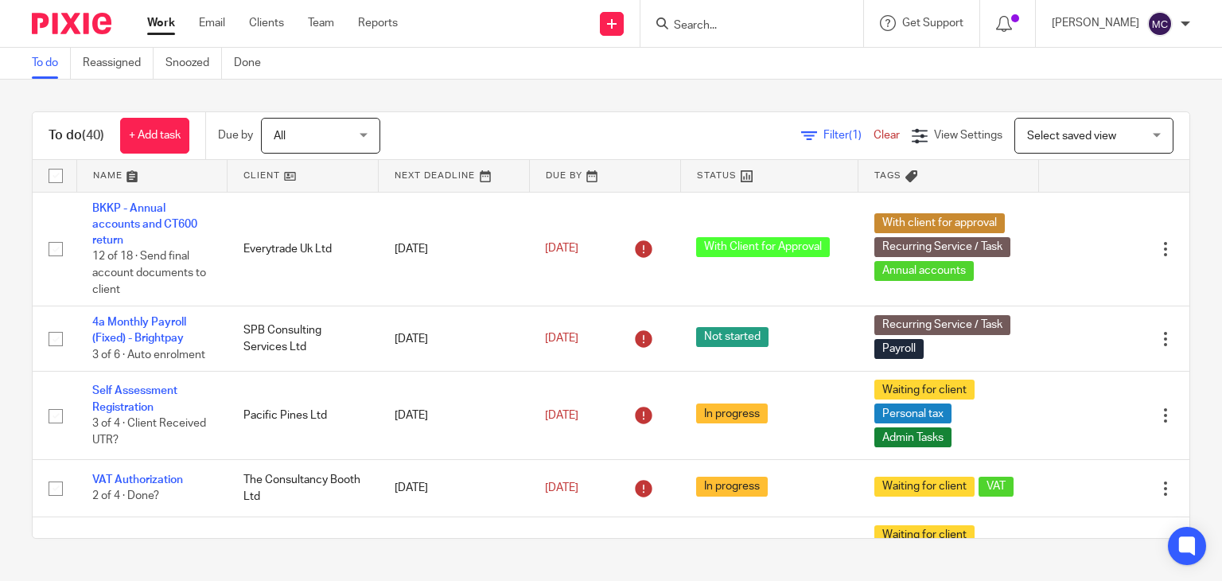
click at [751, 39] on div at bounding box center [752, 23] width 223 height 47
click at [703, 29] on input "Search" at bounding box center [744, 26] width 143 height 14
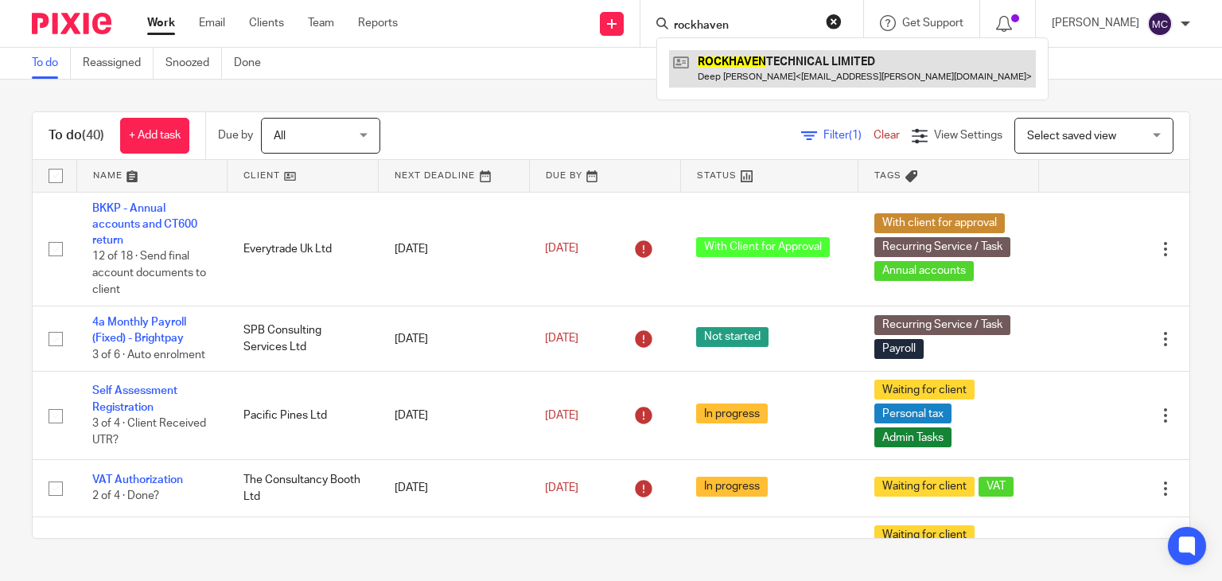
type input "rockhaven"
click at [733, 80] on link at bounding box center [852, 68] width 367 height 37
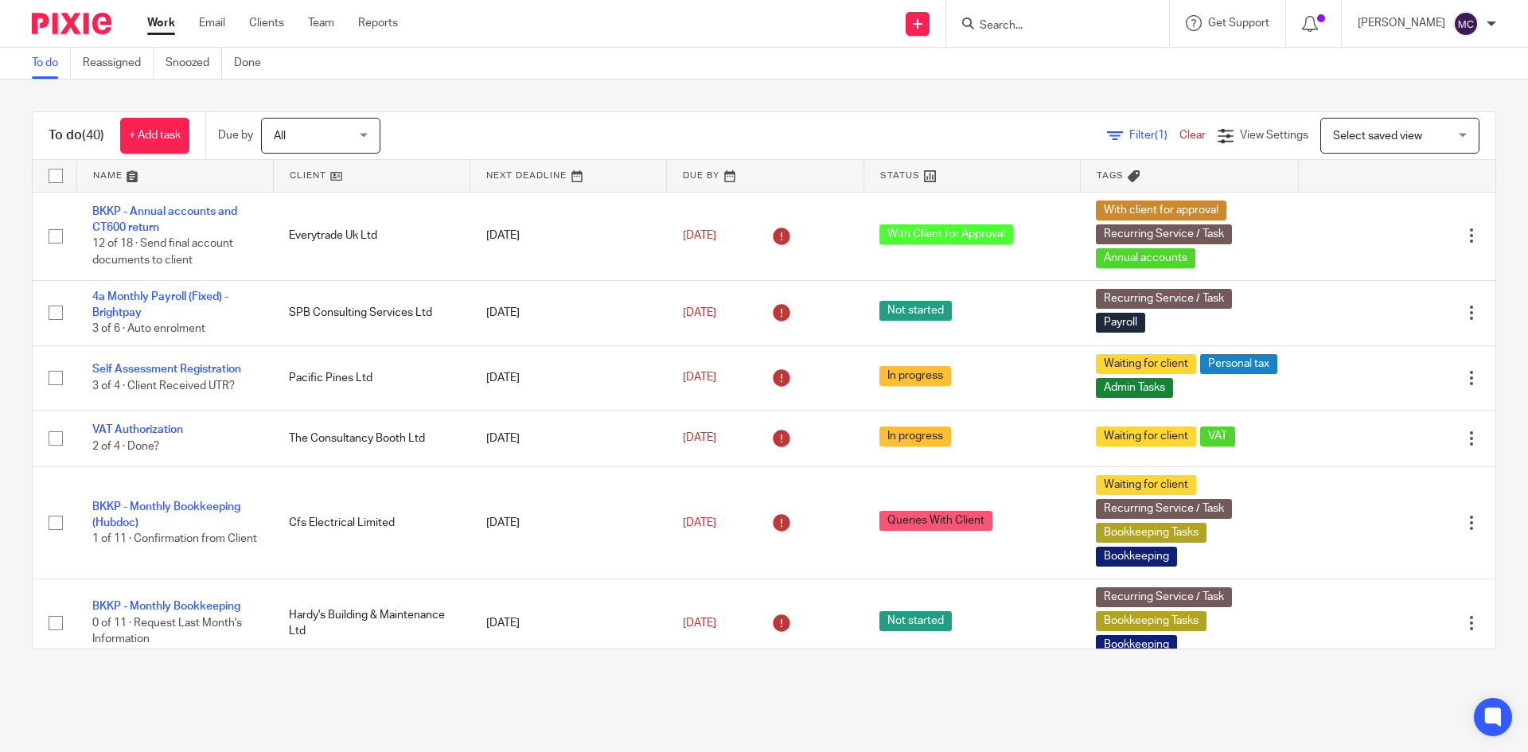
click at [1019, 31] on input "Search" at bounding box center [1049, 26] width 143 height 14
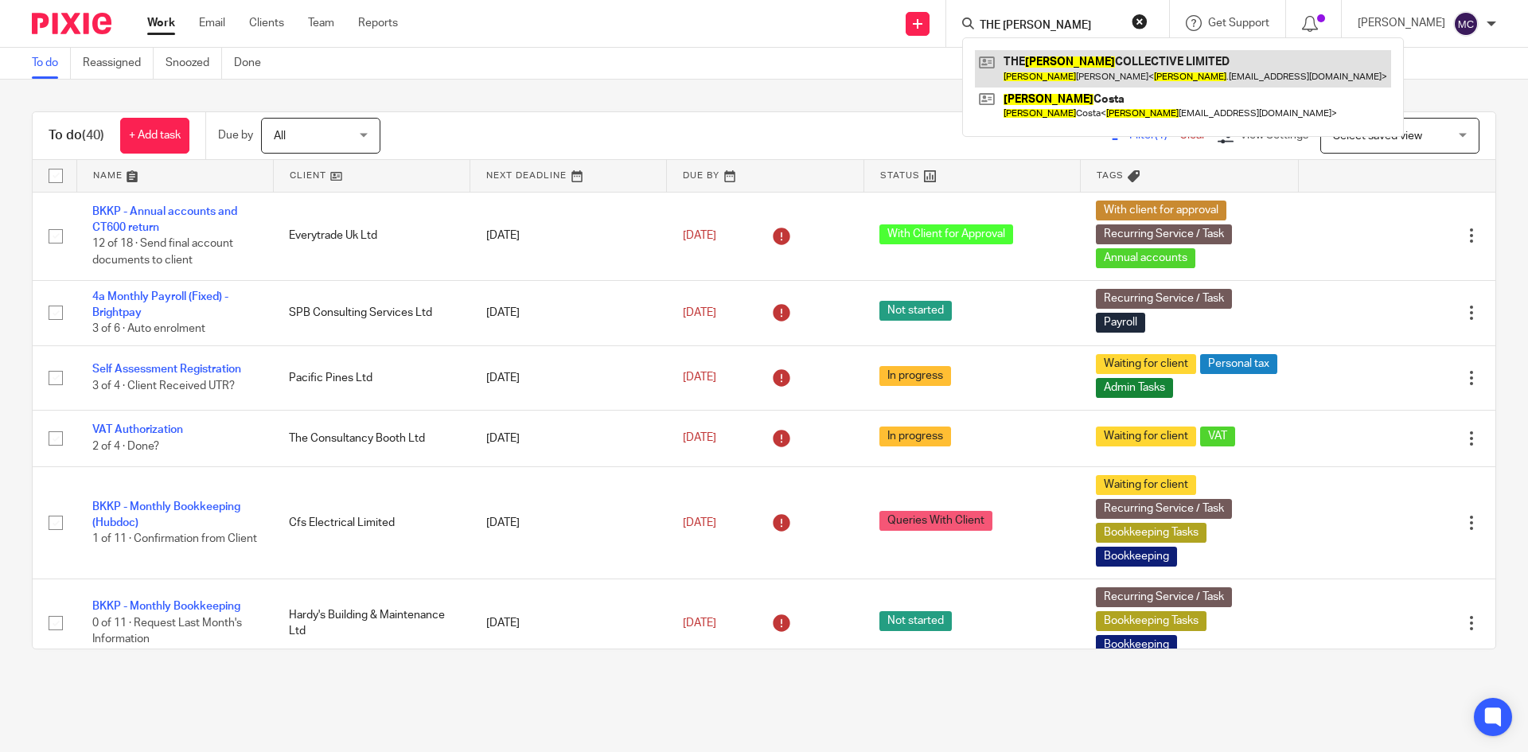
type input "THE [PERSON_NAME]"
click at [1047, 57] on link at bounding box center [1183, 68] width 416 height 37
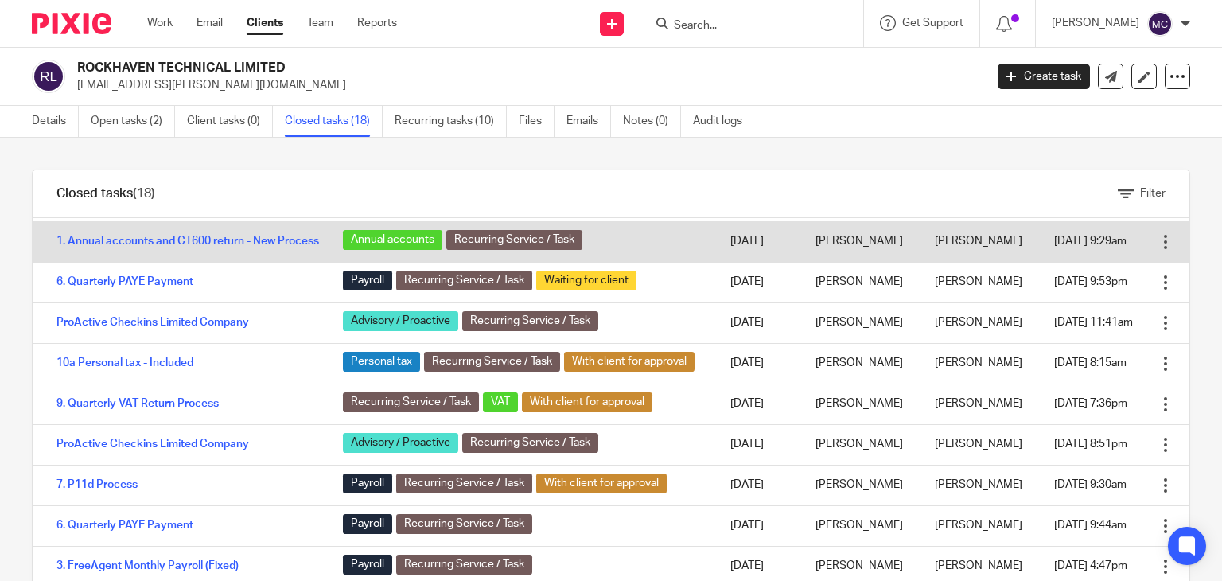
scroll to position [318, 0]
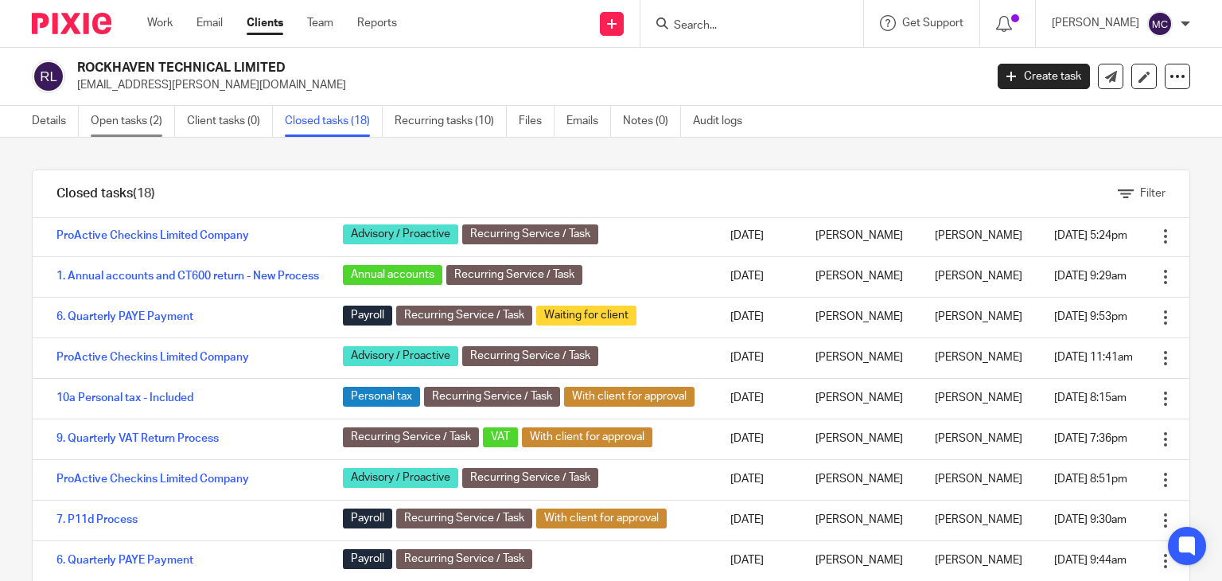
click at [132, 125] on link "Open tasks (2)" at bounding box center [133, 121] width 84 height 31
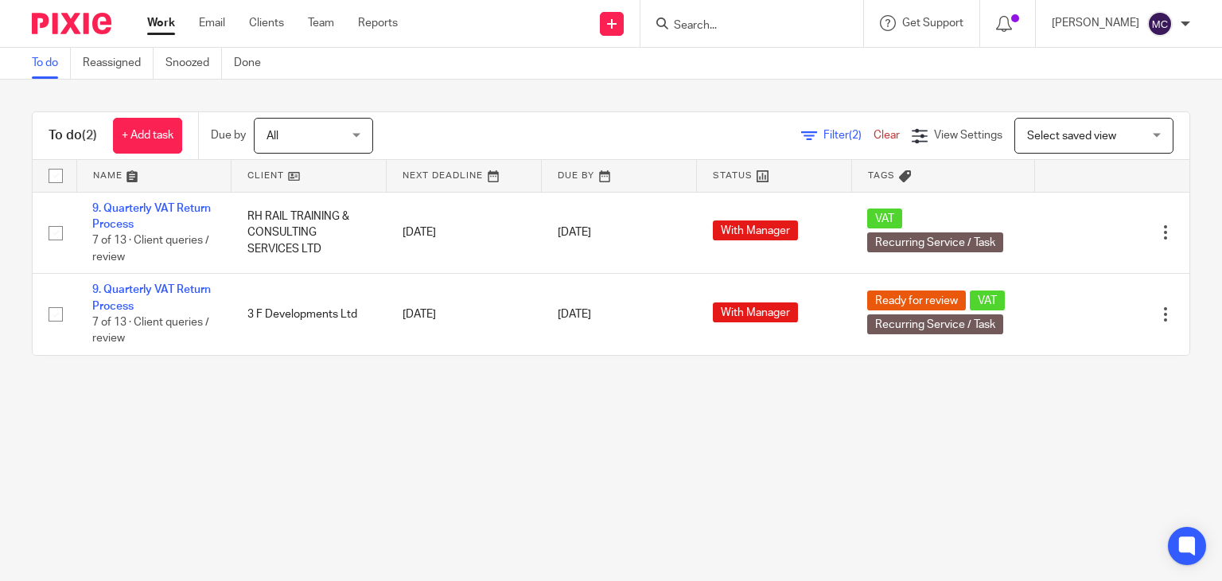
click at [707, 28] on input "Search" at bounding box center [744, 26] width 143 height 14
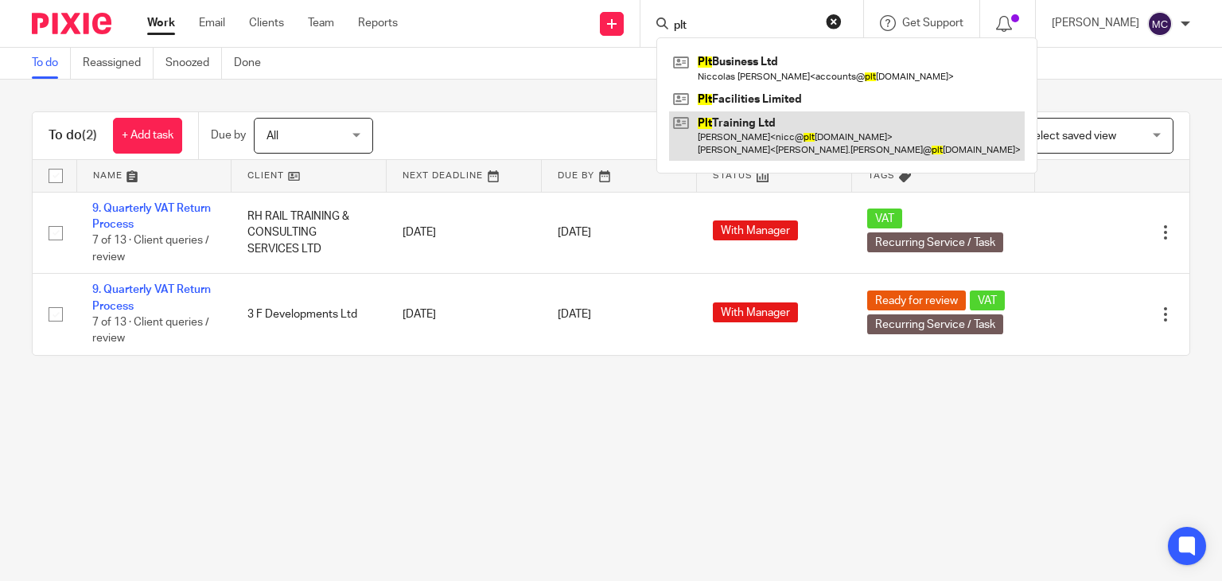
type input "plt"
click at [747, 126] on link at bounding box center [847, 135] width 356 height 49
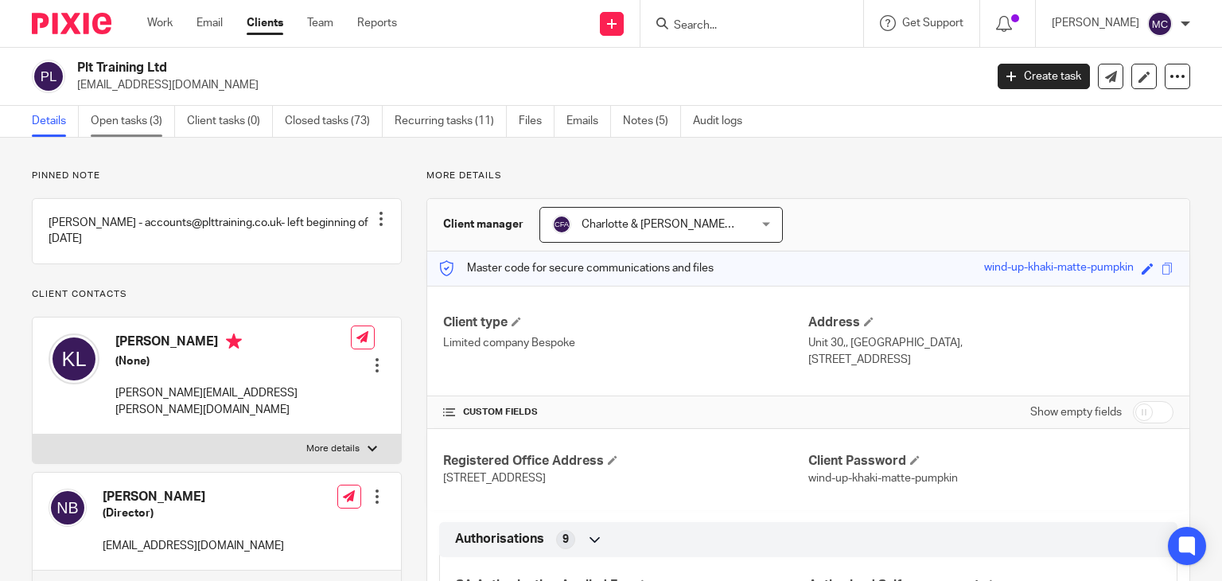
click at [131, 135] on link "Open tasks (3)" at bounding box center [133, 121] width 84 height 31
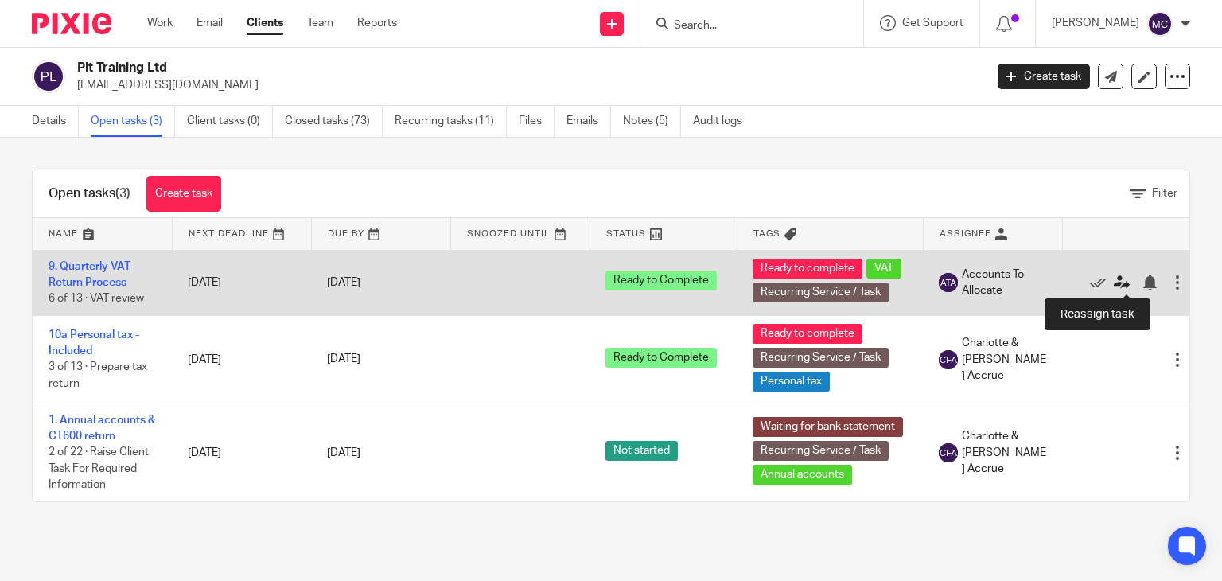
click at [1124, 281] on icon at bounding box center [1122, 283] width 16 height 16
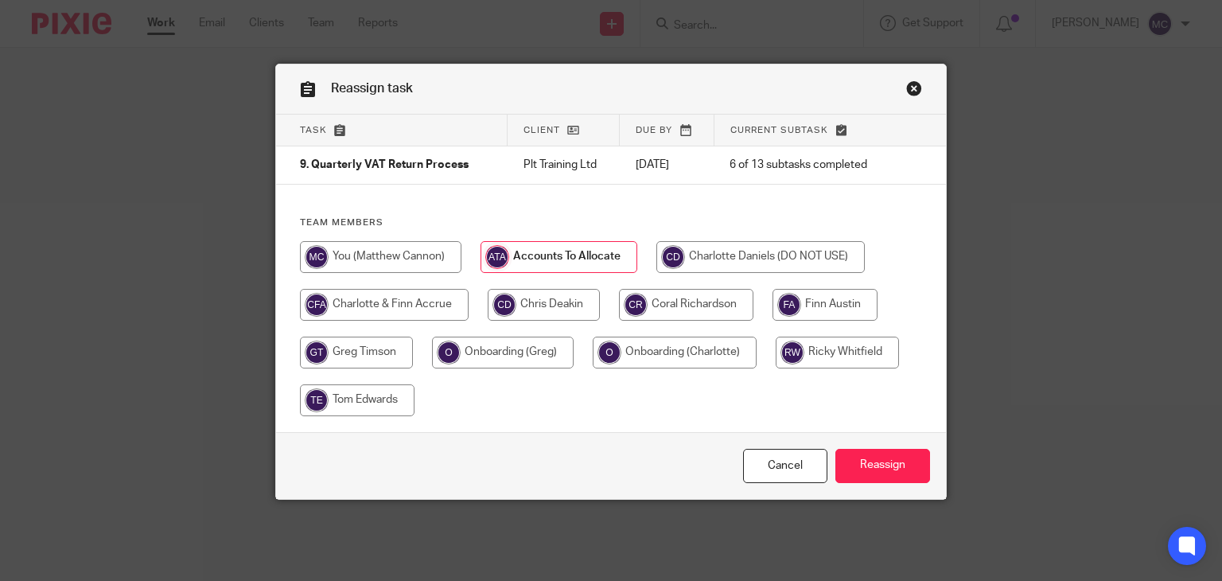
click at [404, 250] on input "radio" at bounding box center [381, 257] width 162 height 32
radio input "true"
click at [891, 465] on input "Reassign" at bounding box center [883, 466] width 95 height 34
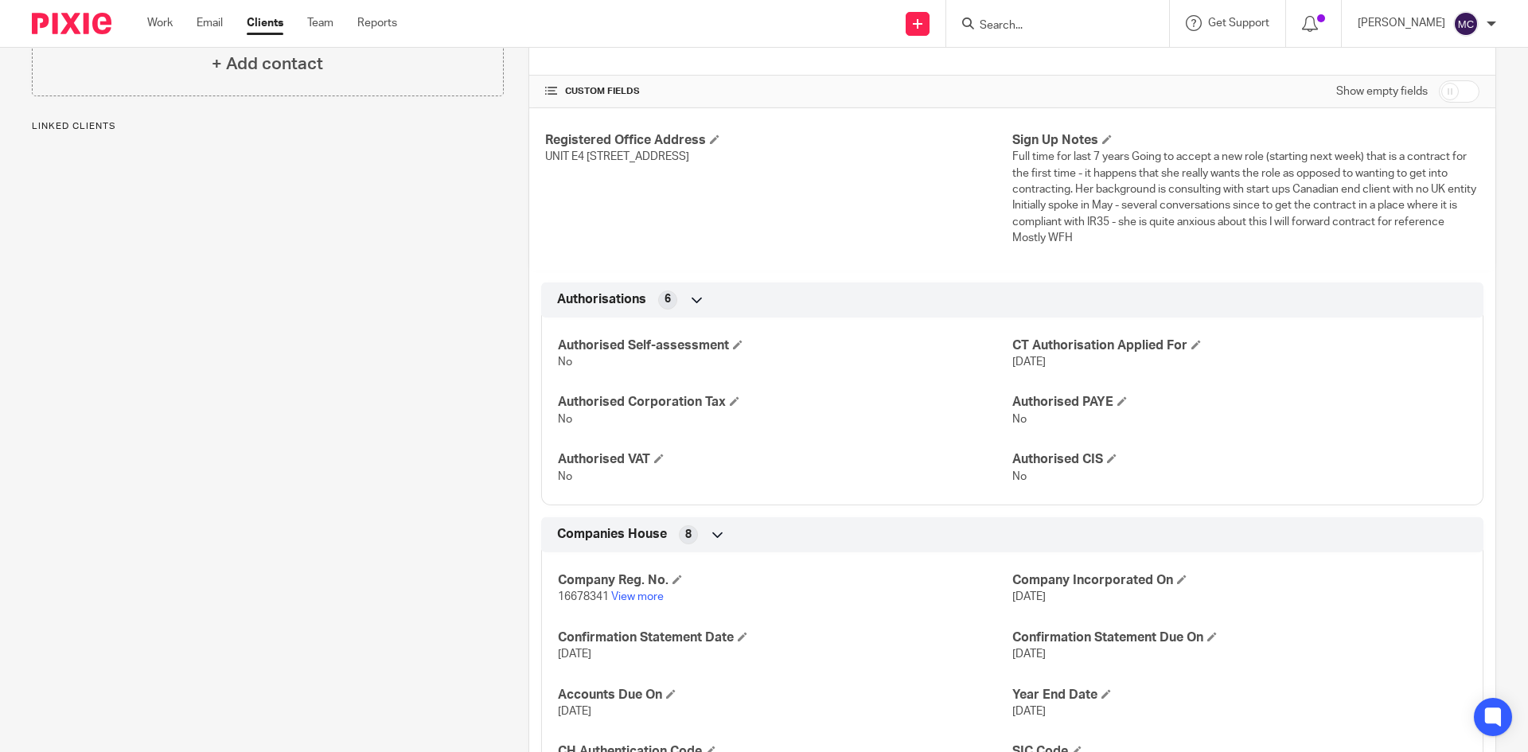
scroll to position [318, 0]
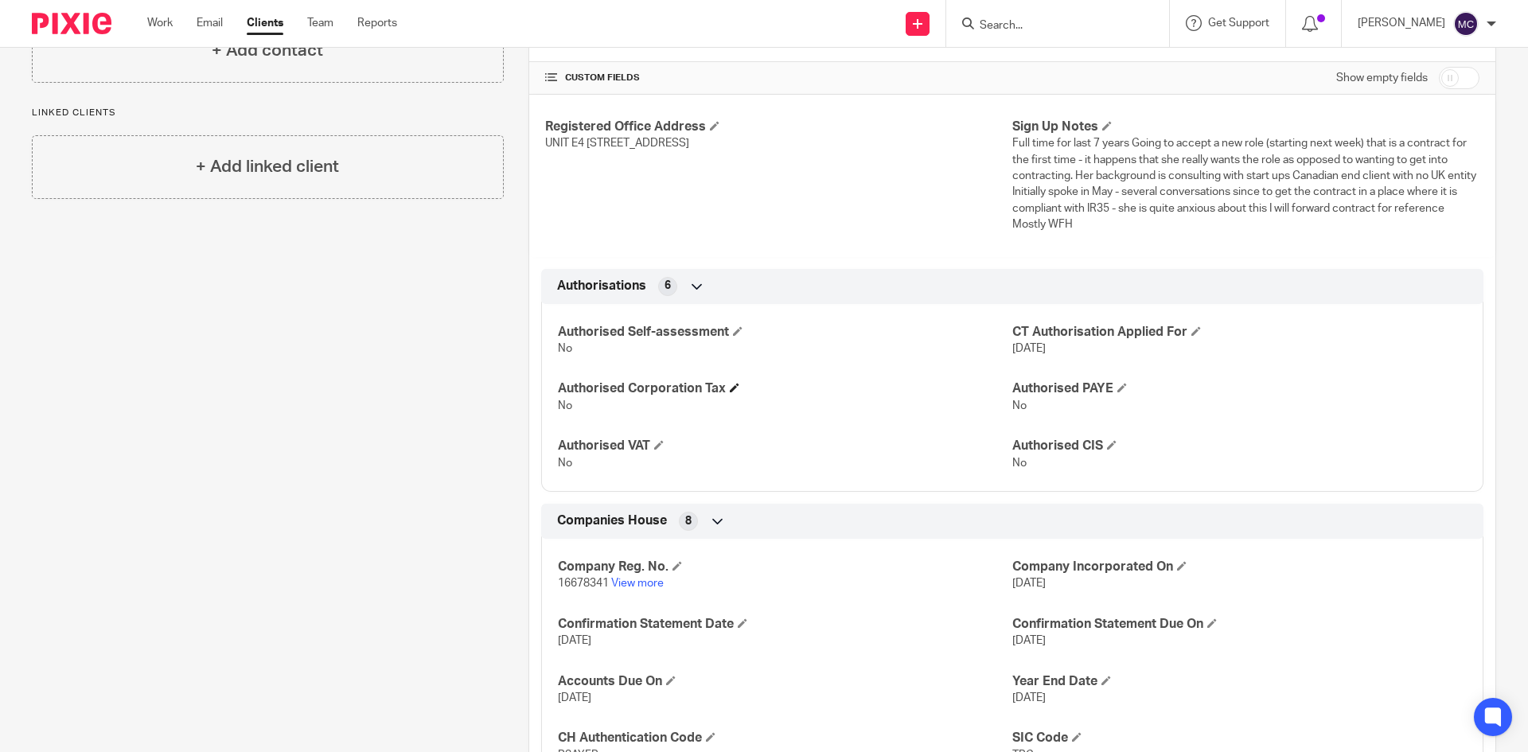
click at [744, 384] on h4 "Authorised Corporation Tax" at bounding box center [785, 388] width 454 height 17
click at [730, 386] on span at bounding box center [735, 388] width 10 height 10
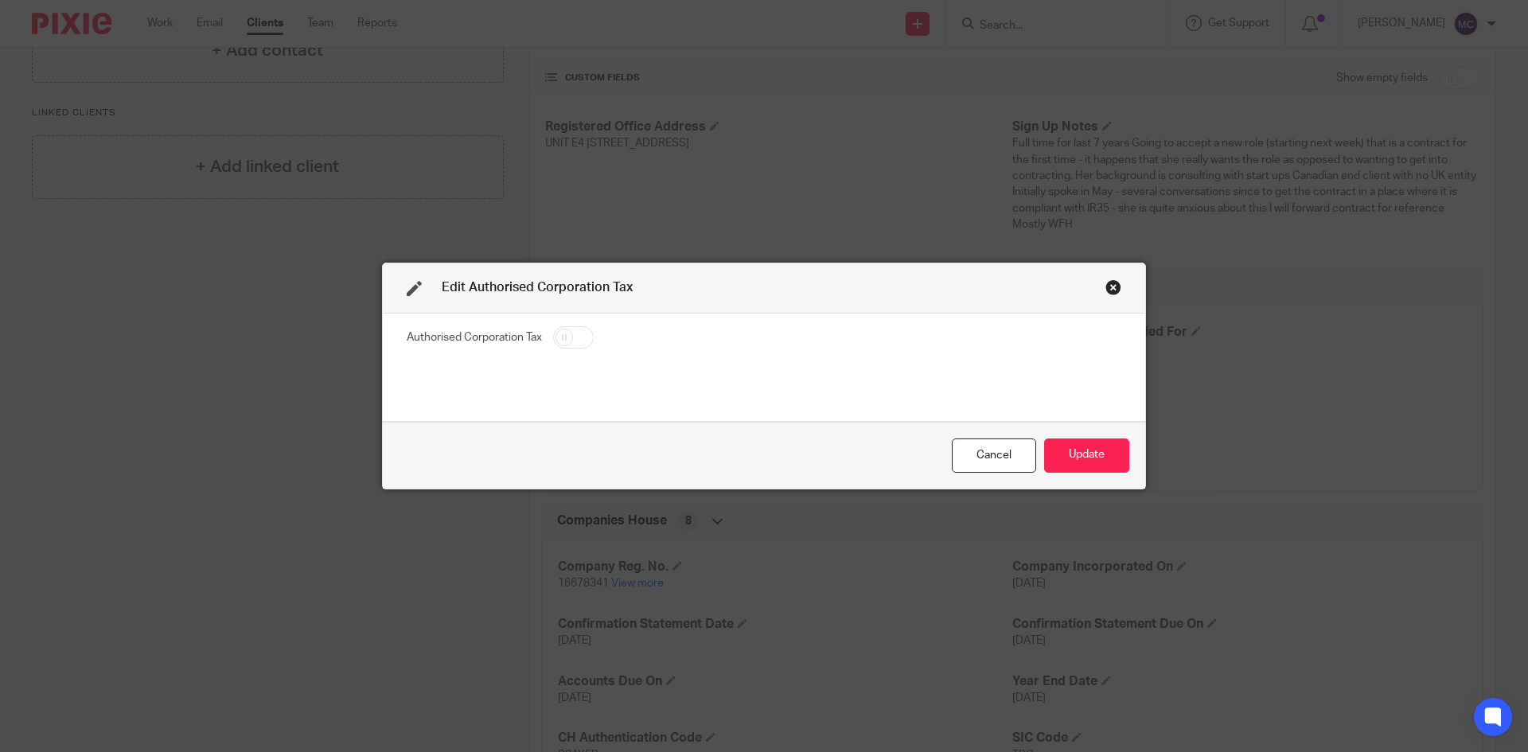
click at [554, 337] on input "checkbox" at bounding box center [573, 337] width 41 height 22
checkbox input "true"
click at [1082, 452] on button "Update" at bounding box center [1086, 456] width 85 height 34
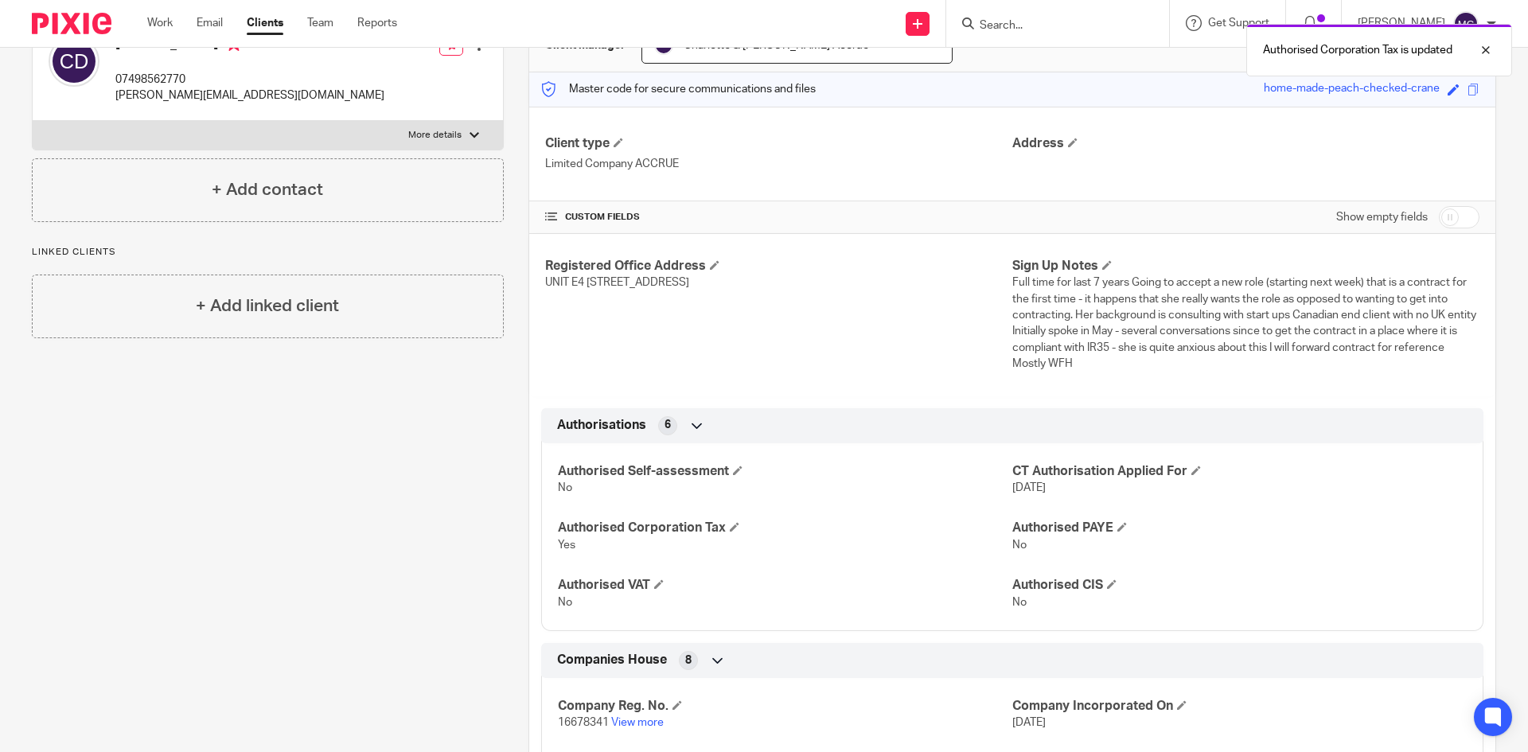
scroll to position [0, 0]
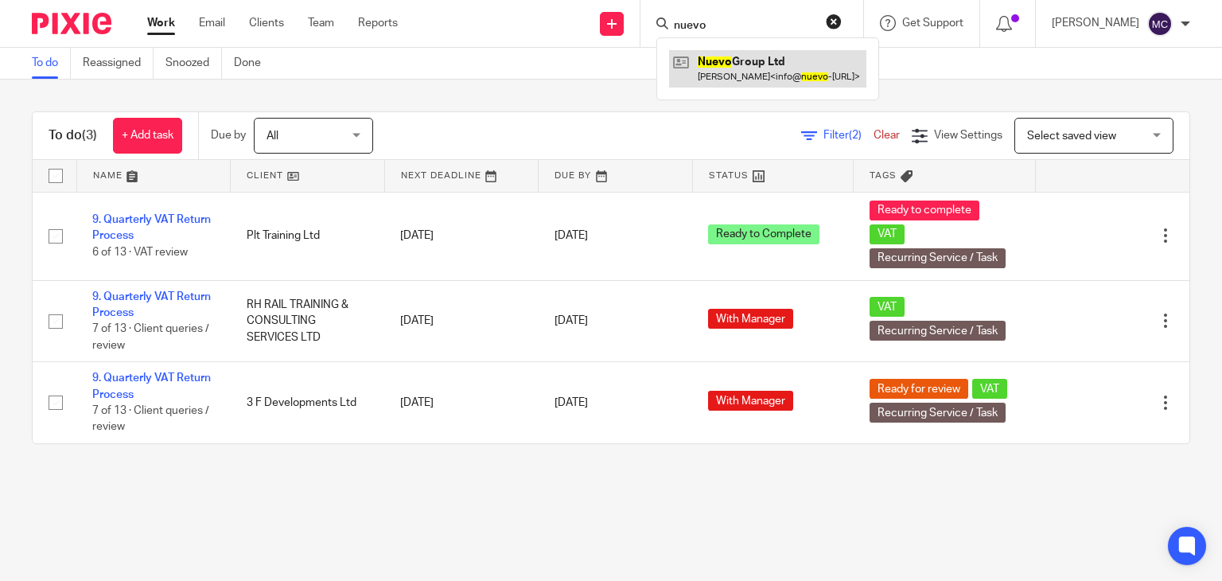
type input "nuevo"
click at [747, 71] on link at bounding box center [767, 68] width 197 height 37
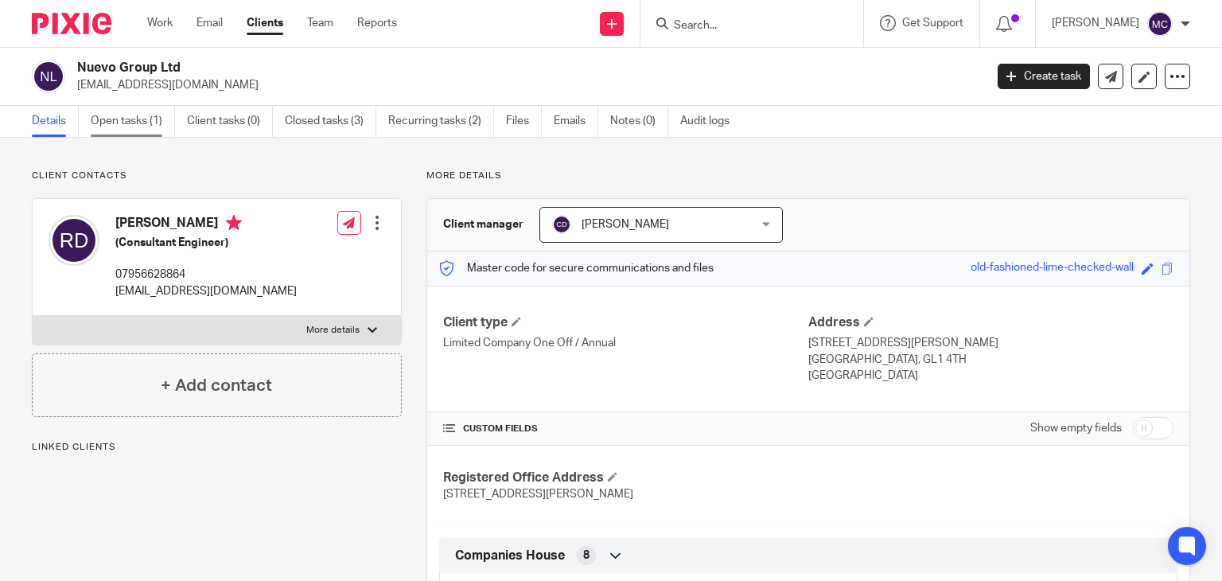
click at [154, 109] on link "Open tasks (1)" at bounding box center [133, 121] width 84 height 31
click at [150, 114] on link "Open tasks (1)" at bounding box center [133, 121] width 84 height 31
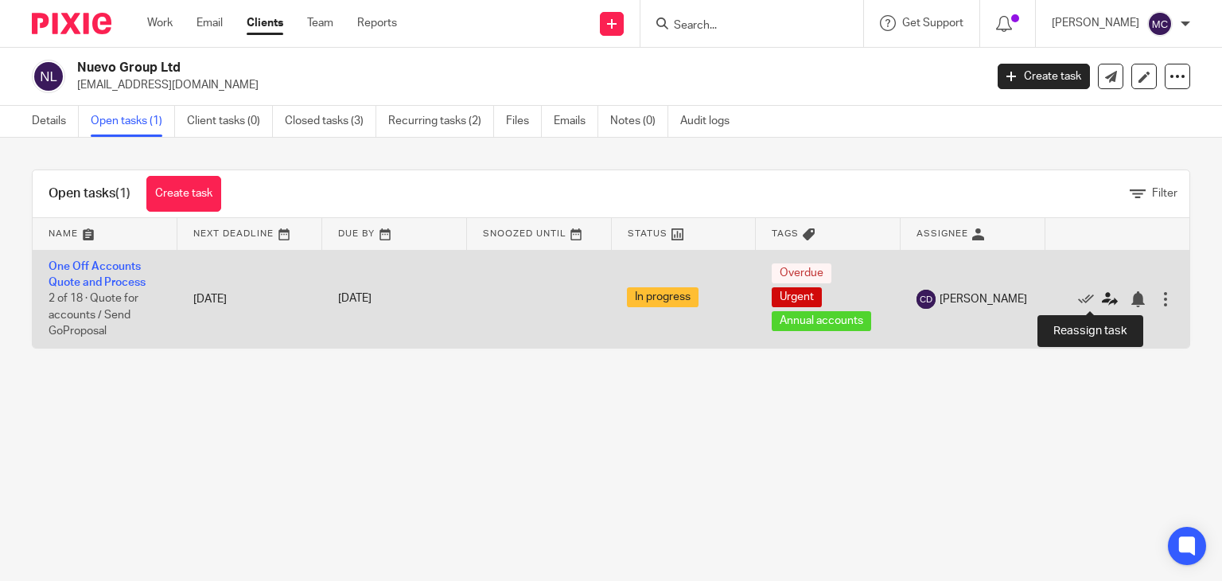
click at [1102, 294] on icon at bounding box center [1110, 299] width 16 height 16
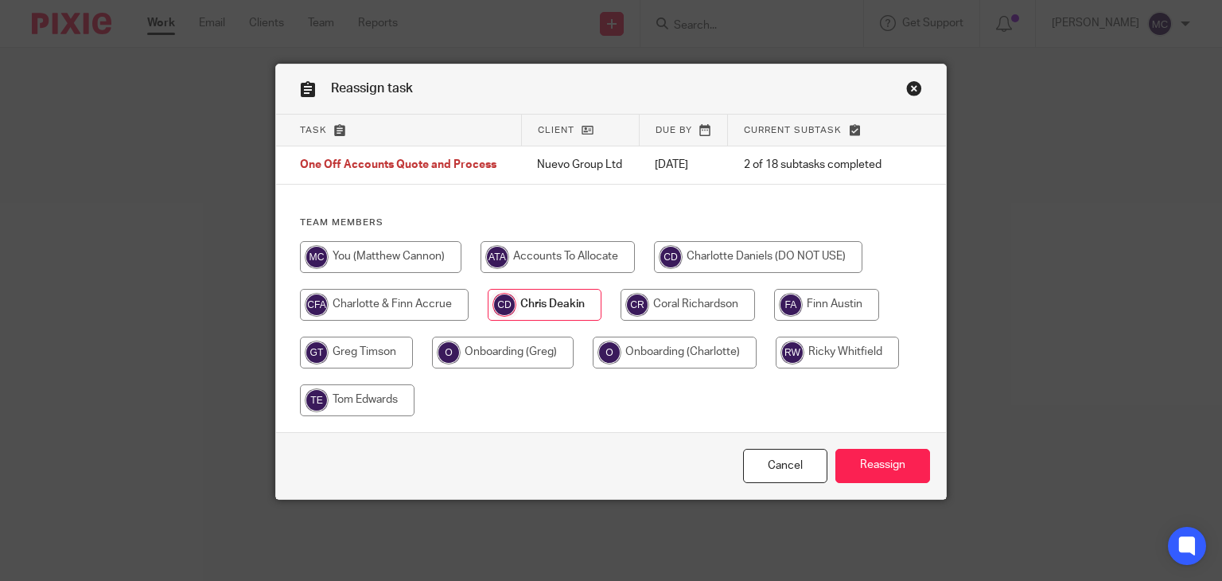
click at [357, 261] on input "radio" at bounding box center [381, 257] width 162 height 32
radio input "true"
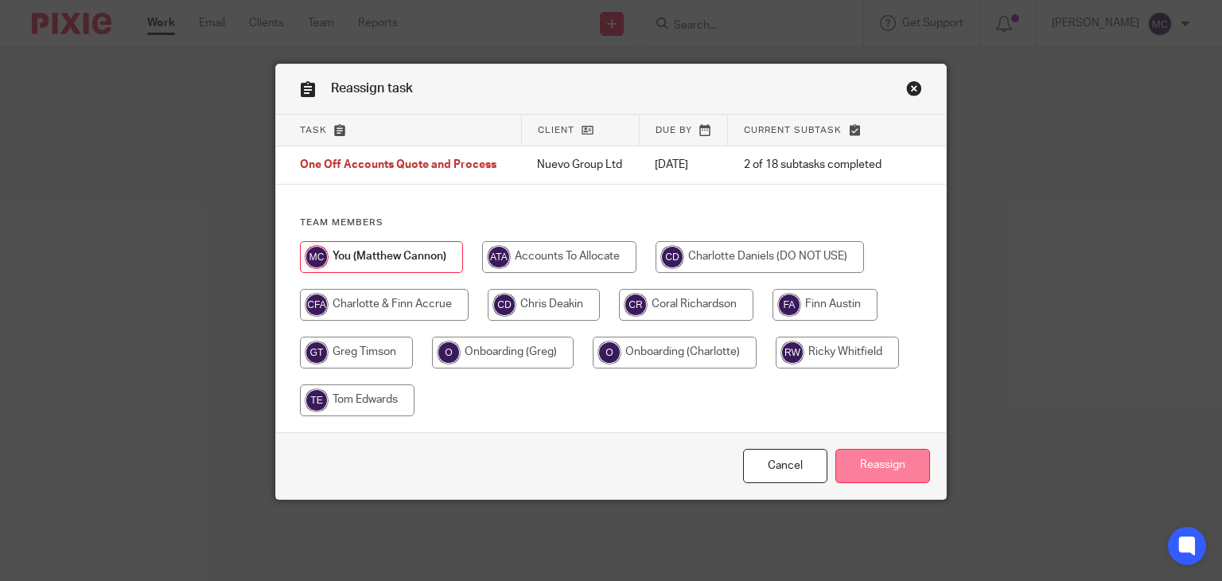
click at [869, 478] on input "Reassign" at bounding box center [883, 466] width 95 height 34
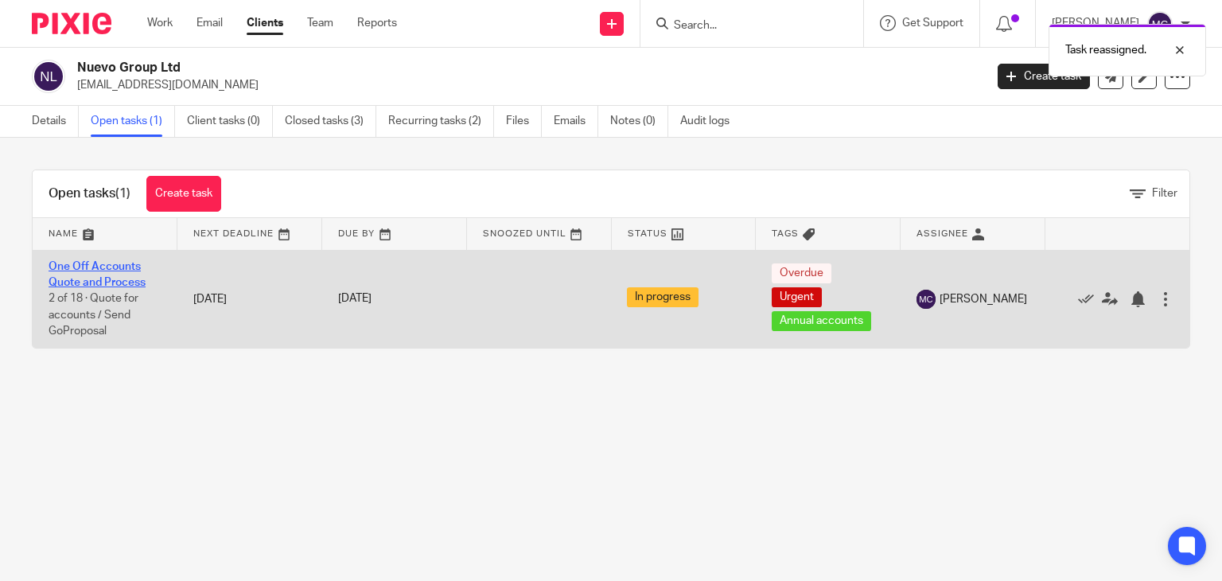
click at [107, 268] on link "One Off Accounts Quote and Process" at bounding box center [97, 274] width 97 height 27
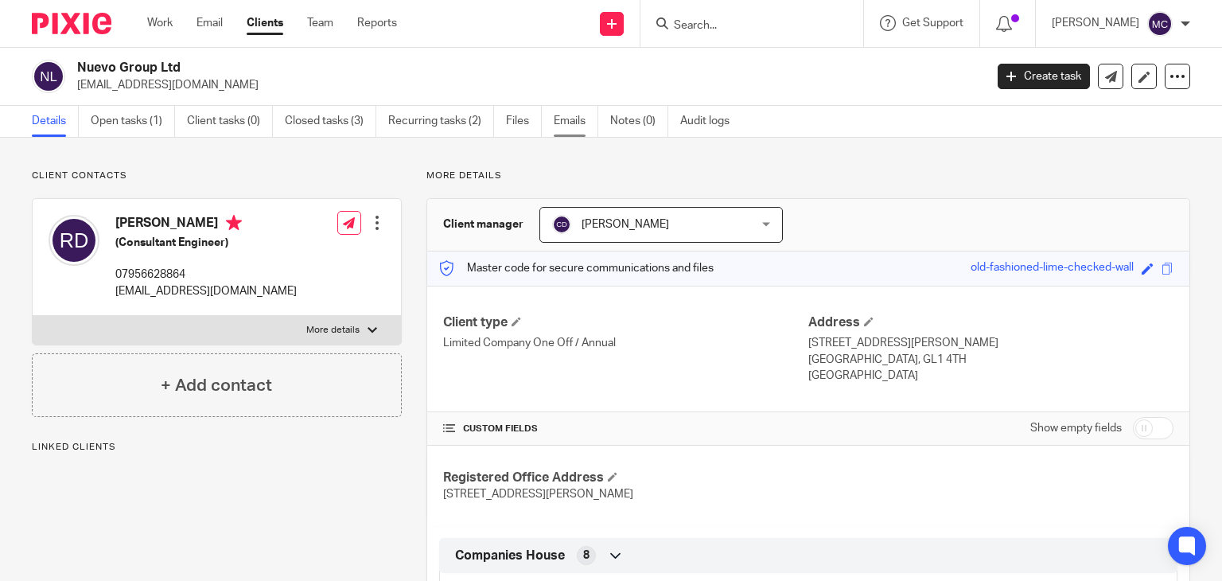
click at [575, 127] on link "Emails" at bounding box center [576, 121] width 45 height 31
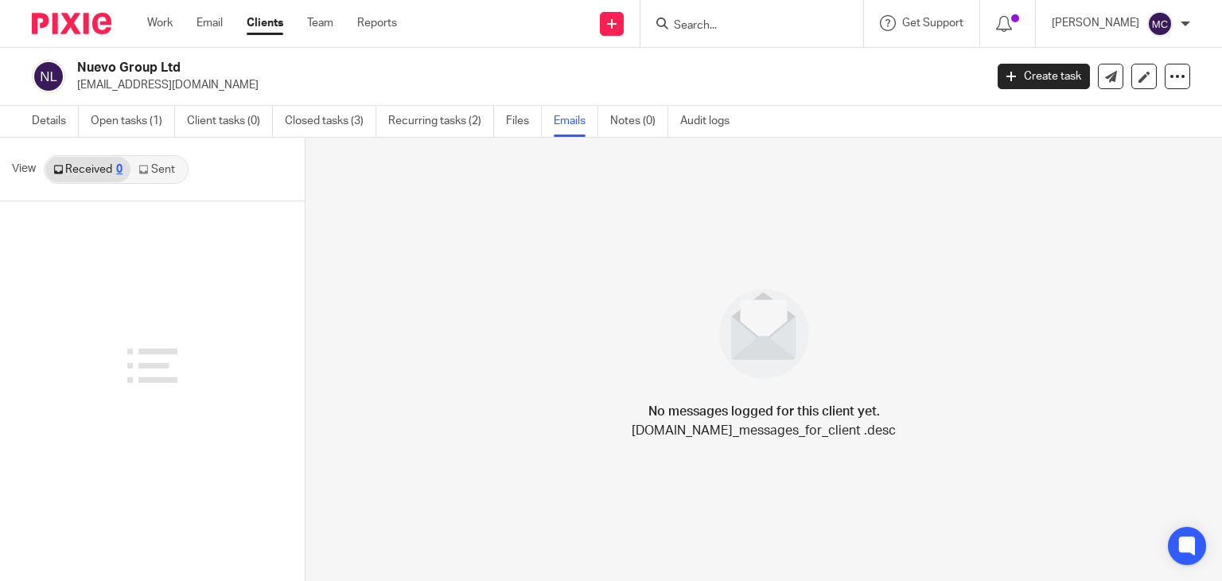
click at [167, 163] on link "Sent" at bounding box center [159, 169] width 56 height 25
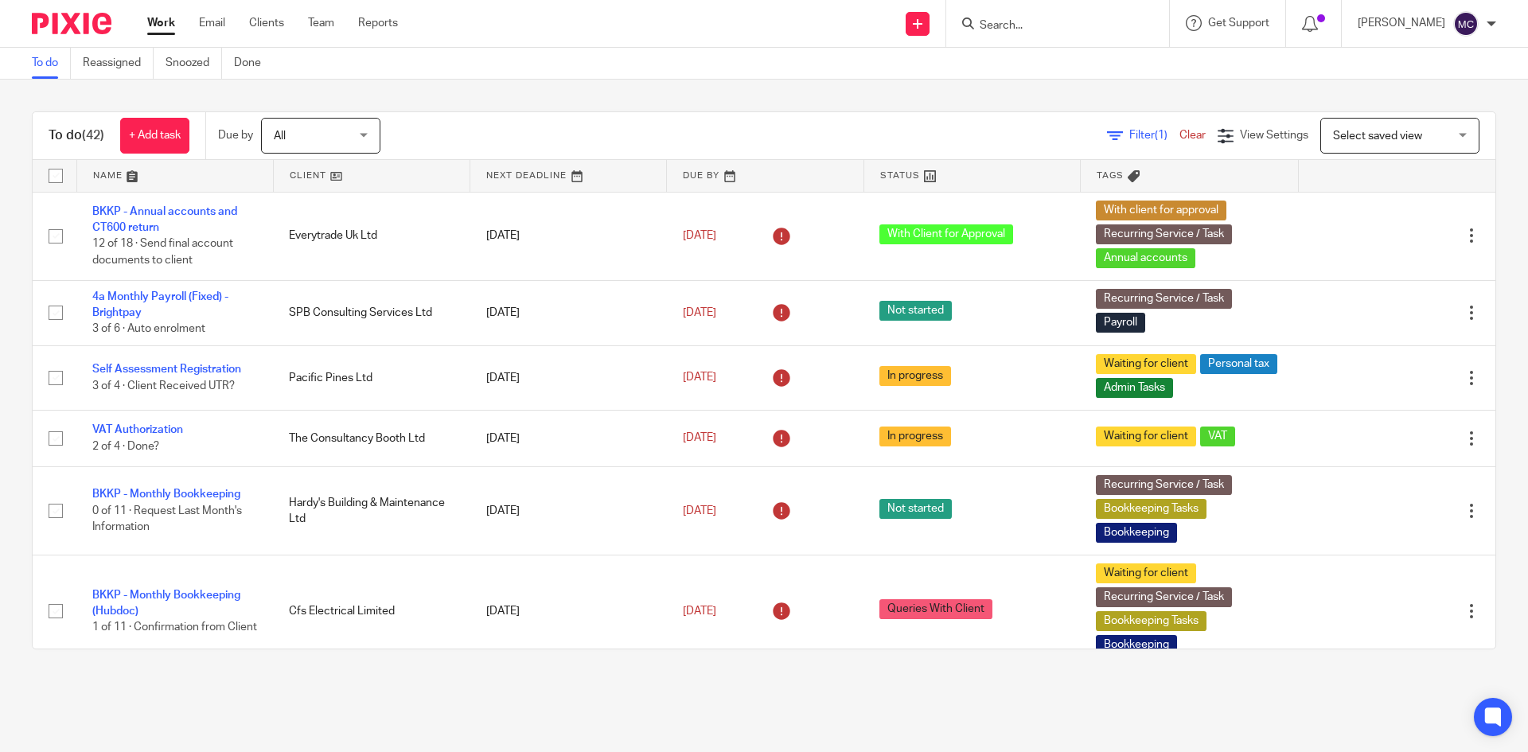
click at [1006, 23] on input "Search" at bounding box center [1049, 26] width 143 height 14
type input "two six"
click at [1062, 72] on link at bounding box center [1107, 74] width 265 height 49
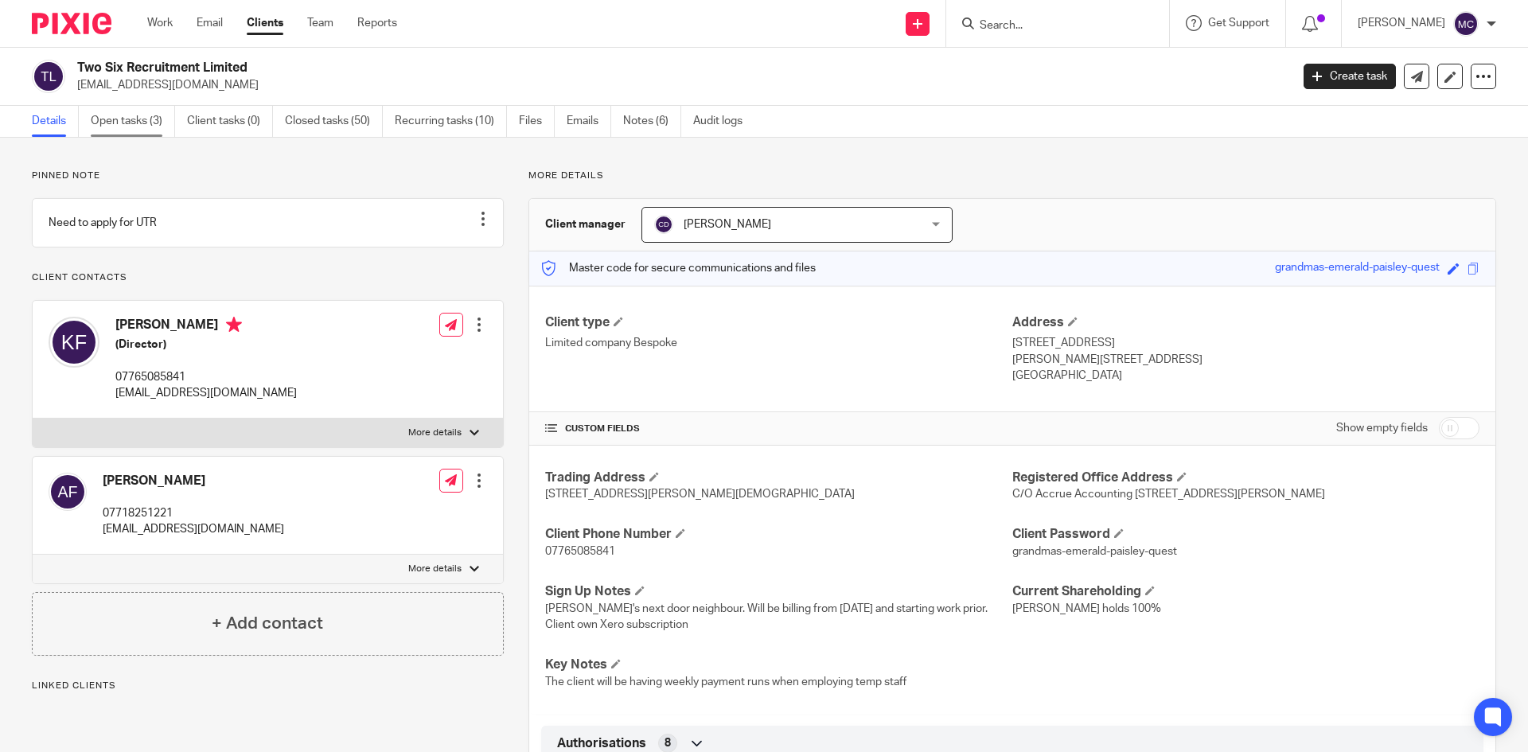
click at [137, 124] on link "Open tasks (3)" at bounding box center [133, 121] width 84 height 31
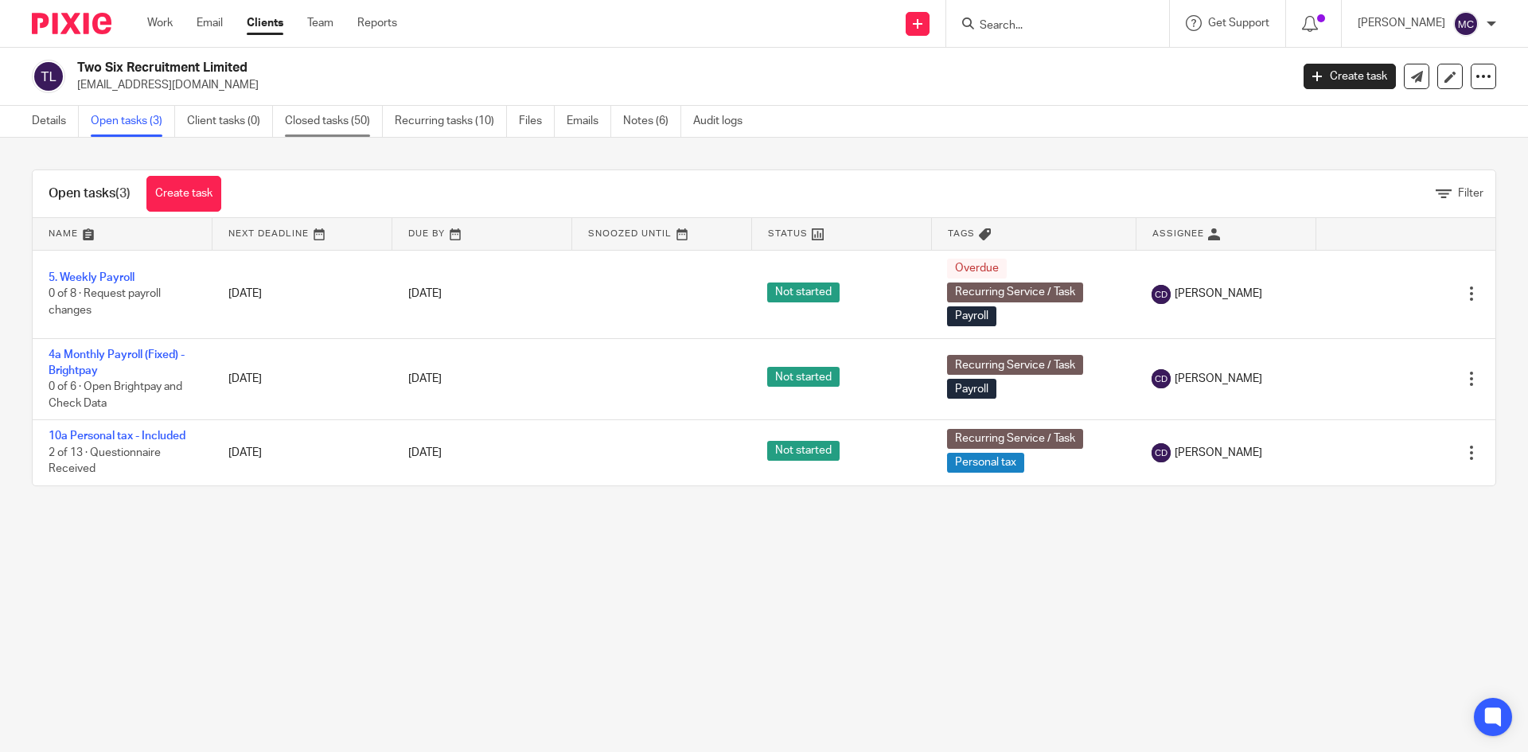
click at [337, 133] on link "Closed tasks (50)" at bounding box center [334, 121] width 98 height 31
click at [335, 127] on link "Closed tasks (50)" at bounding box center [334, 121] width 98 height 31
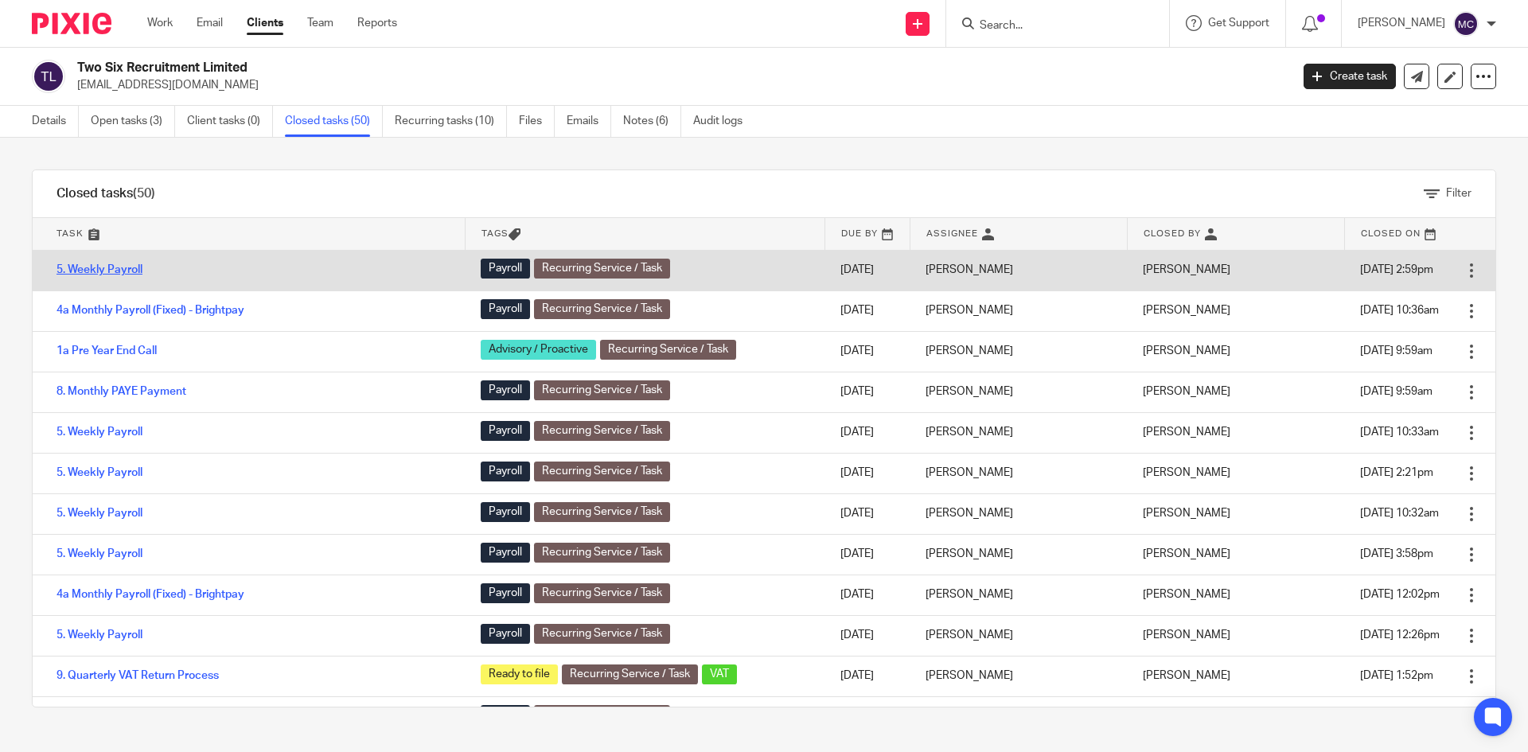
click at [94, 271] on link "5. Weekly Payroll" at bounding box center [100, 269] width 86 height 11
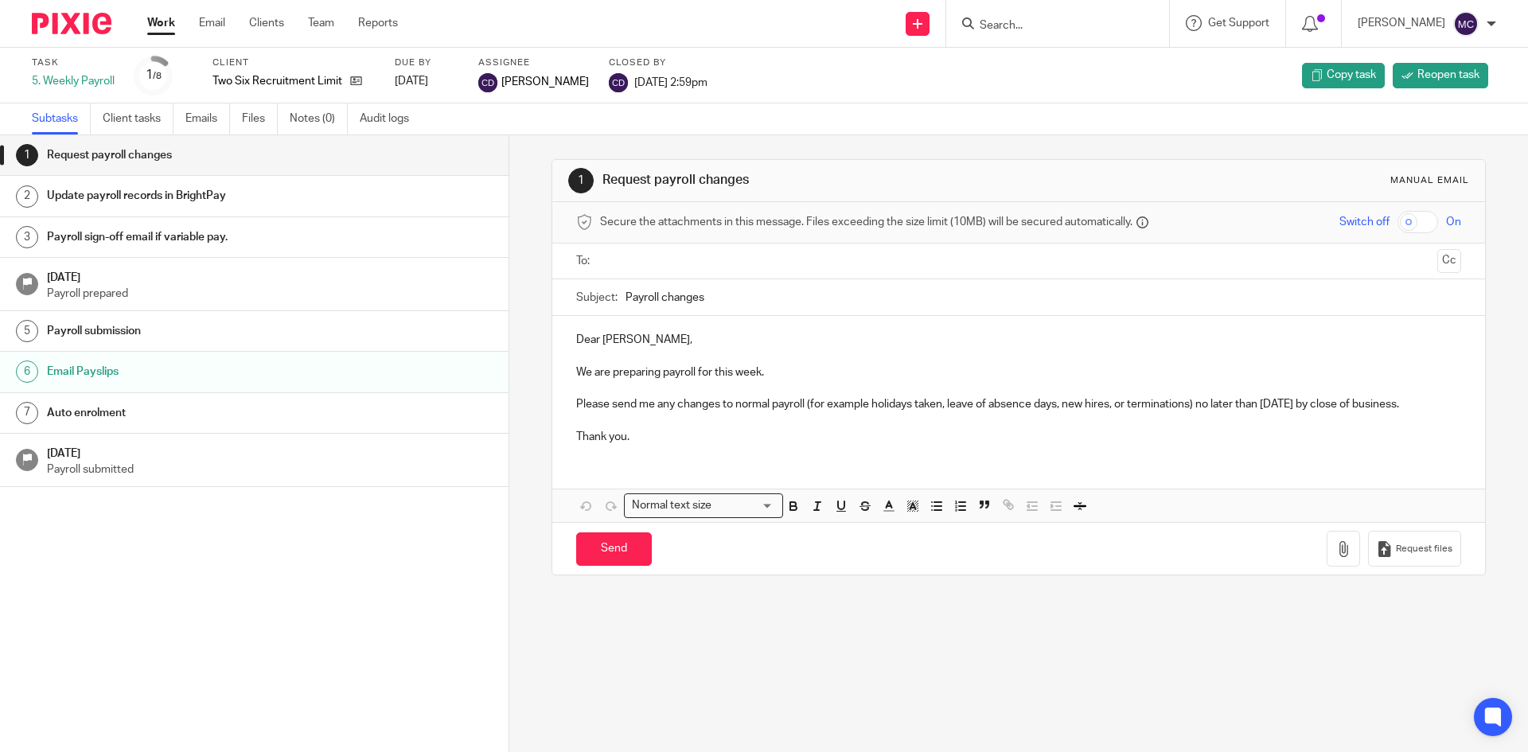
click at [211, 118] on link "Emails" at bounding box center [207, 118] width 45 height 31
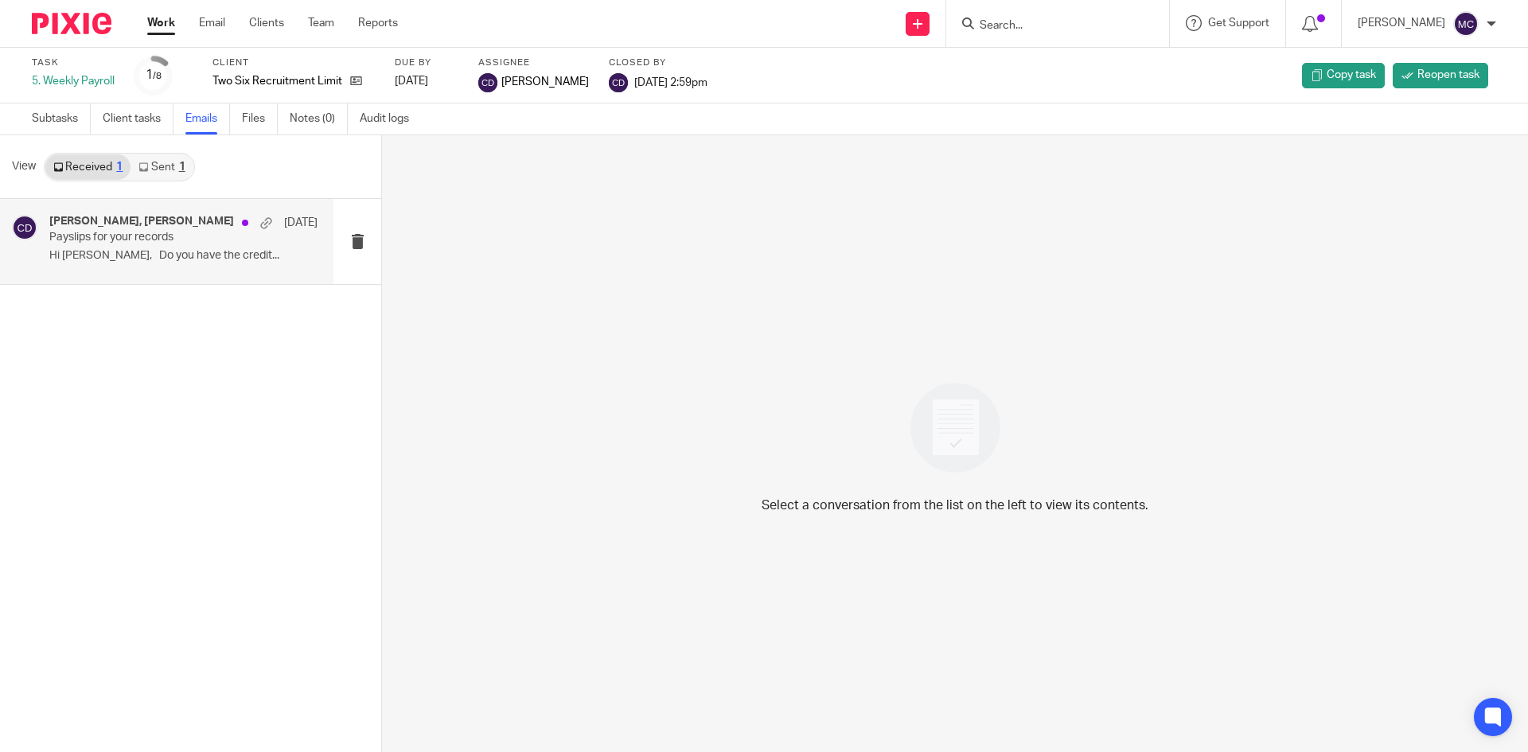
click at [143, 244] on p "Payslips for your records" at bounding box center [156, 238] width 215 height 14
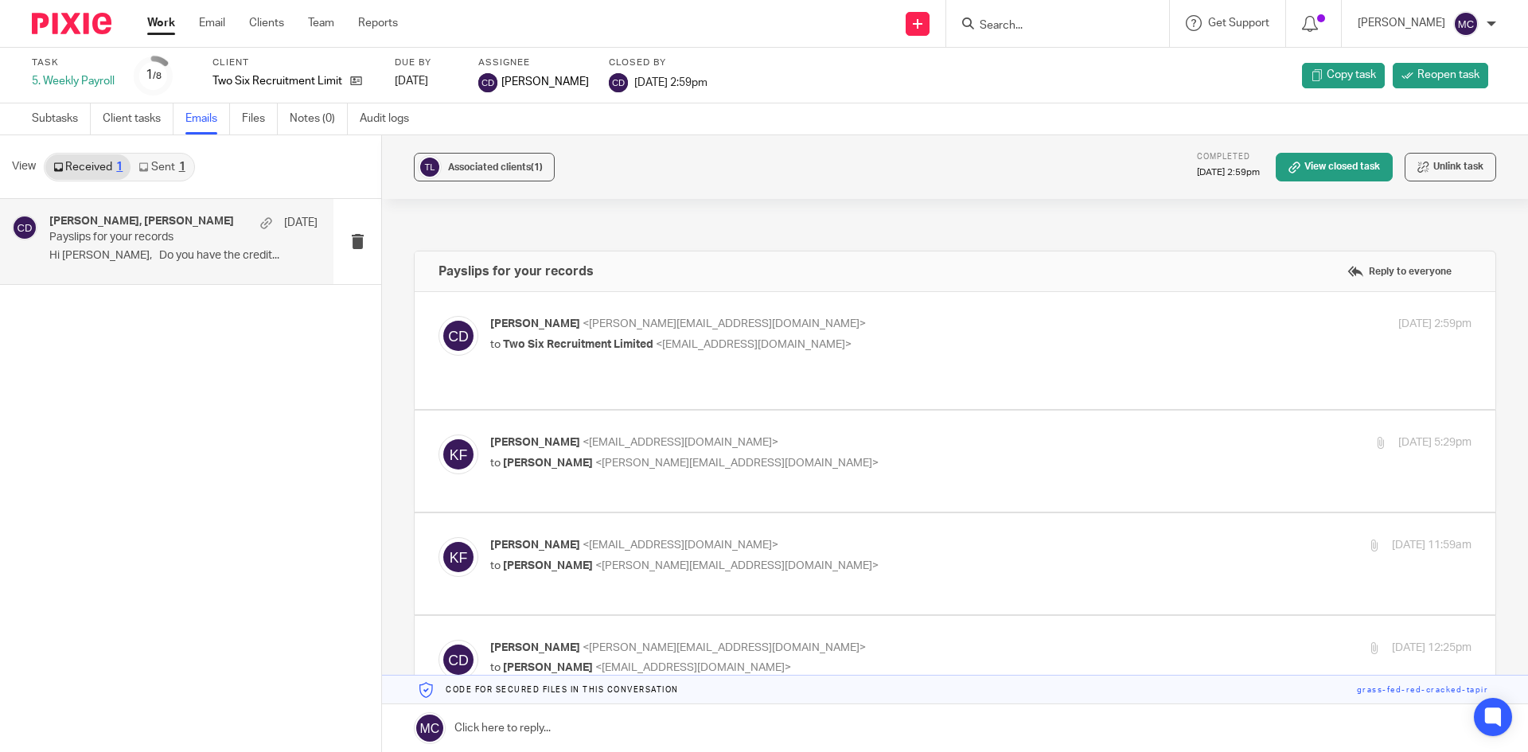
click at [795, 341] on span "<[EMAIL_ADDRESS][DOMAIN_NAME]>" at bounding box center [754, 344] width 196 height 11
checkbox input "true"
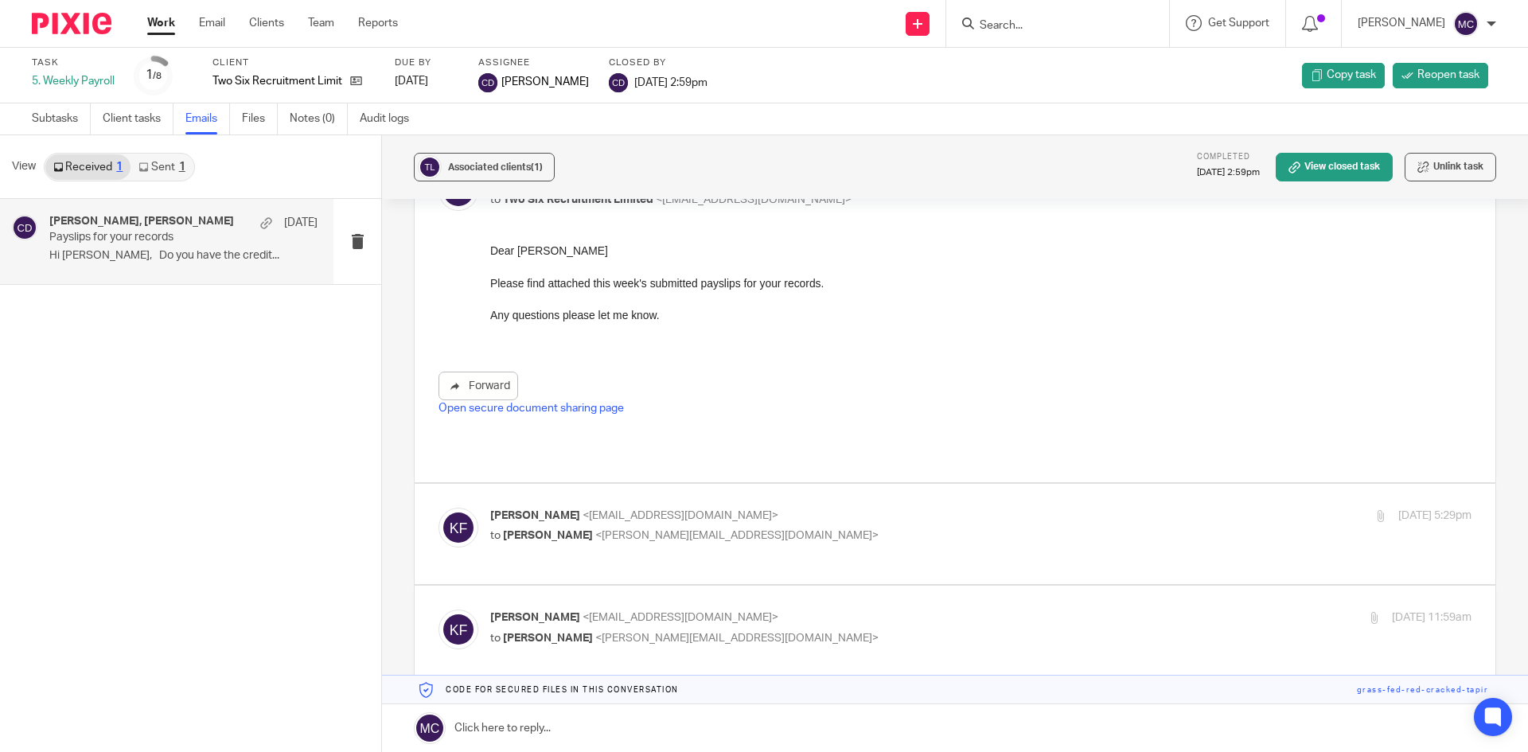
scroll to position [318, 0]
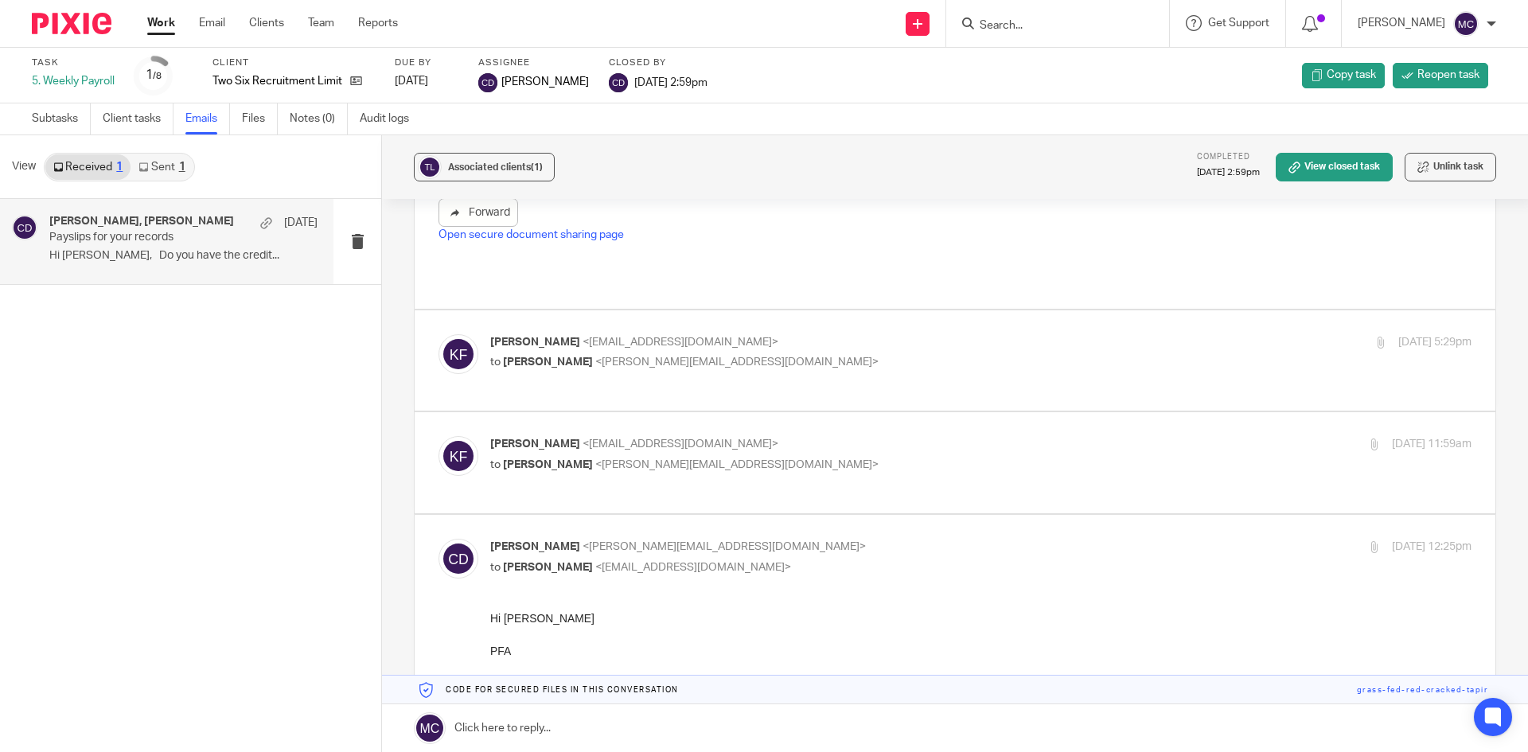
click at [756, 354] on p "to Chris Deakin <chris@accrueaccounting.co.uk>" at bounding box center [817, 362] width 654 height 17
checkbox input "true"
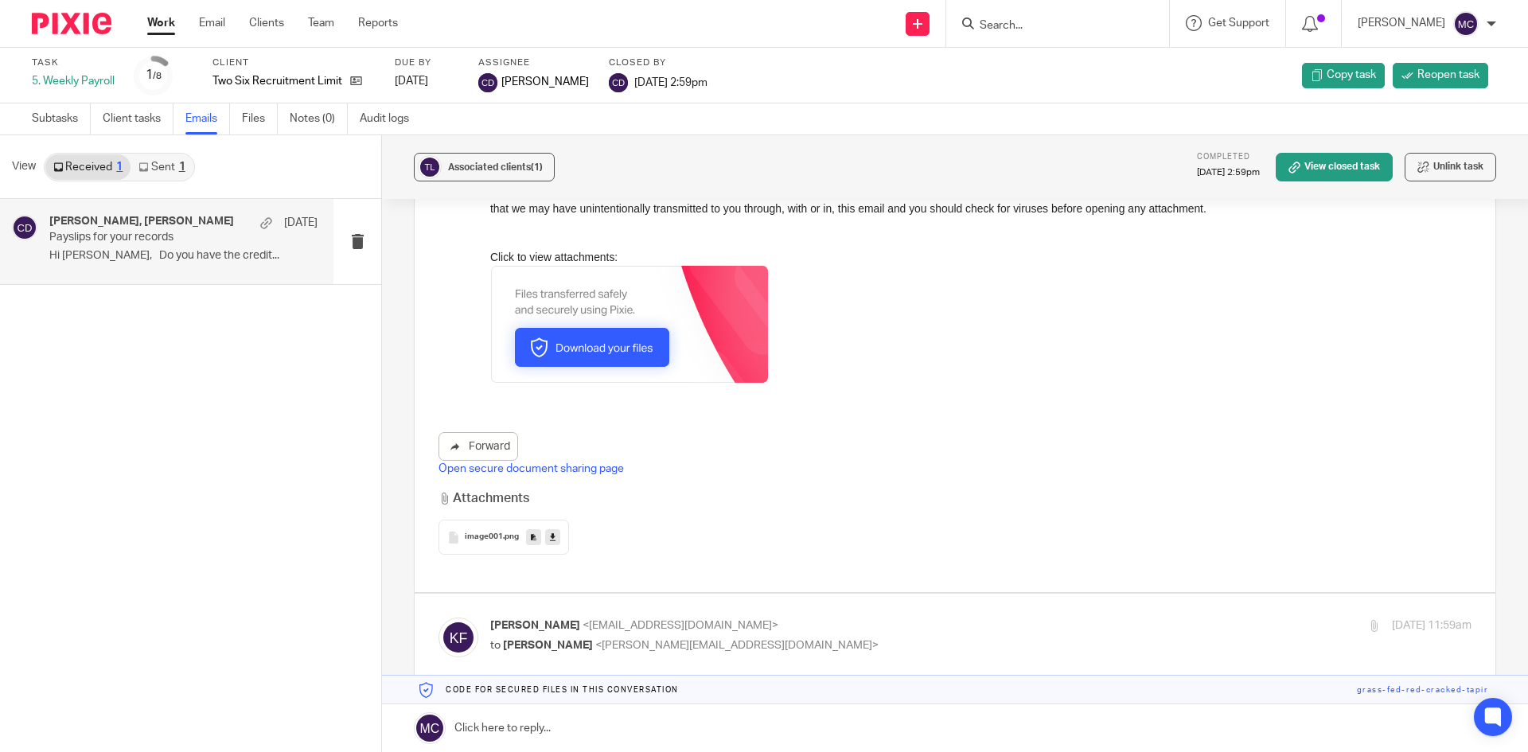
scroll to position [1512, 0]
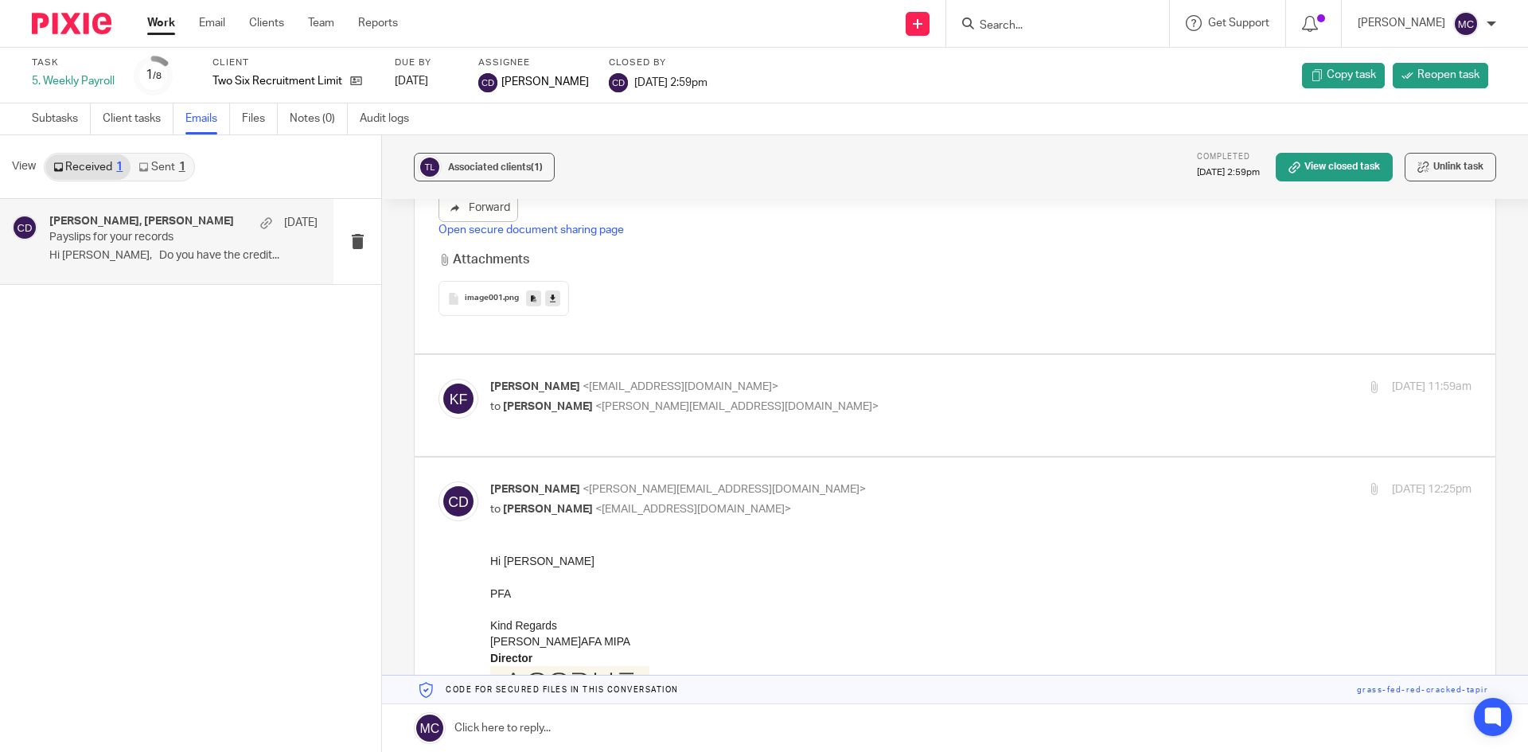
click at [757, 355] on label at bounding box center [955, 405] width 1081 height 101
click at [439, 378] on input "checkbox" at bounding box center [438, 378] width 1 height 1
checkbox input "true"
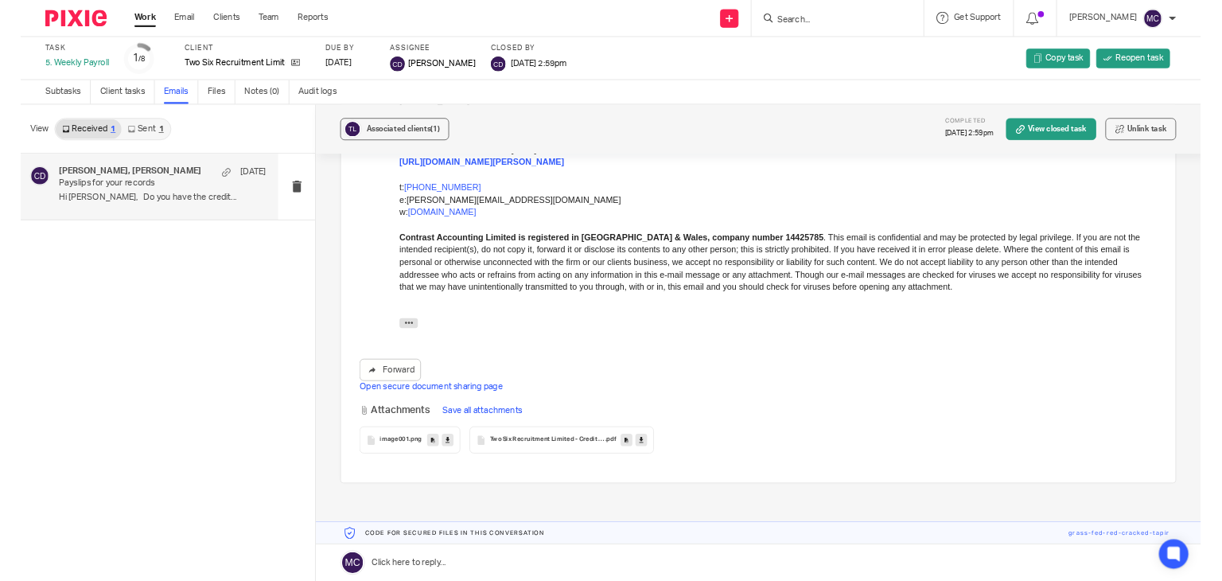
scroll to position [3183, 0]
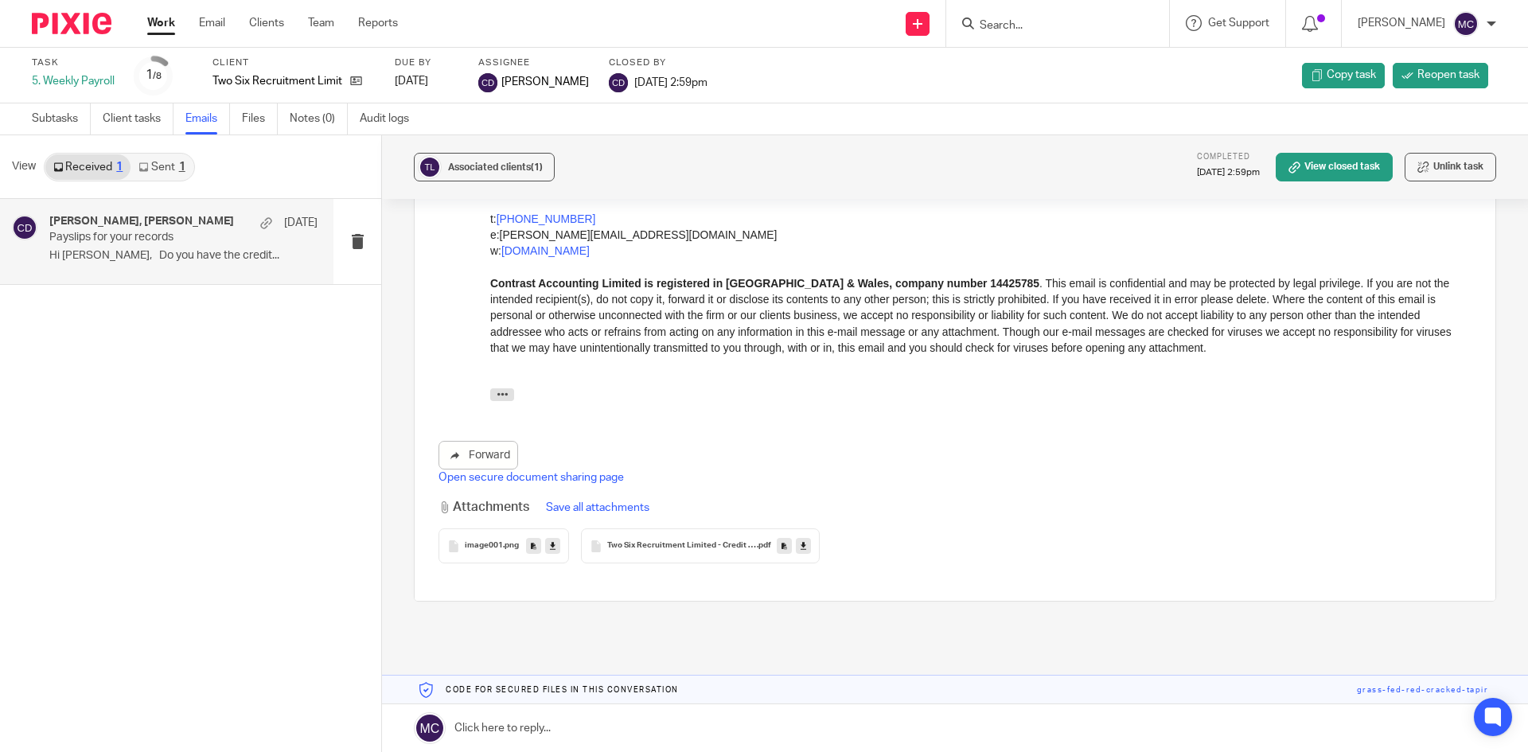
click at [656, 528] on div "Two Six Recruitment Limited - Credit Transfers - Week 24 (ending 14-09-2025) .p…" at bounding box center [700, 545] width 239 height 35
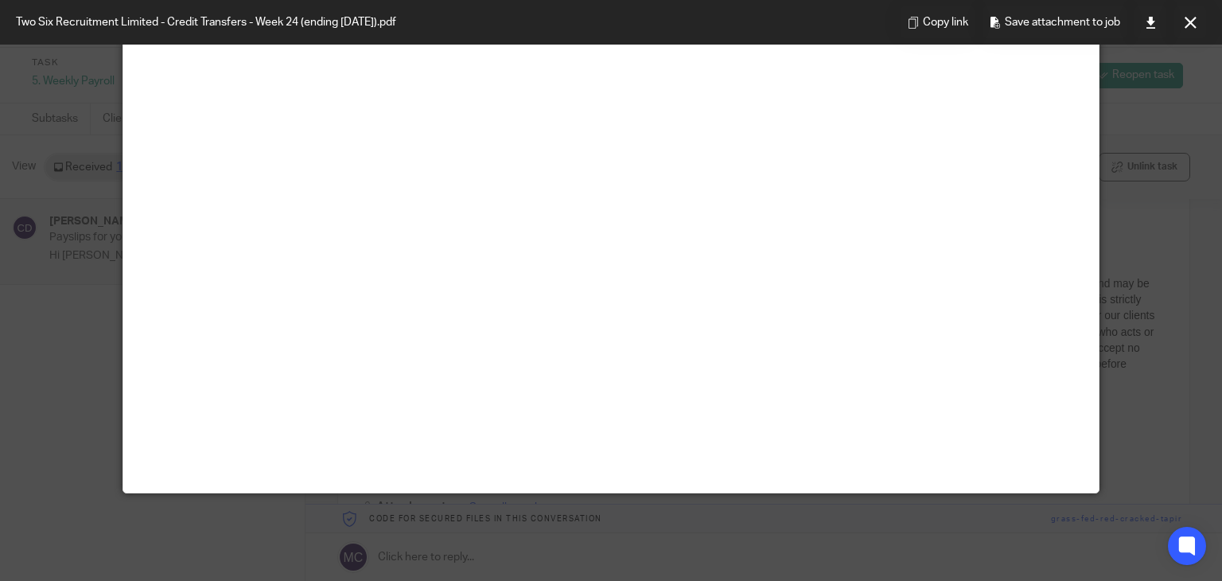
scroll to position [0, 0]
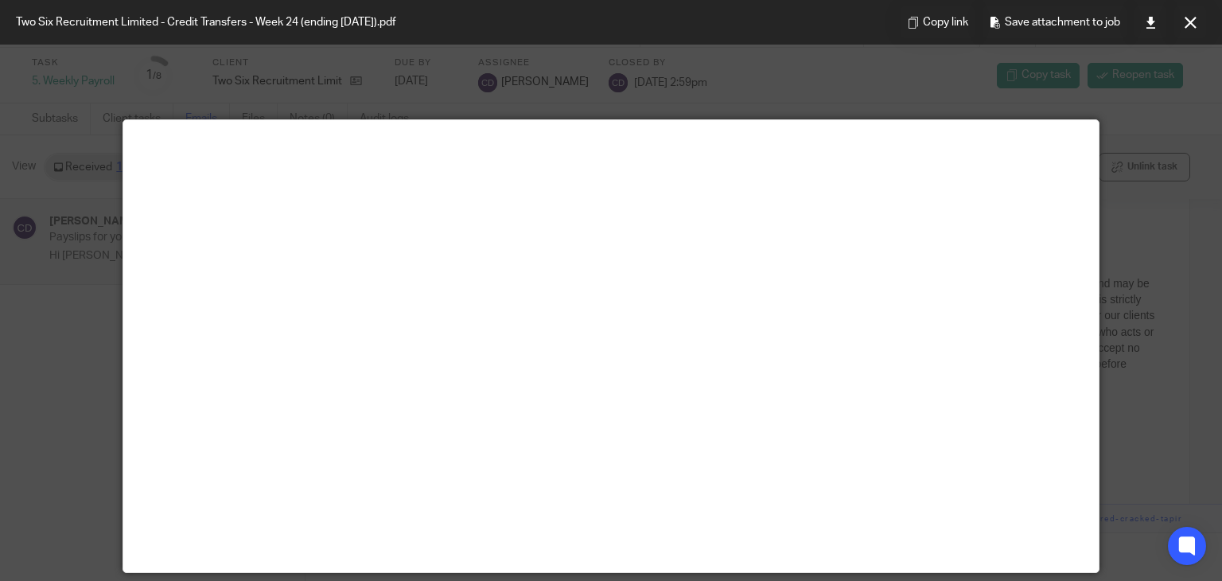
click at [1188, 20] on icon at bounding box center [1191, 23] width 12 height 12
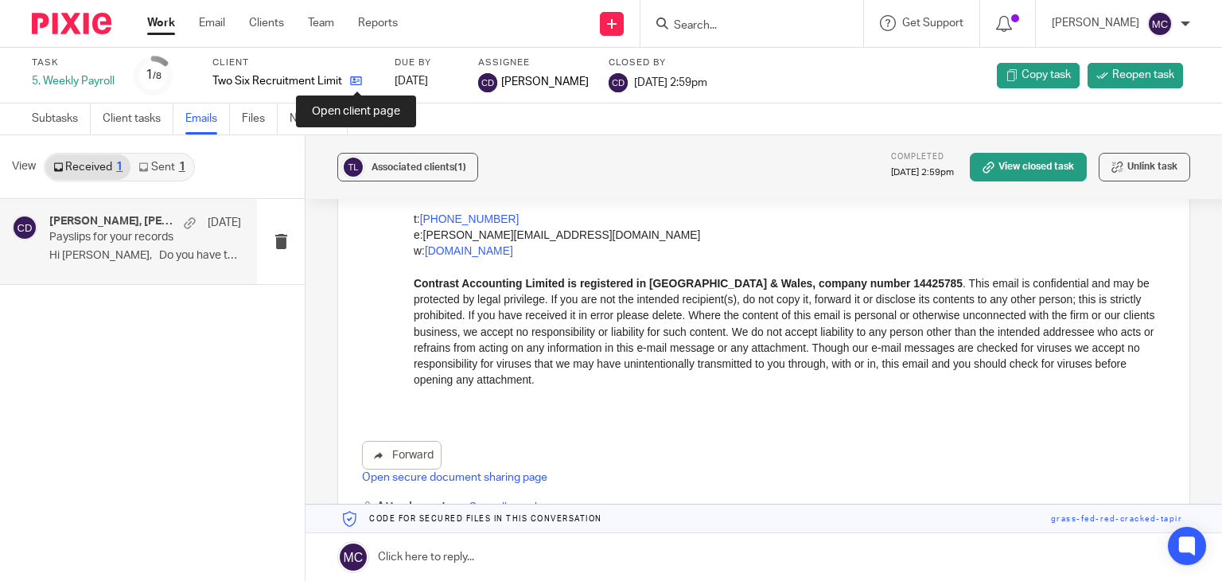
click at [353, 82] on icon at bounding box center [356, 81] width 12 height 12
click at [350, 79] on icon at bounding box center [356, 81] width 12 height 12
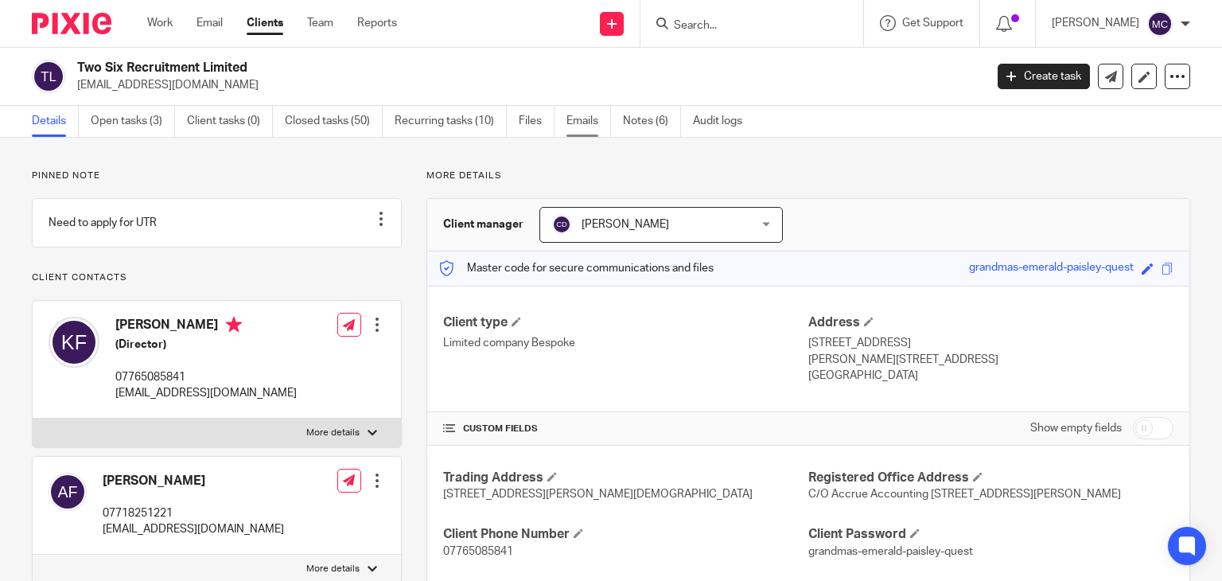
click at [570, 125] on link "Emails" at bounding box center [589, 121] width 45 height 31
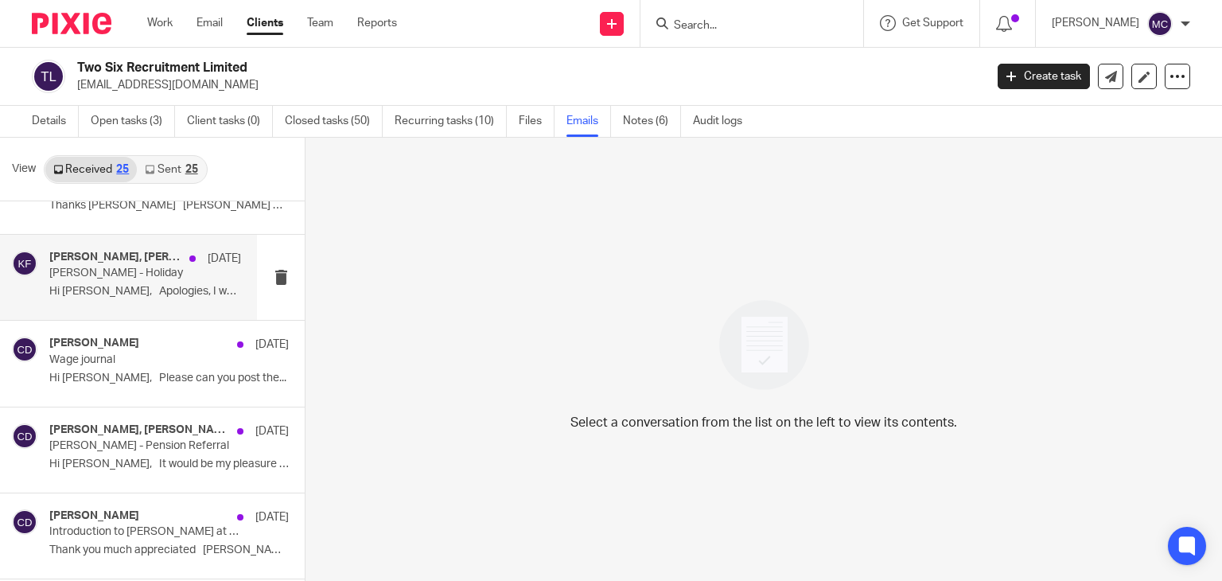
scroll to position [318, 0]
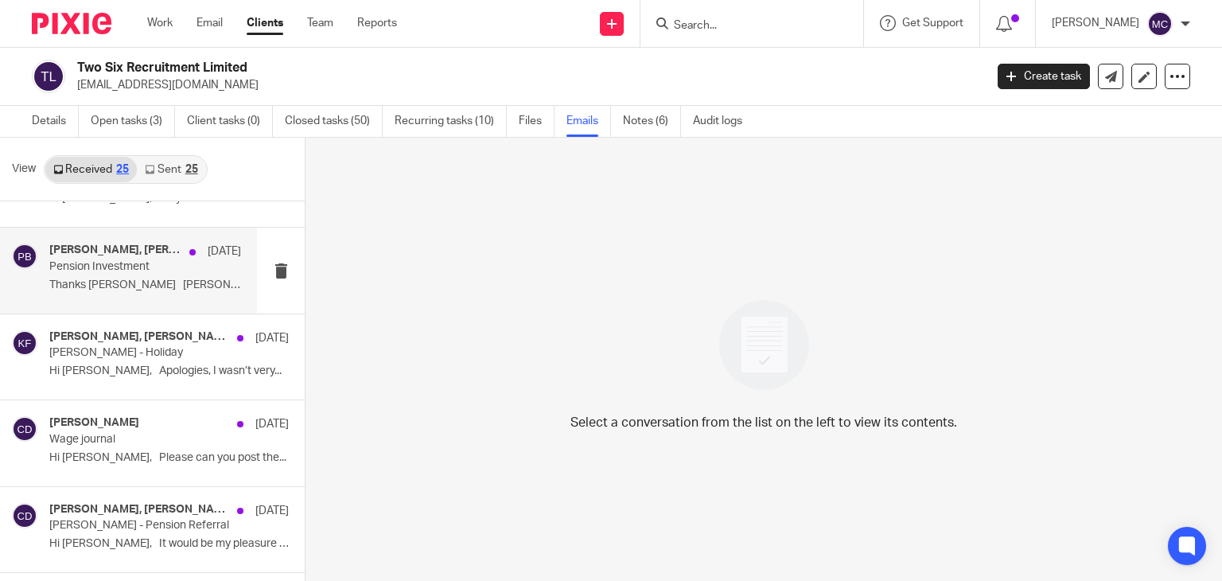
click at [134, 287] on p "Thanks Chris Kate Foley BSc(Hons) ..." at bounding box center [145, 286] width 192 height 14
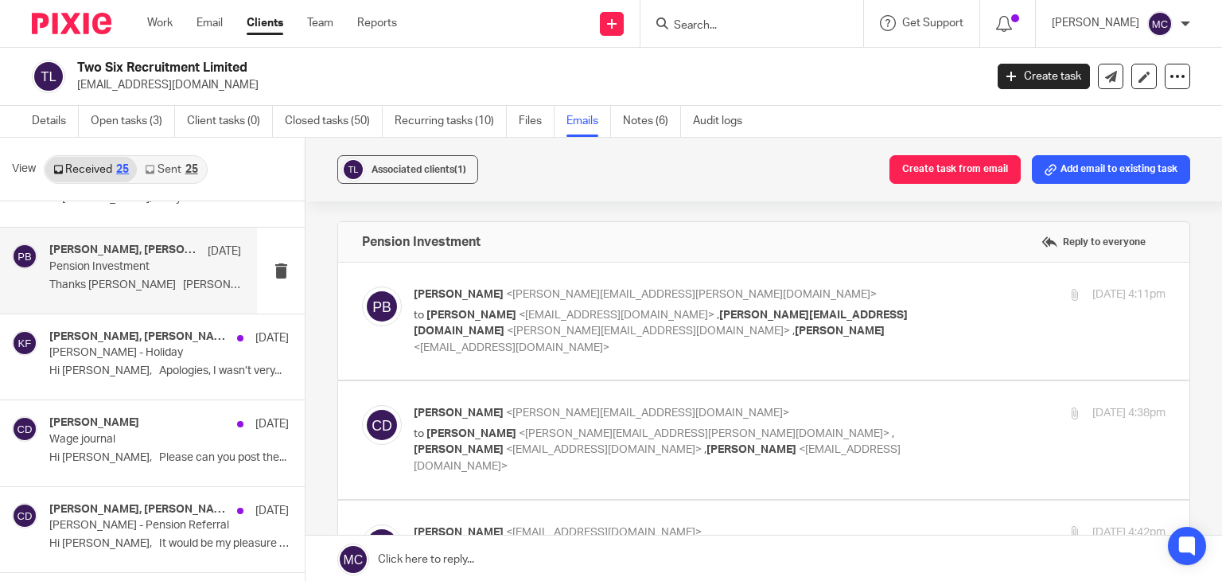
scroll to position [0, 0]
click at [567, 313] on span "<katefoley@twosixrecruitment.co.uk>" at bounding box center [617, 315] width 196 height 11
checkbox input "true"
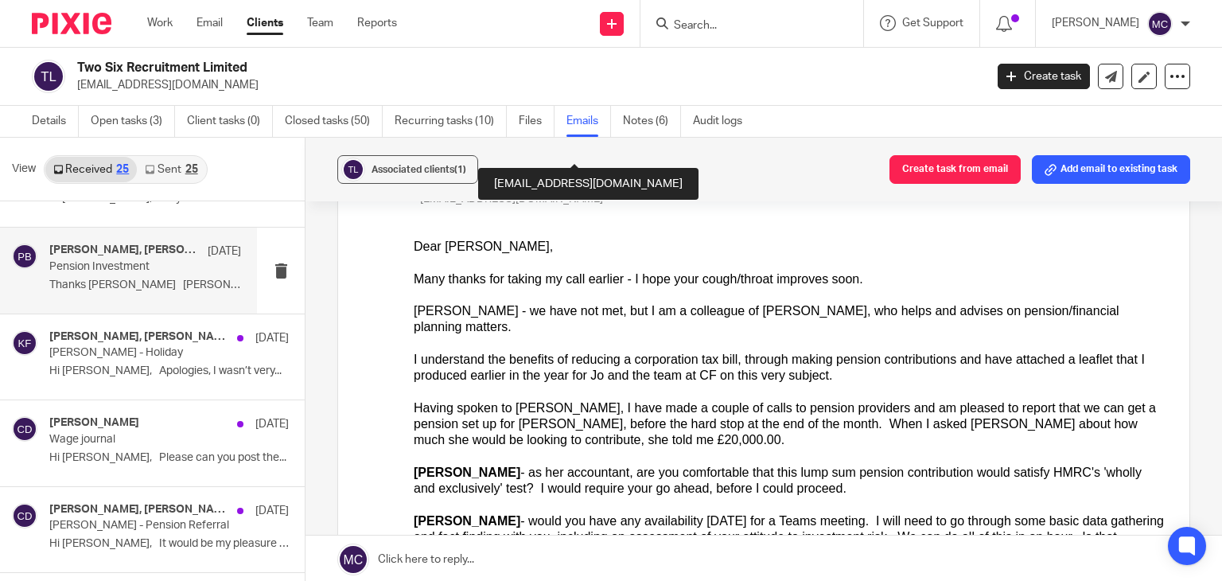
scroll to position [159, 0]
